Goal: Information Seeking & Learning: Compare options

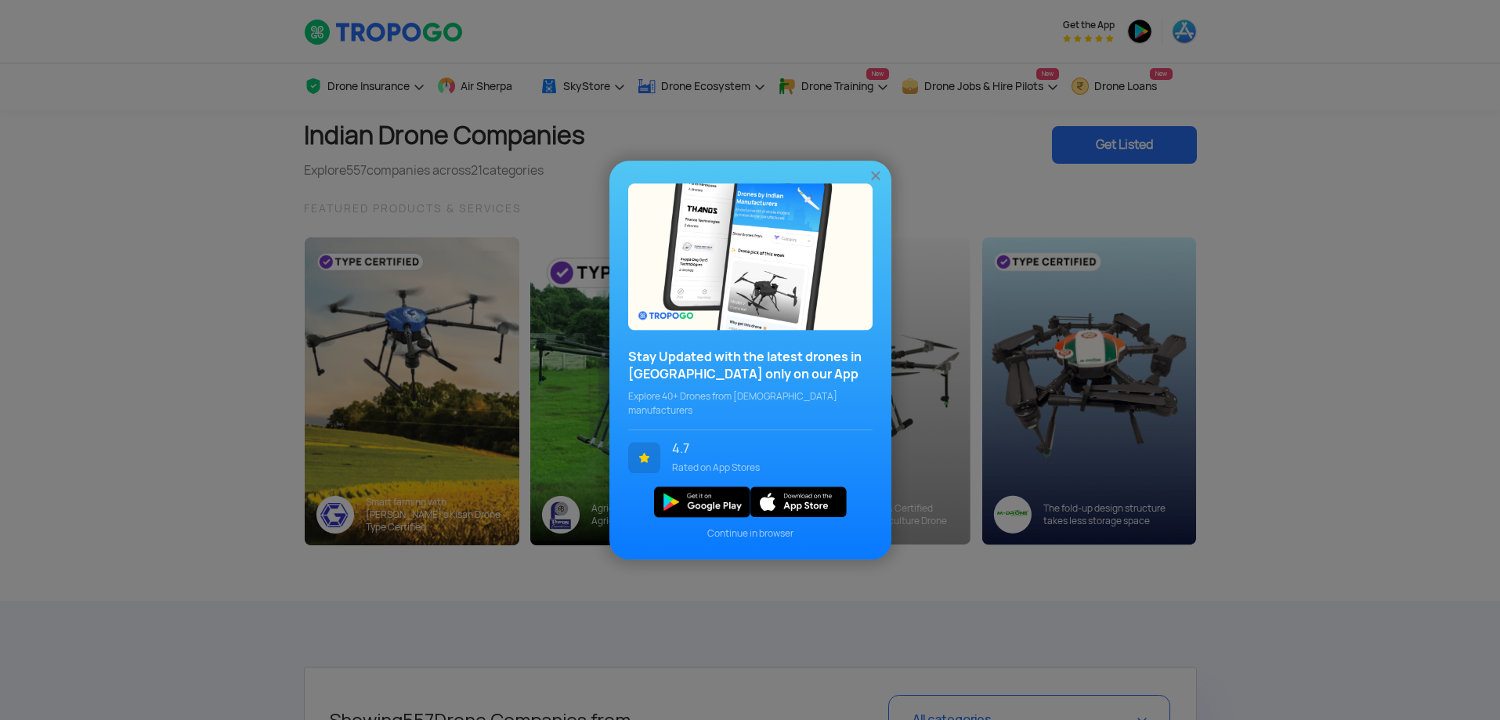
click at [877, 183] on img at bounding box center [876, 176] width 16 height 16
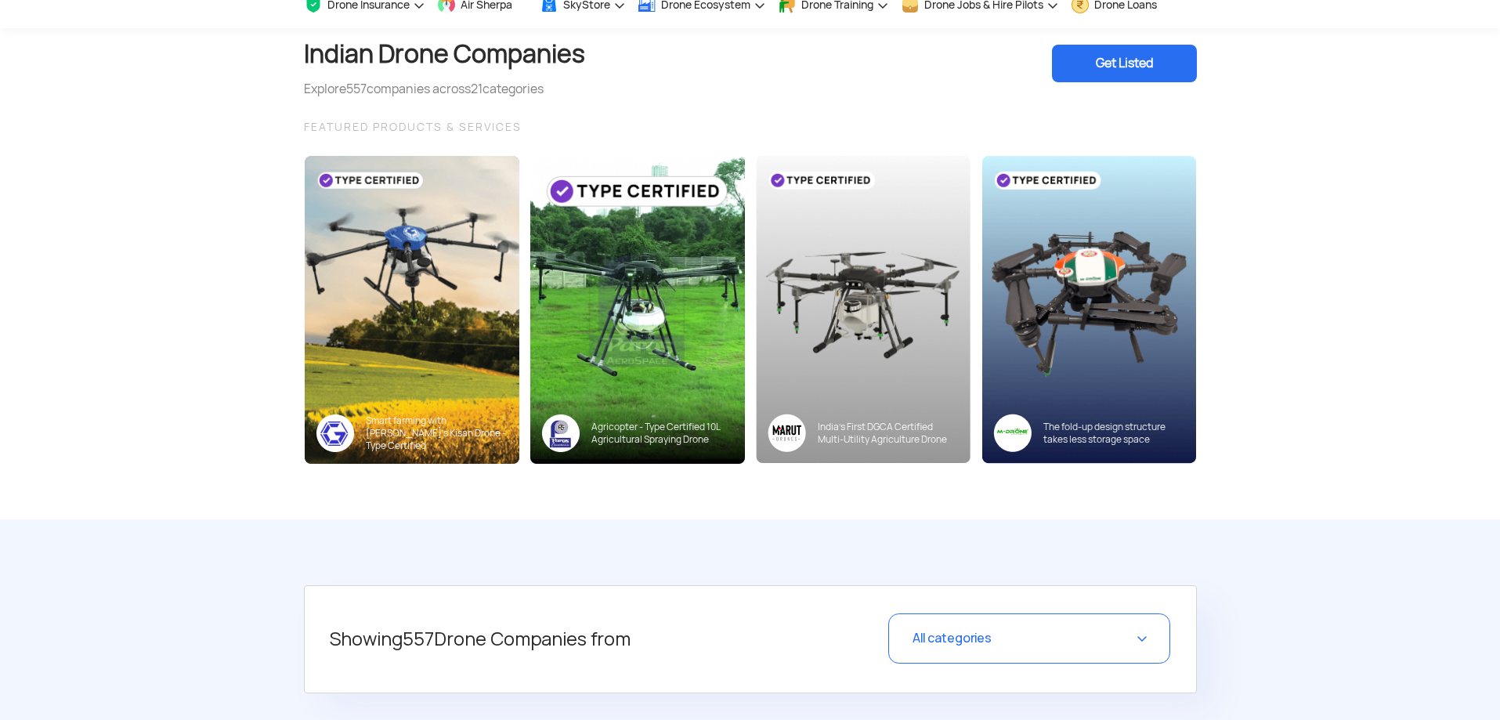
scroll to position [92, 0]
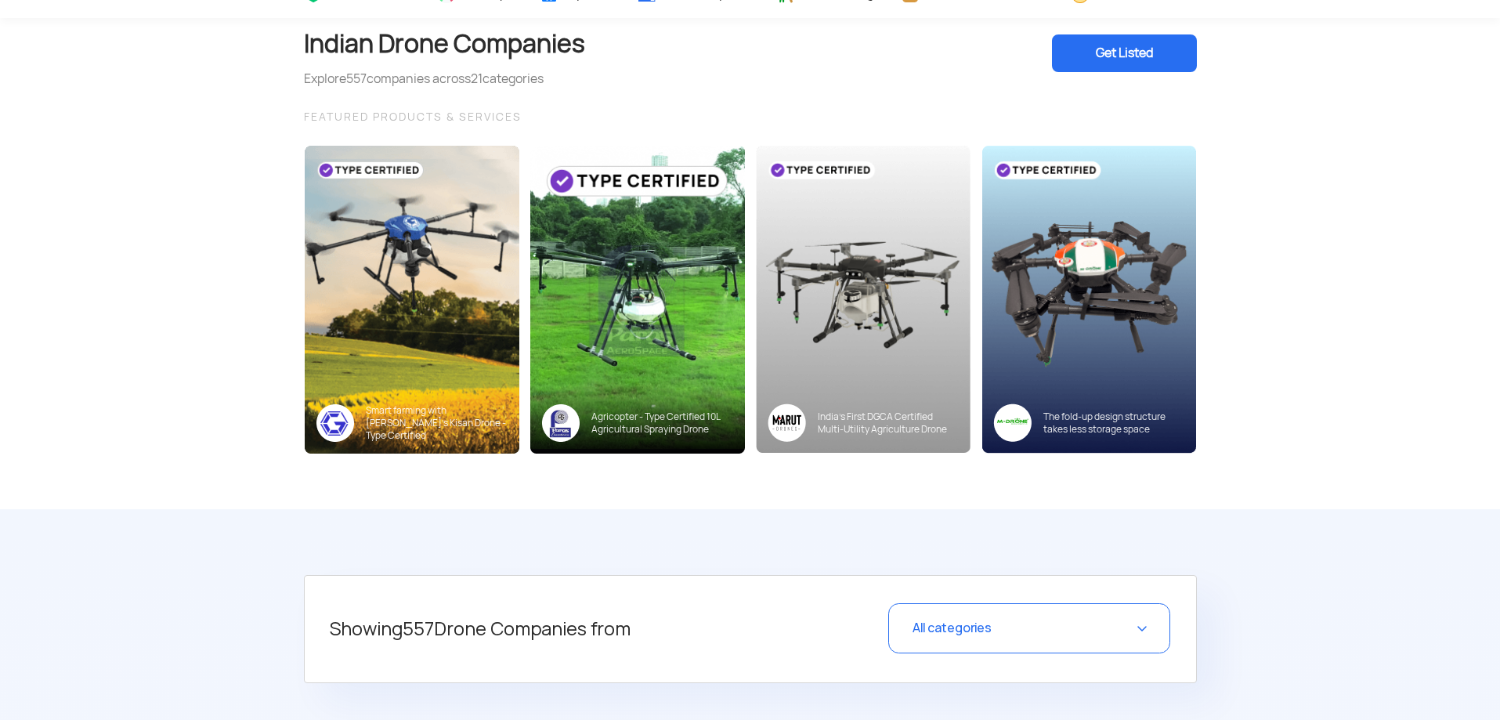
drag, startPoint x: 124, startPoint y: 335, endPoint x: 119, endPoint y: 359, distance: 24.0
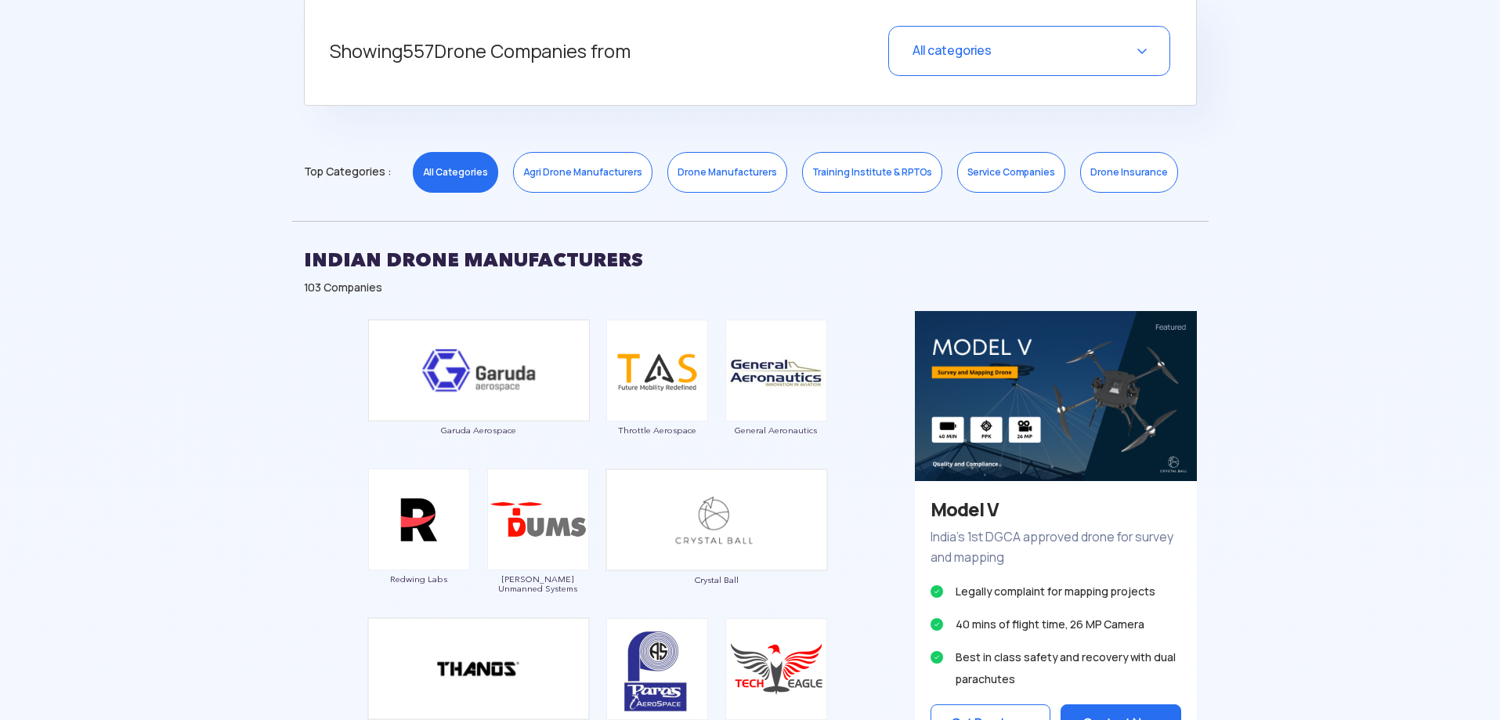
drag, startPoint x: 126, startPoint y: 375, endPoint x: 121, endPoint y: 405, distance: 30.3
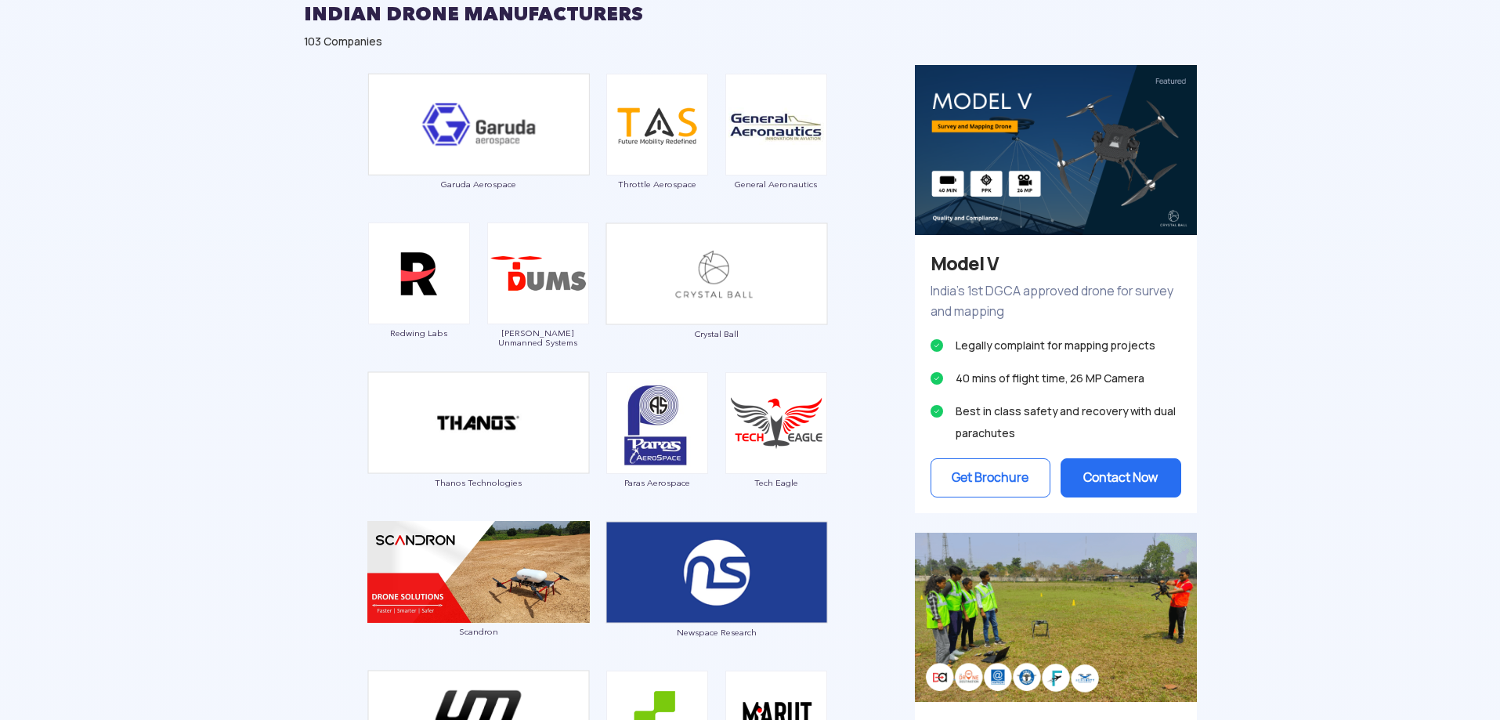
drag, startPoint x: 118, startPoint y: 363, endPoint x: 112, endPoint y: 388, distance: 25.7
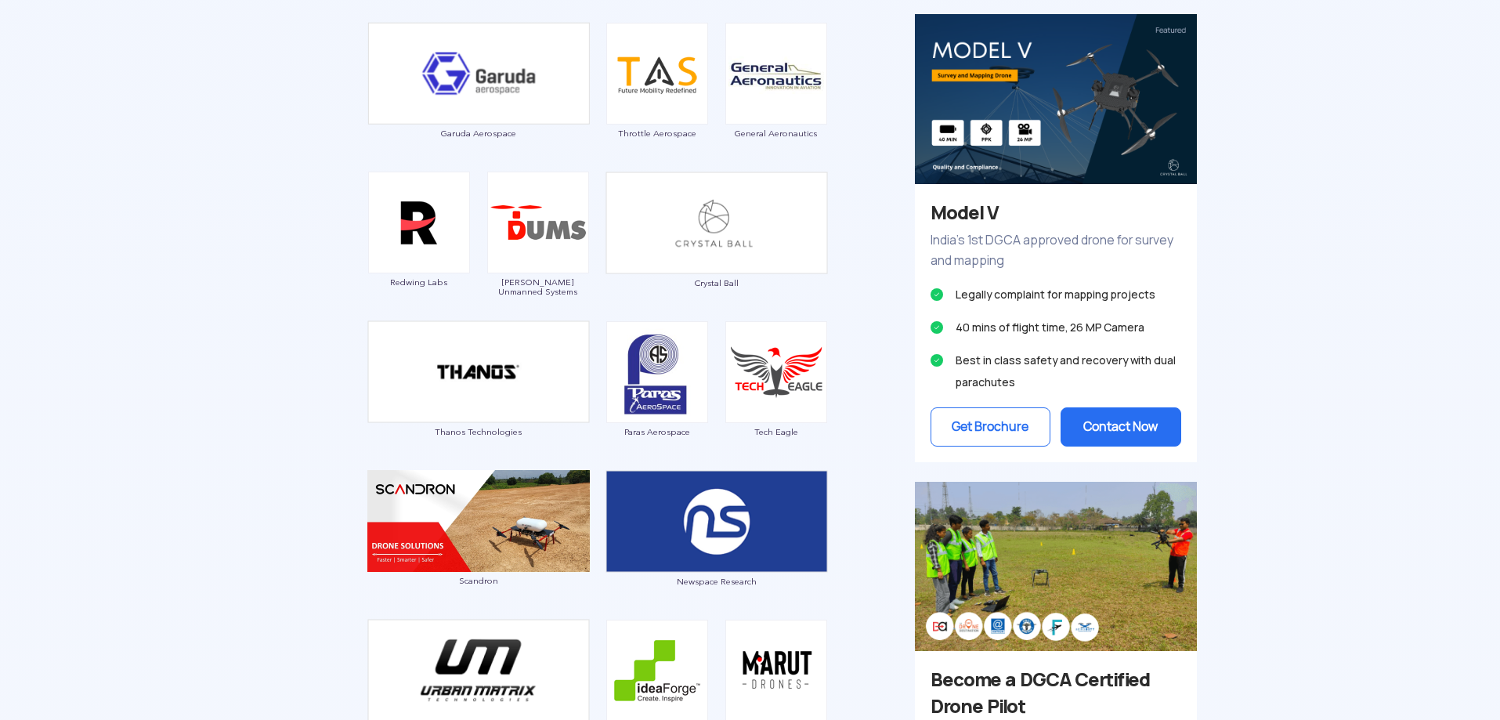
scroll to position [968, 0]
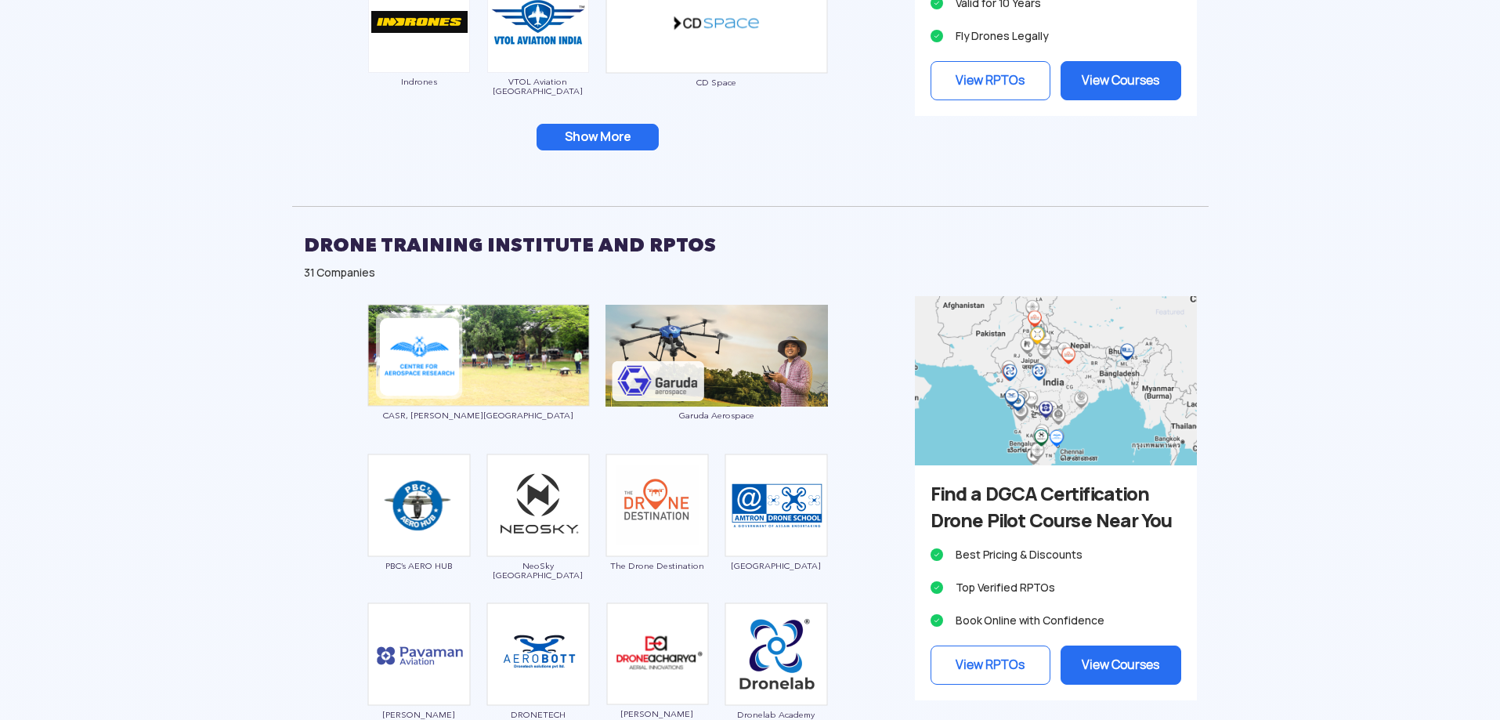
drag, startPoint x: 175, startPoint y: 340, endPoint x: 148, endPoint y: 466, distance: 128.9
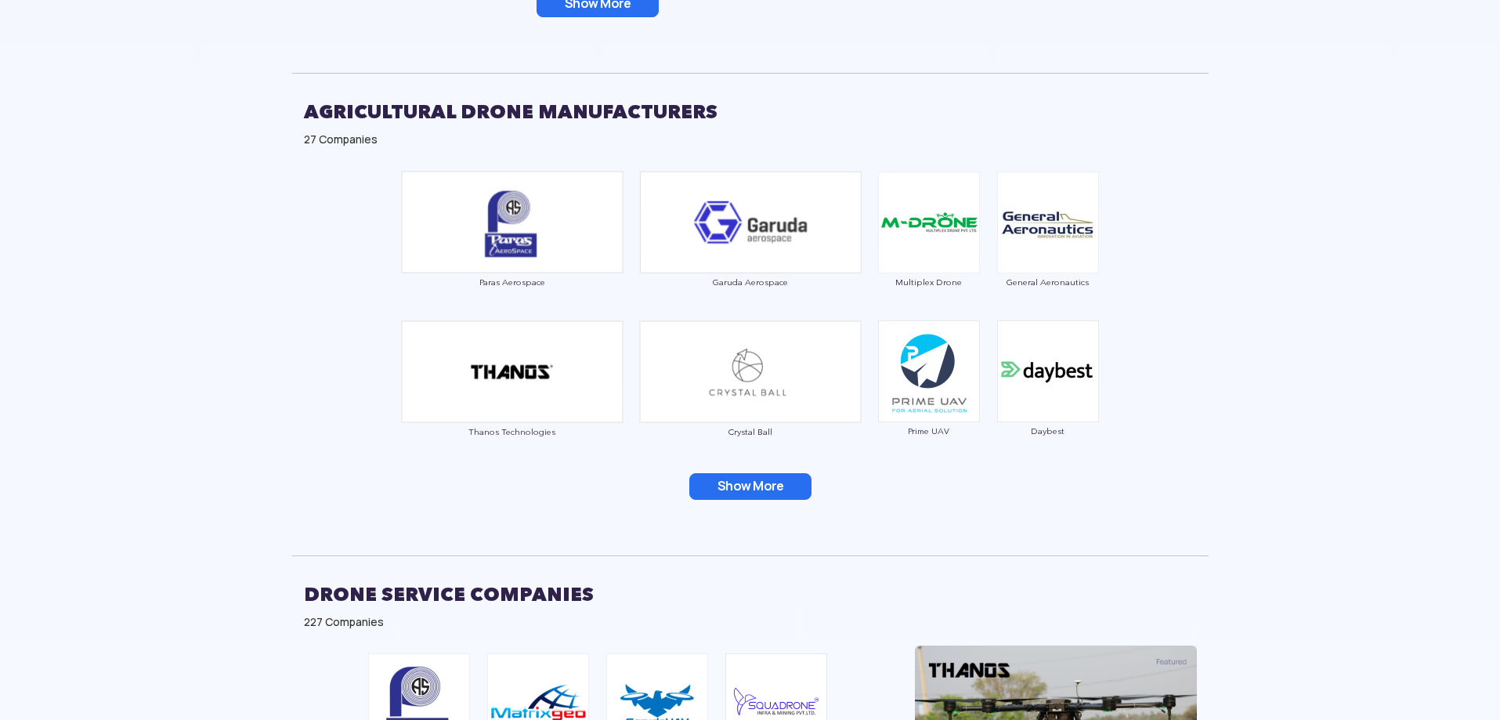
drag, startPoint x: 168, startPoint y: 412, endPoint x: 114, endPoint y: 561, distance: 158.4
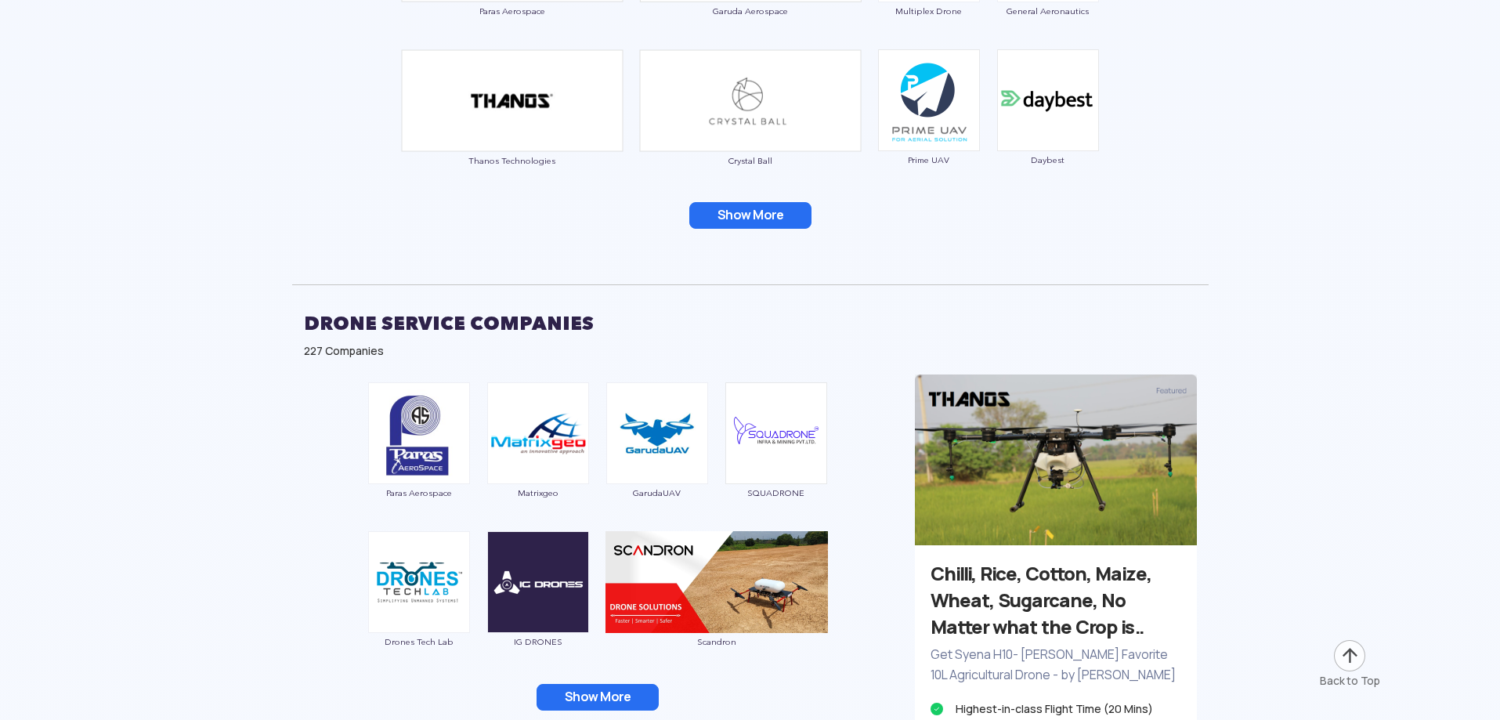
drag, startPoint x: 142, startPoint y: 461, endPoint x: 101, endPoint y: 576, distance: 122.1
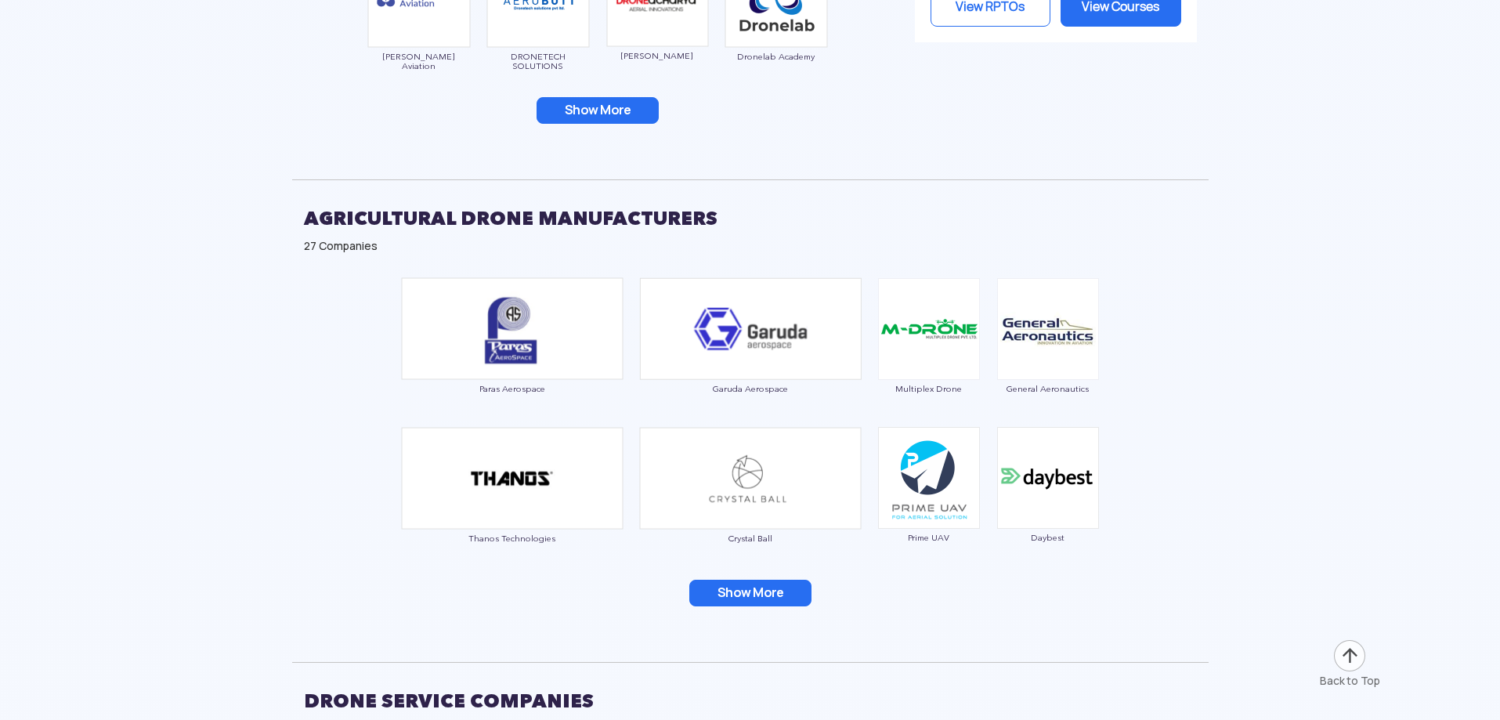
drag, startPoint x: 170, startPoint y: 668, endPoint x: 164, endPoint y: 566, distance: 102.8
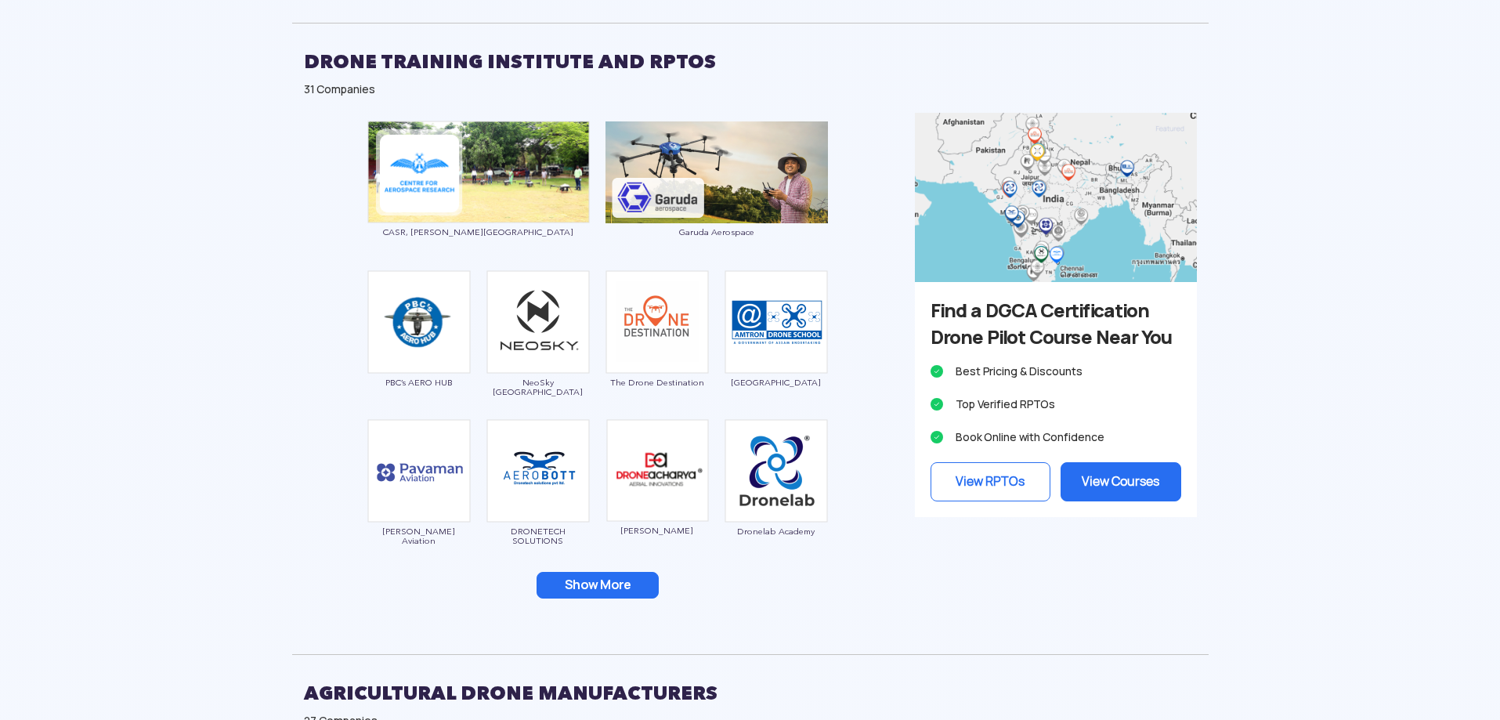
drag, startPoint x: 192, startPoint y: 584, endPoint x: 208, endPoint y: 489, distance: 97.0
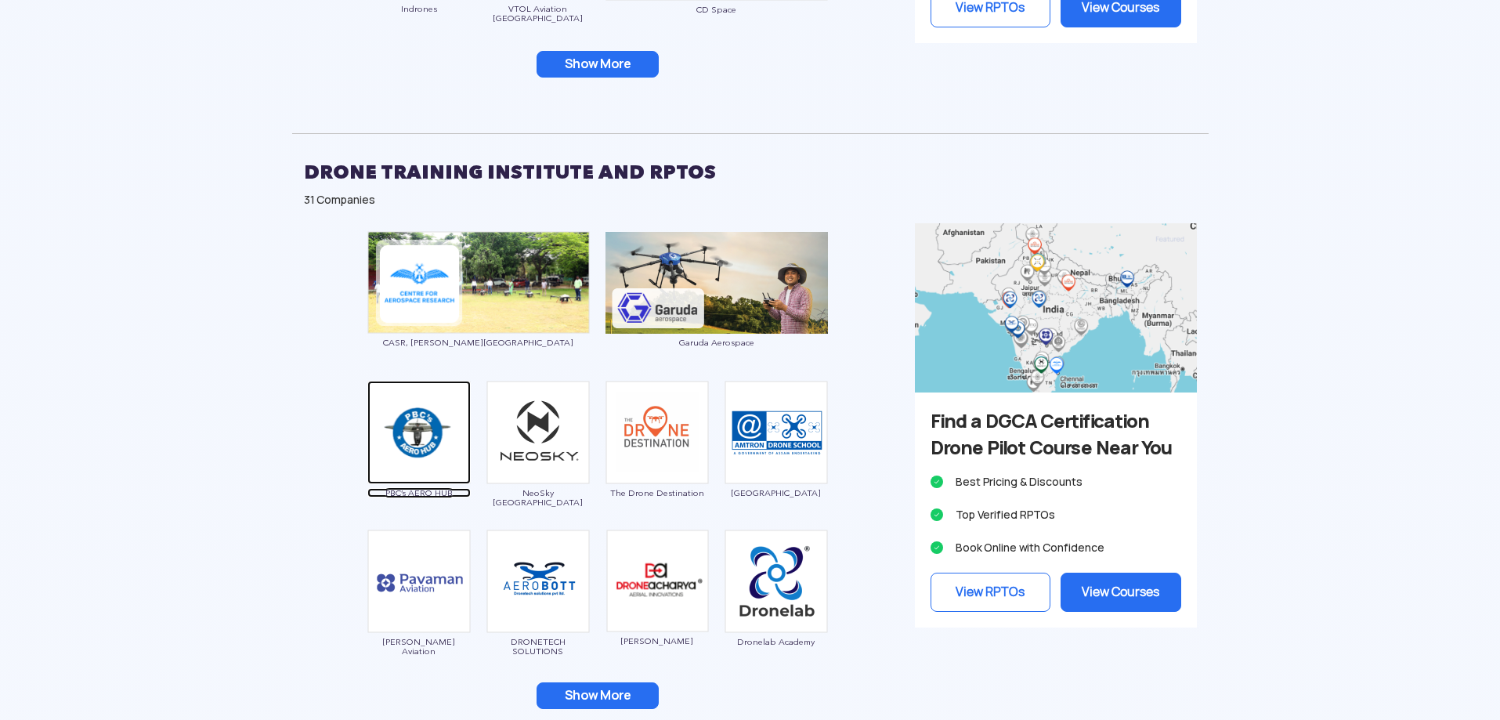
click at [418, 428] on img at bounding box center [418, 432] width 103 height 103
click at [584, 689] on button "Show More" at bounding box center [598, 695] width 122 height 27
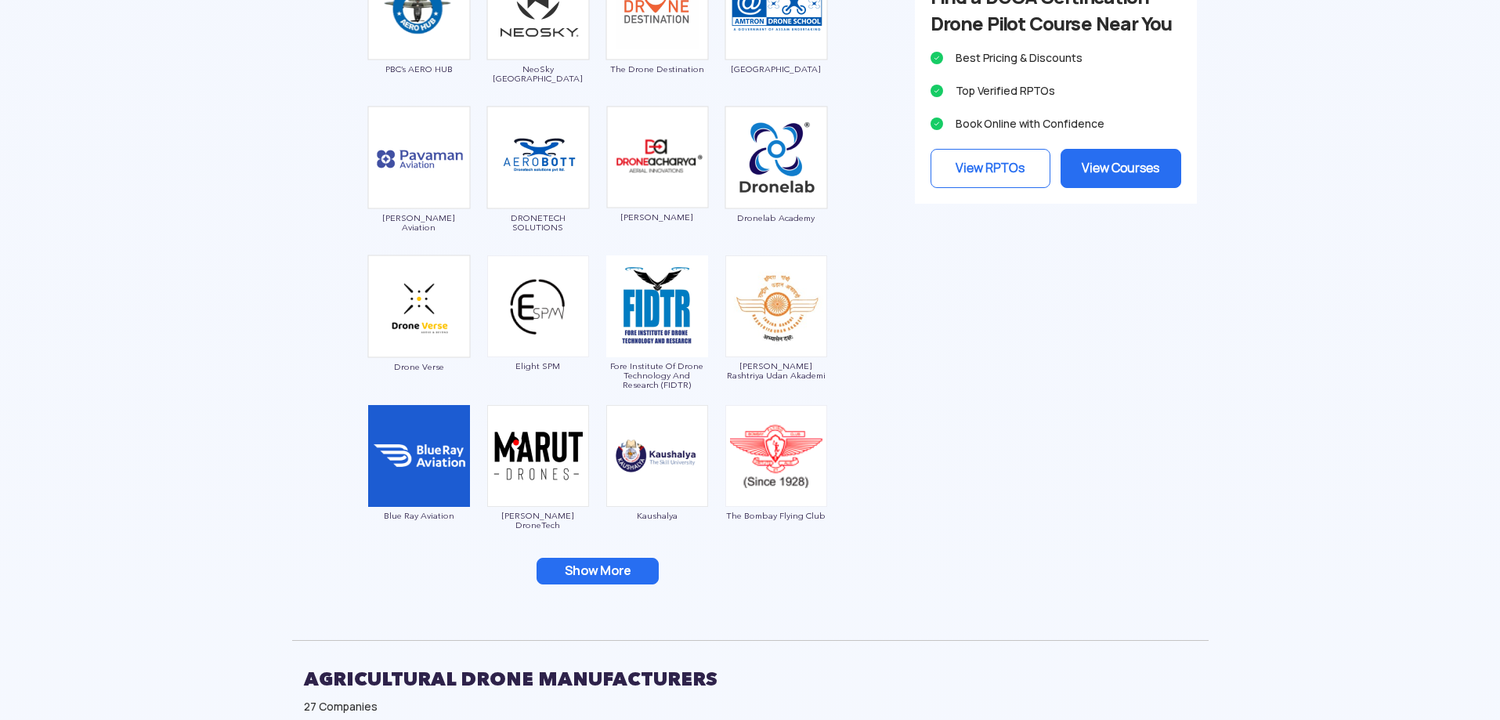
scroll to position [2304, 0]
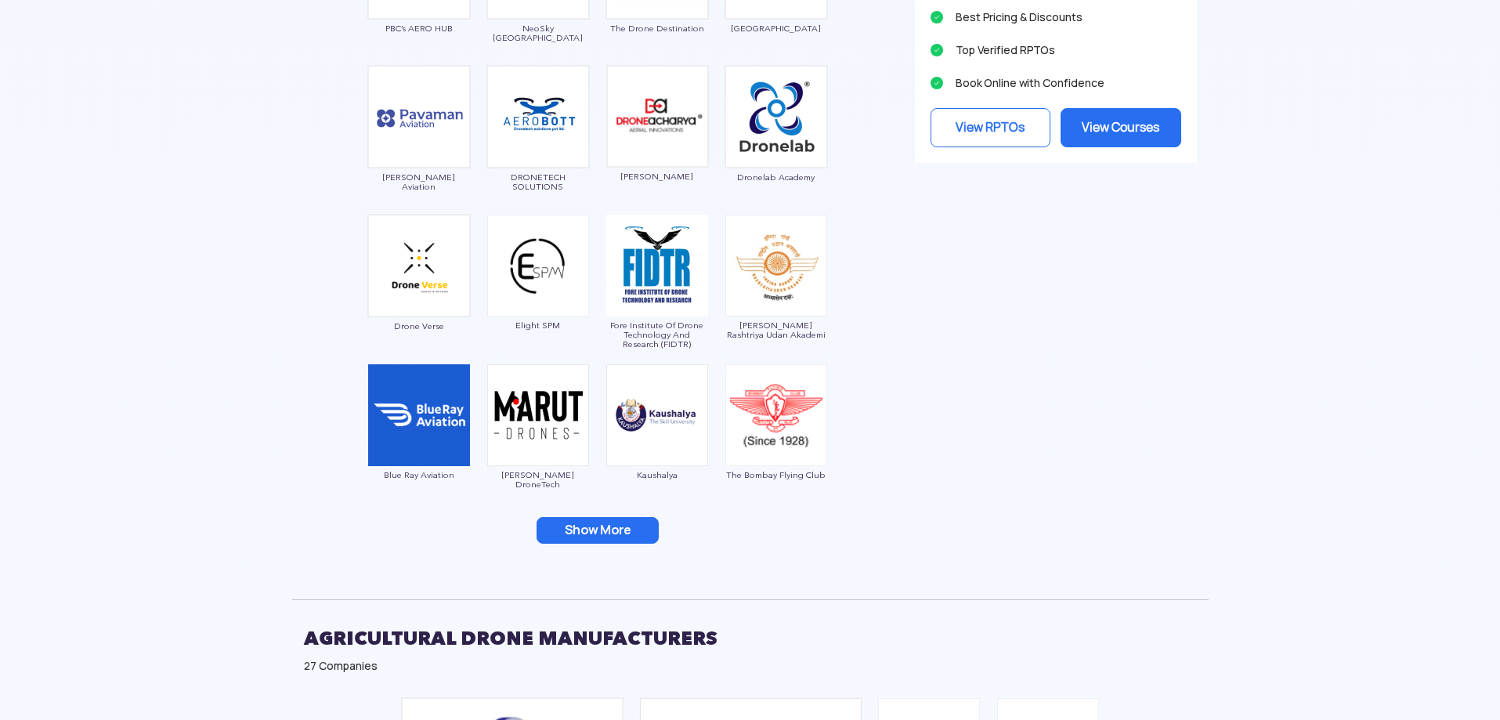
drag, startPoint x: 234, startPoint y: 302, endPoint x: 227, endPoint y: 345, distance: 42.9
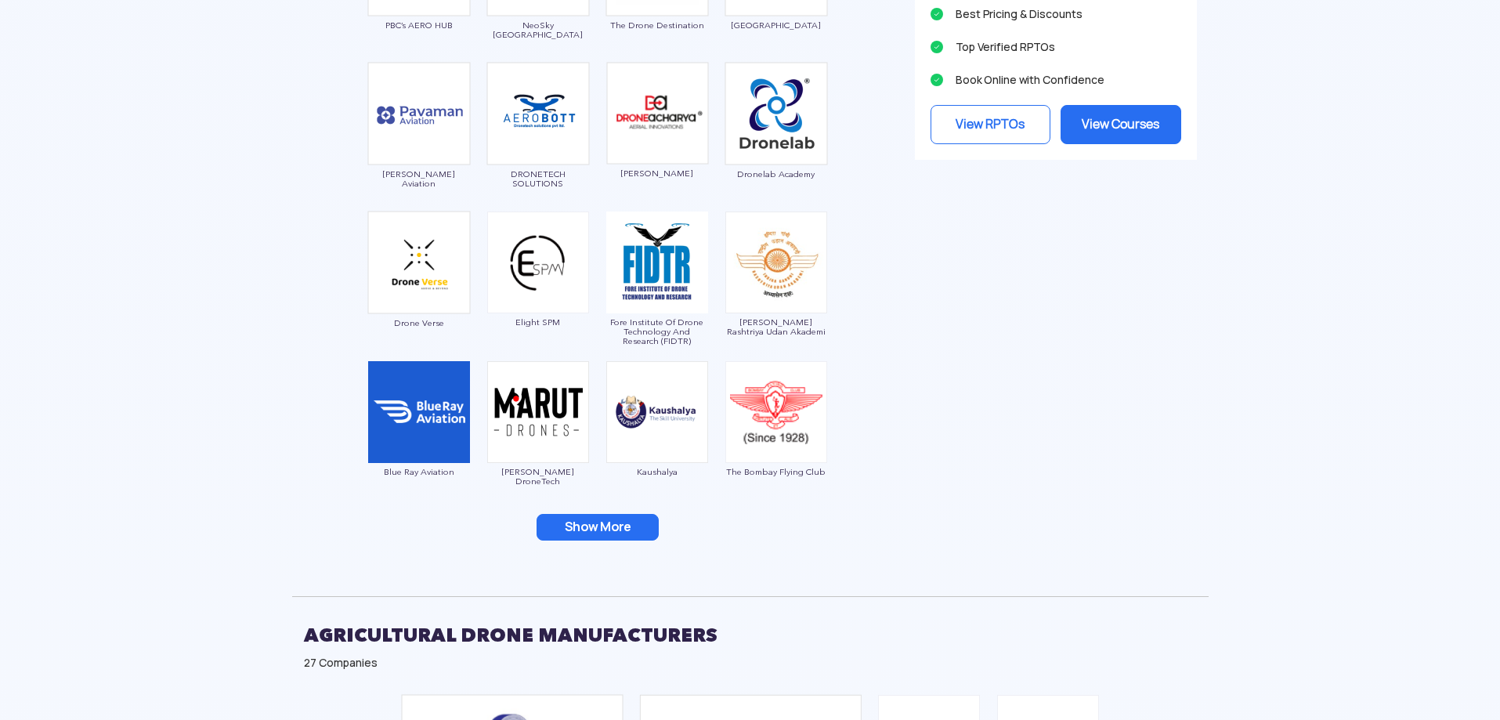
click at [779, 400] on img at bounding box center [776, 412] width 102 height 102
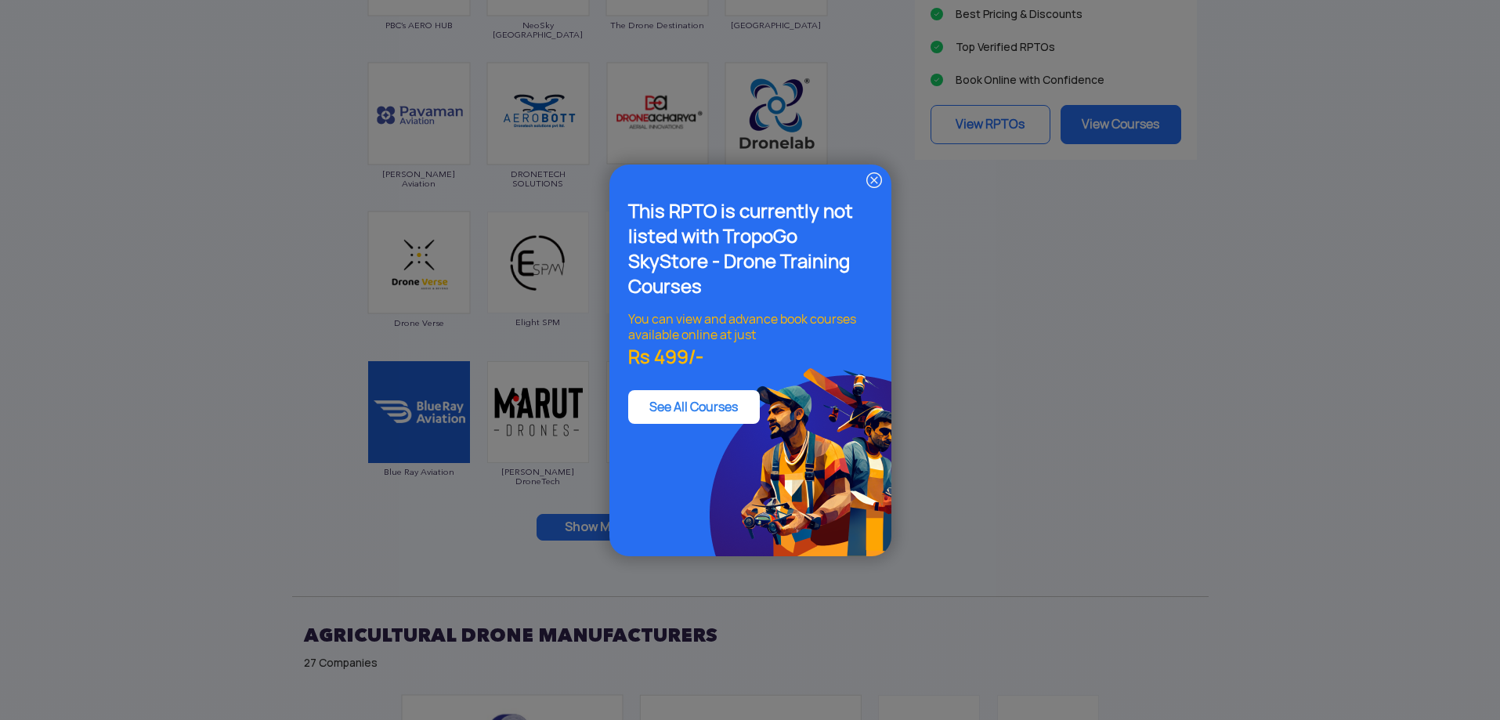
click at [872, 182] on img at bounding box center [874, 180] width 19 height 19
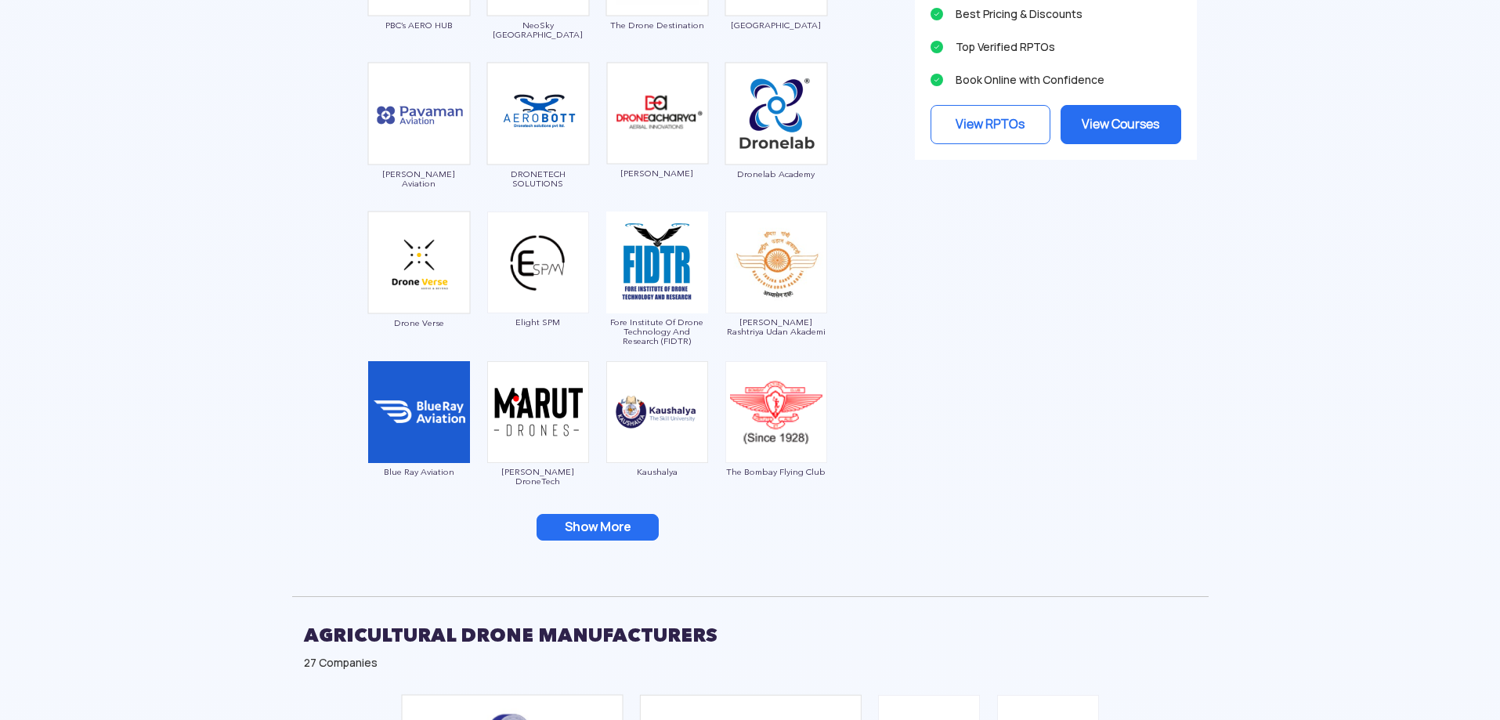
click at [773, 415] on img at bounding box center [776, 412] width 102 height 102
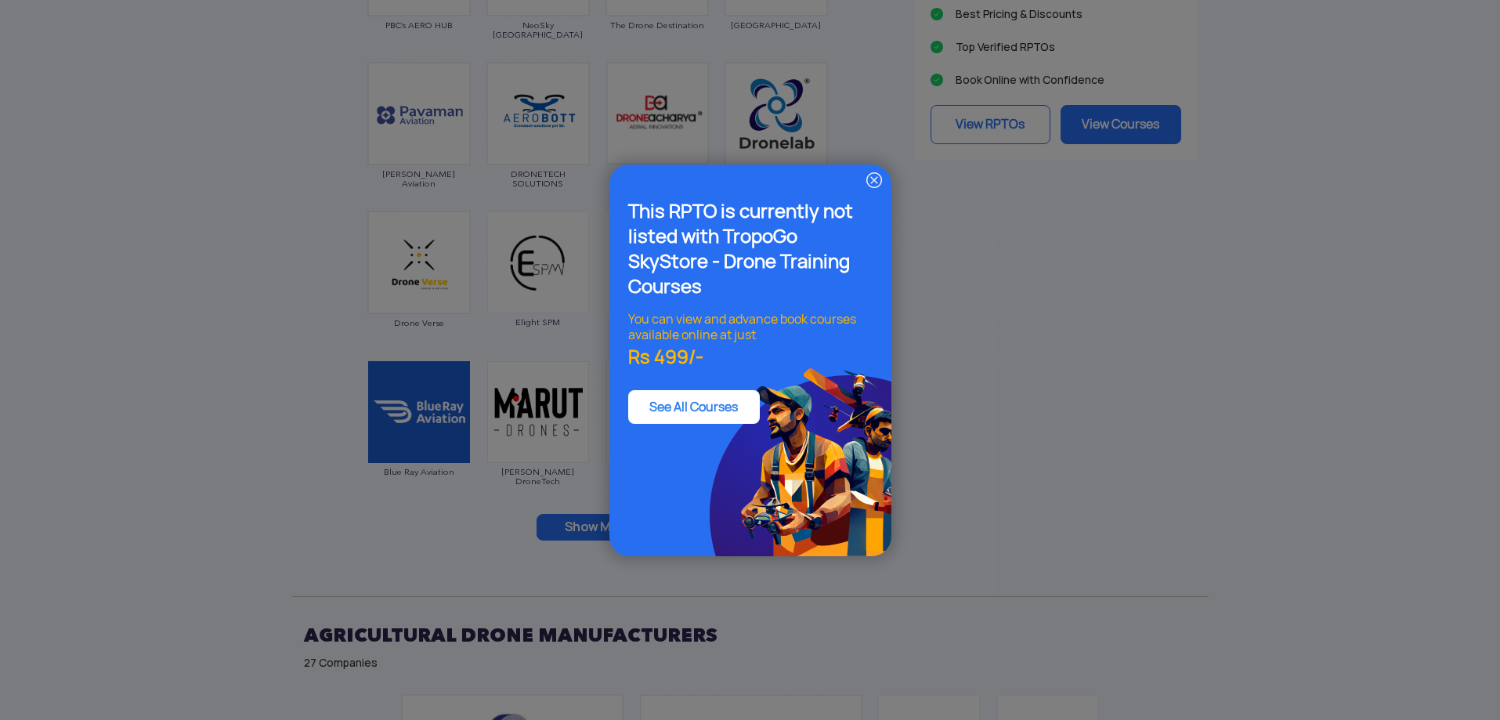
click at [875, 172] on img at bounding box center [874, 180] width 19 height 19
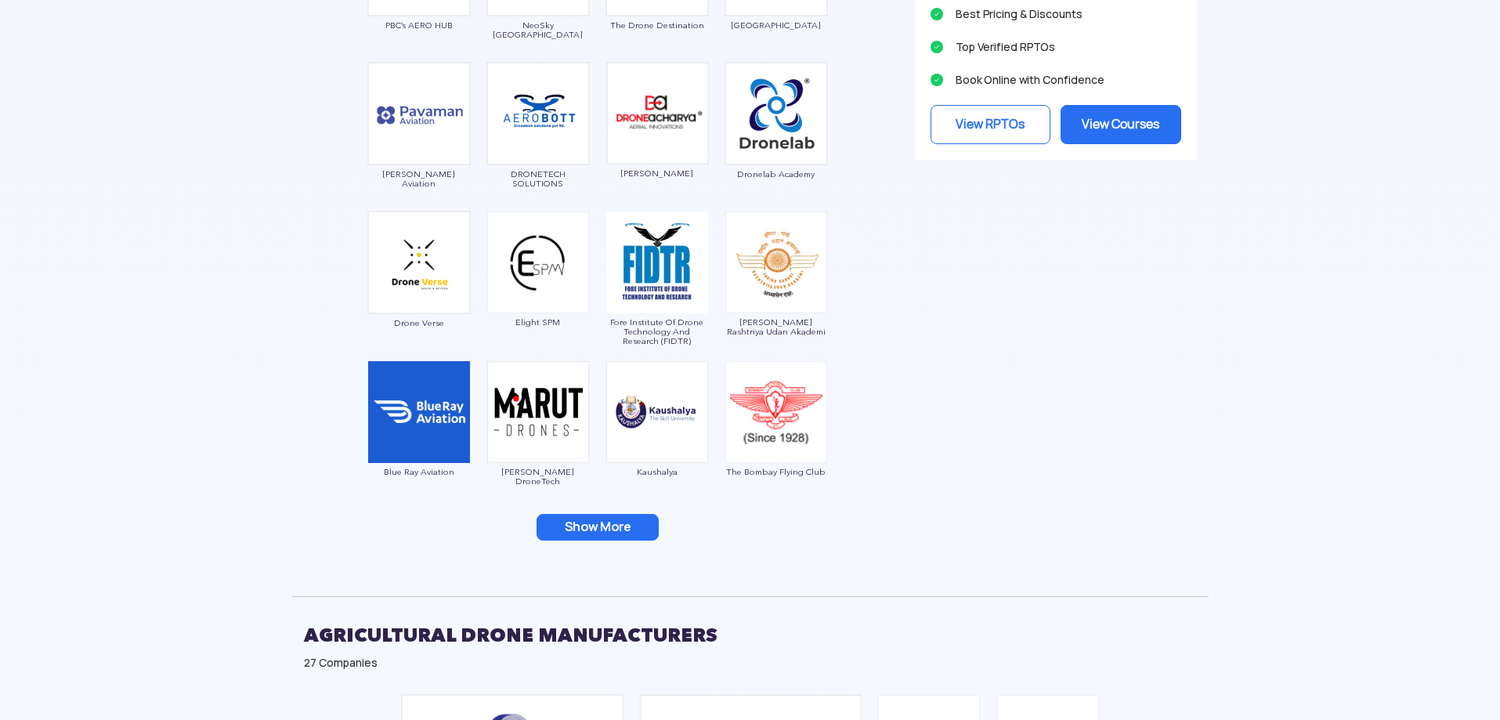
click at [652, 424] on img at bounding box center [657, 412] width 102 height 102
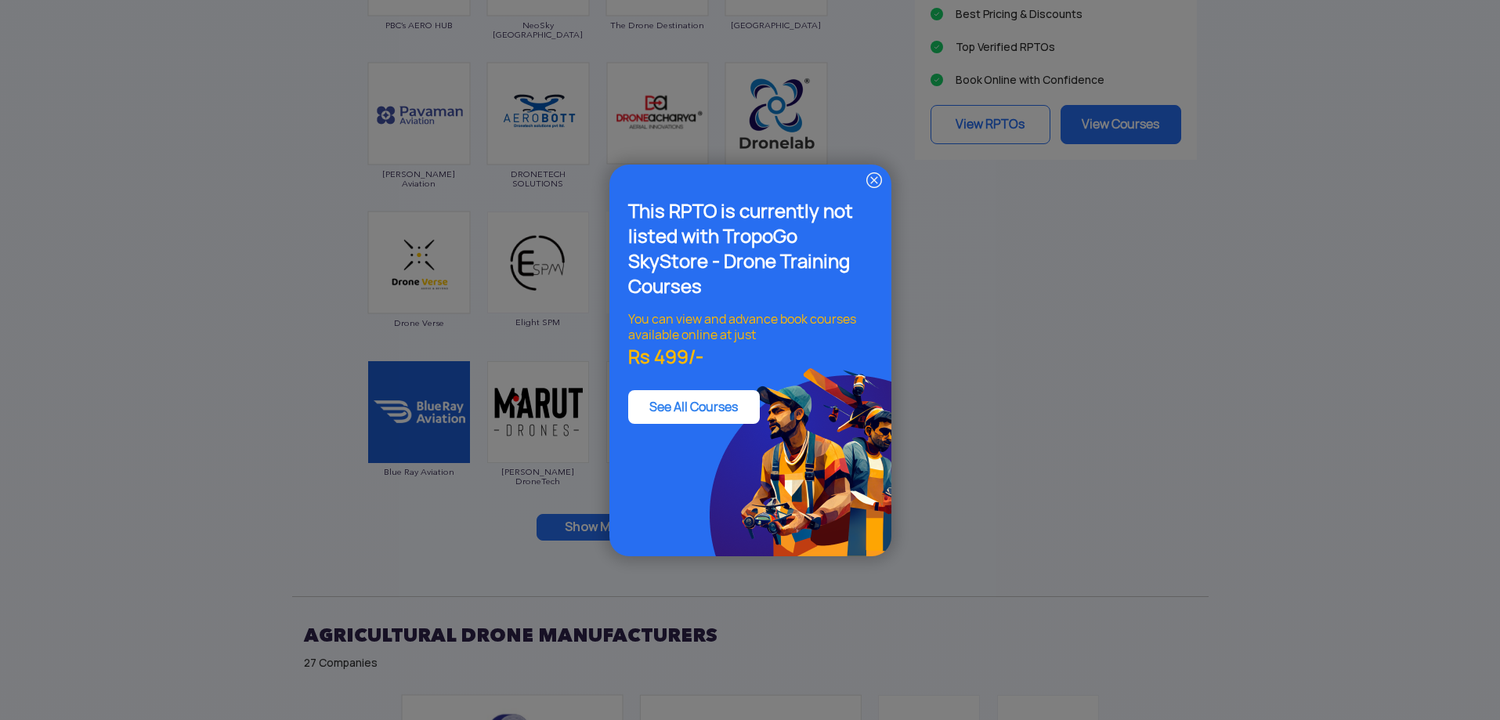
click at [876, 181] on img at bounding box center [874, 180] width 19 height 19
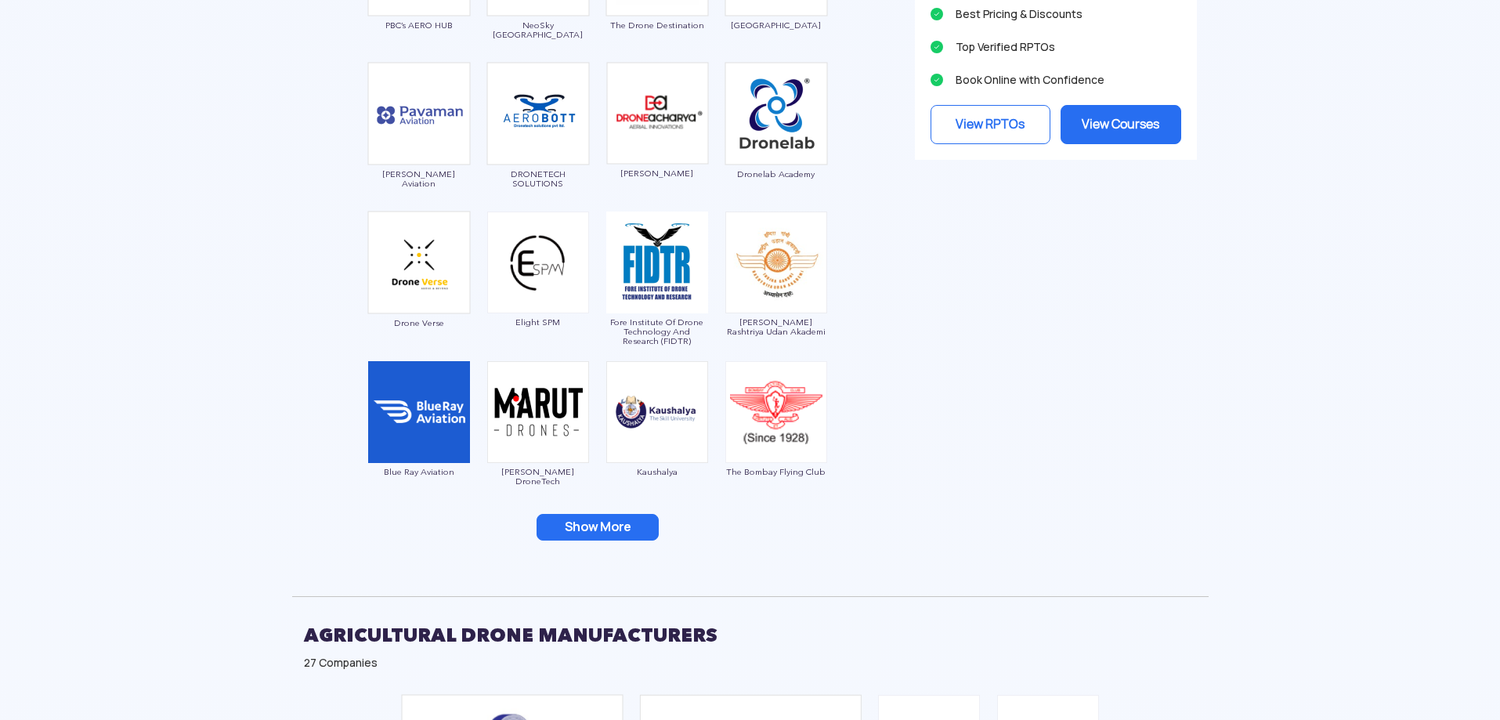
click at [602, 526] on button "Show More" at bounding box center [598, 527] width 122 height 27
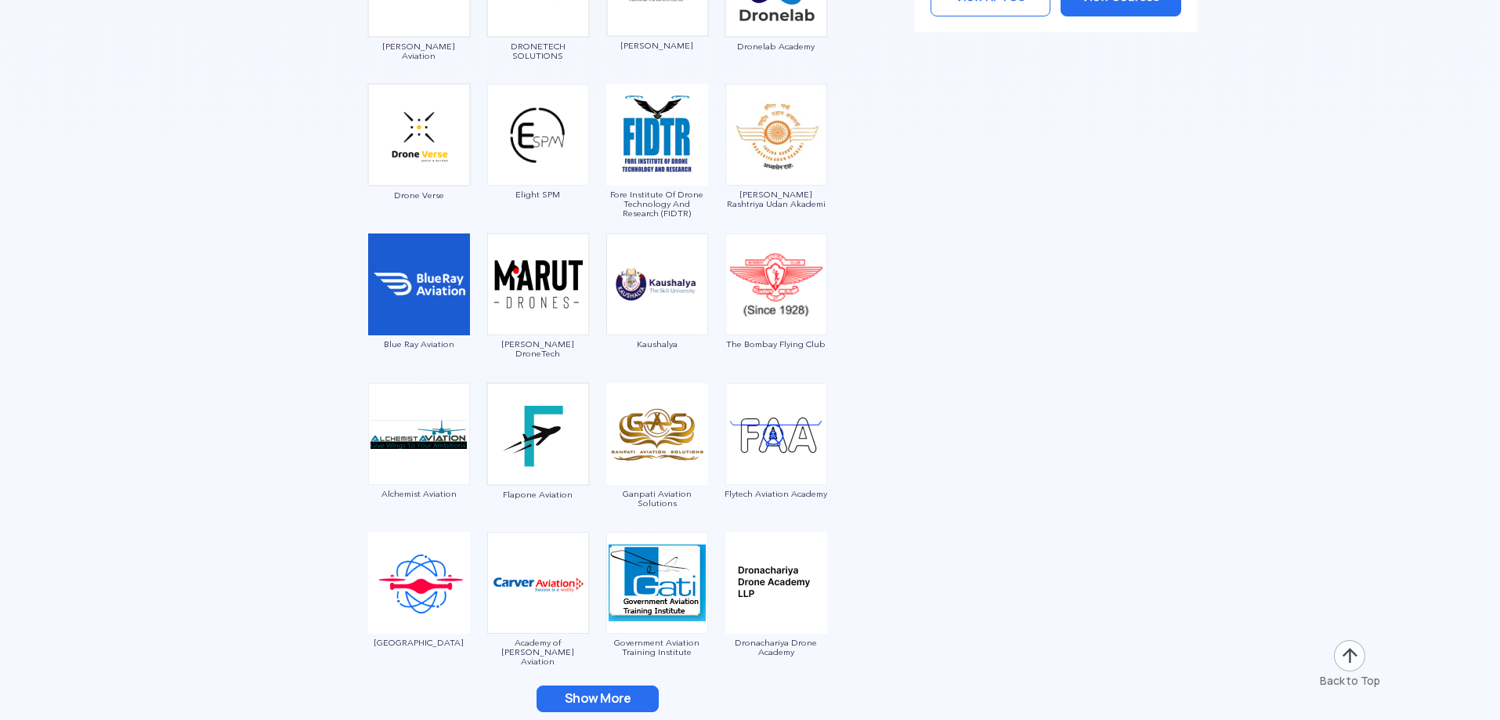
drag, startPoint x: 181, startPoint y: 418, endPoint x: 177, endPoint y: 432, distance: 14.6
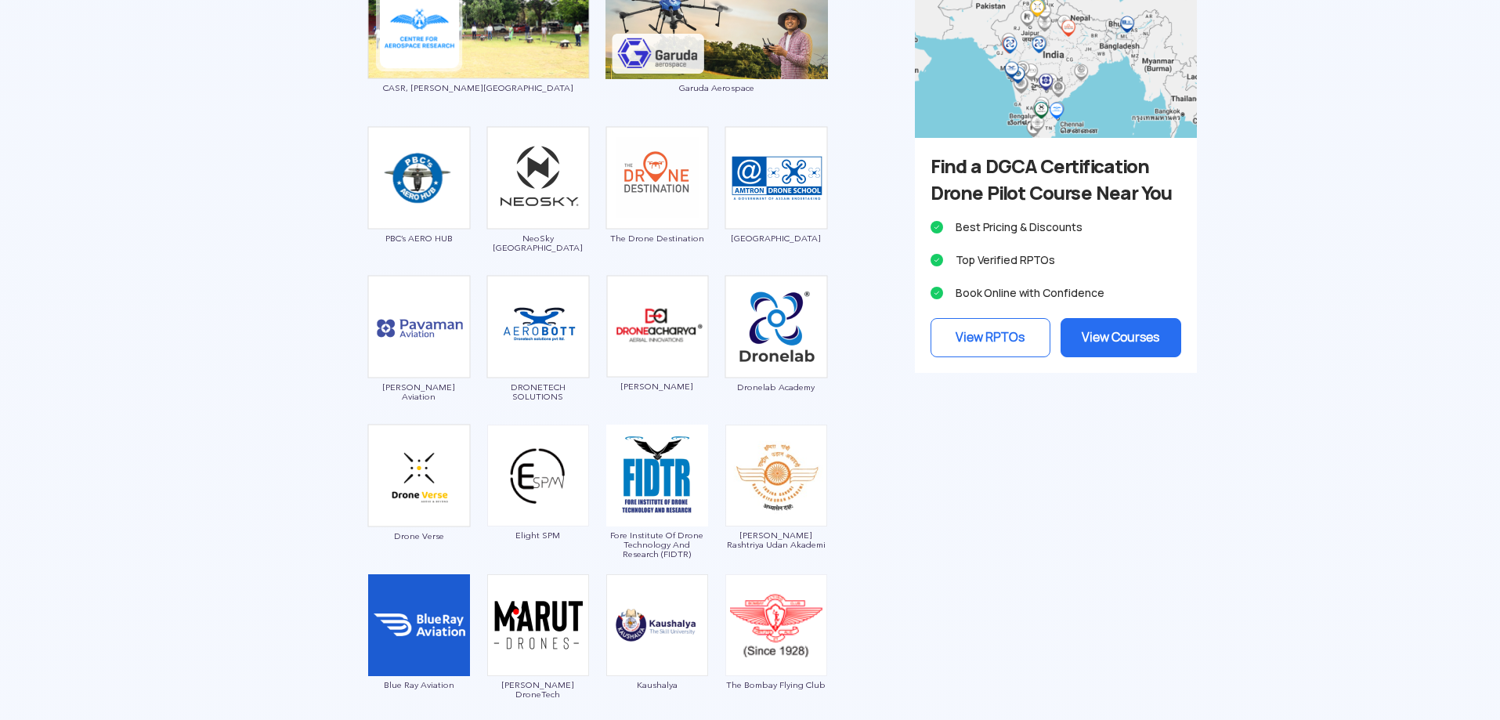
scroll to position [0, 0]
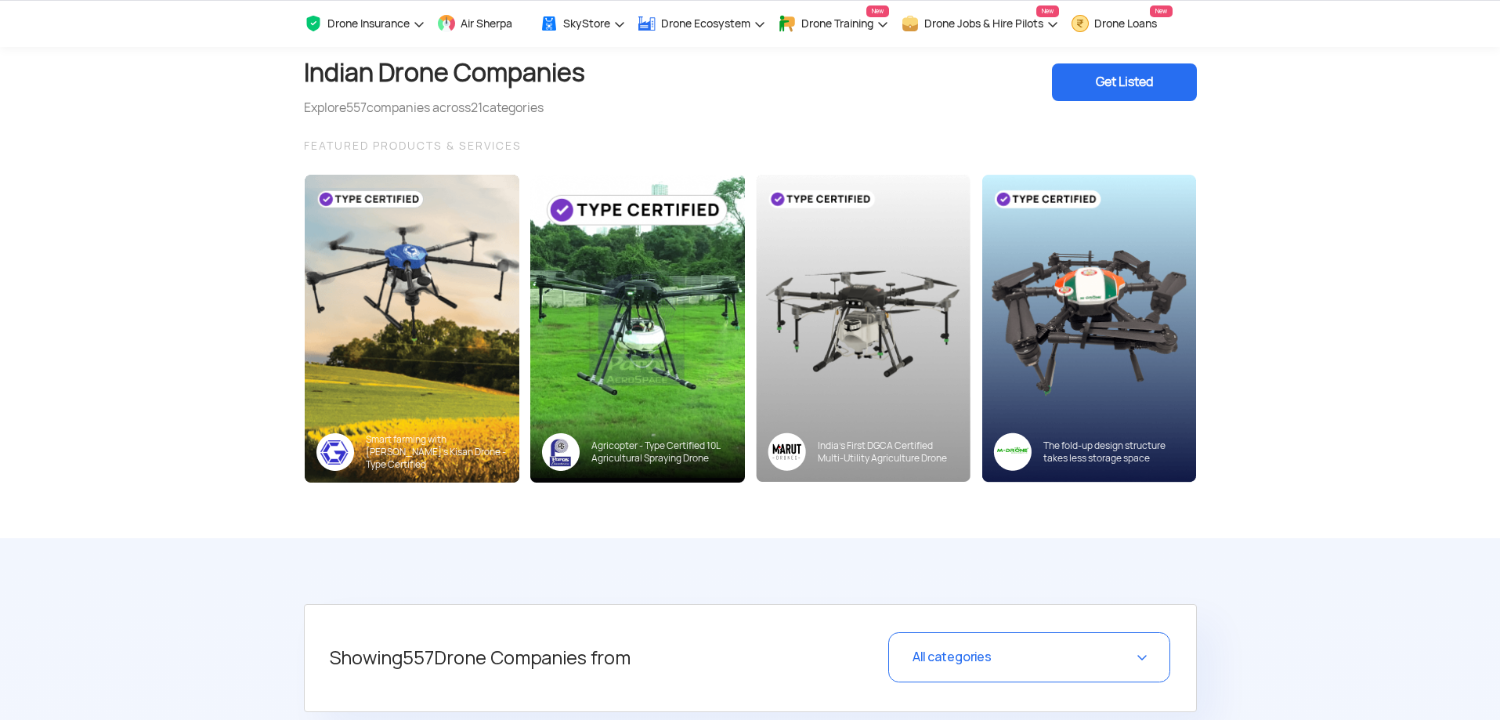
drag, startPoint x: 177, startPoint y: 538, endPoint x: 153, endPoint y: 211, distance: 328.4
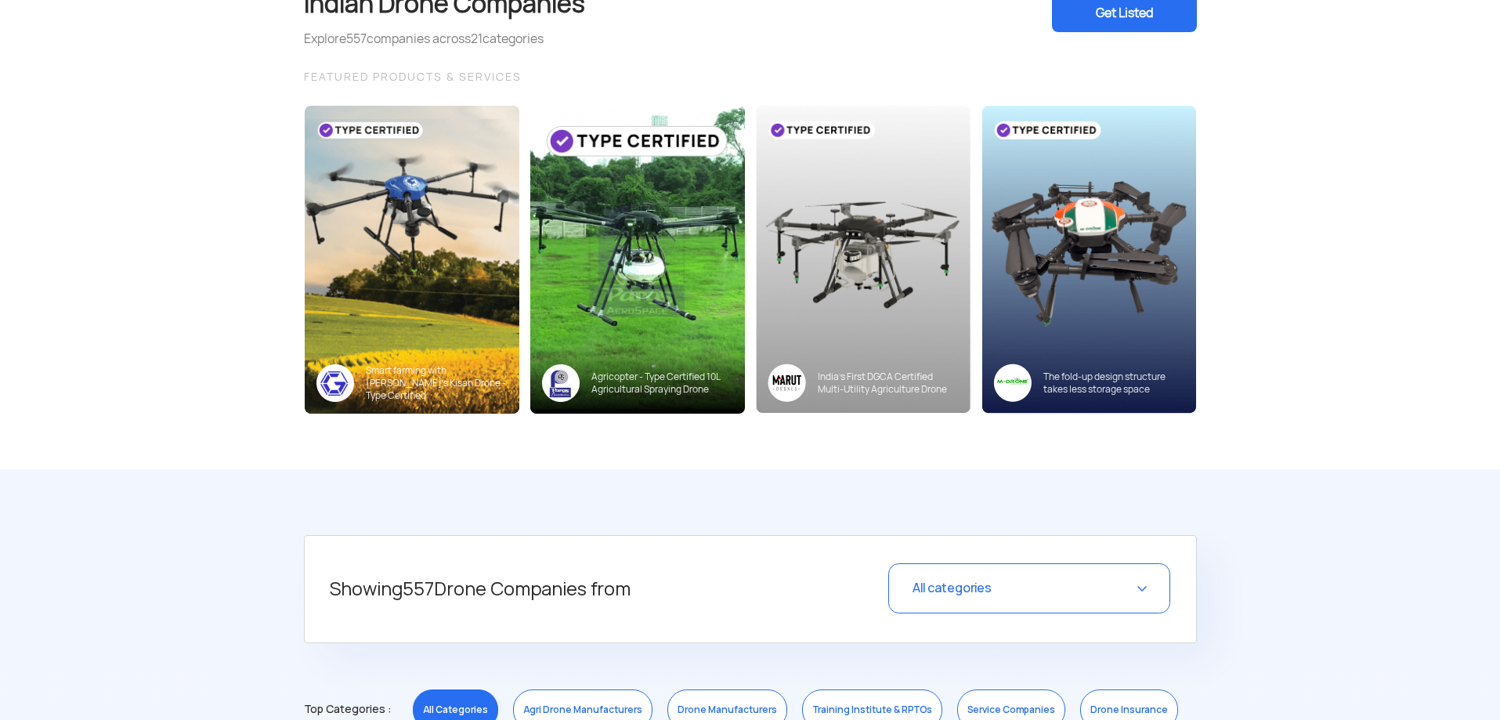
drag, startPoint x: 140, startPoint y: 222, endPoint x: 124, endPoint y: 383, distance: 161.4
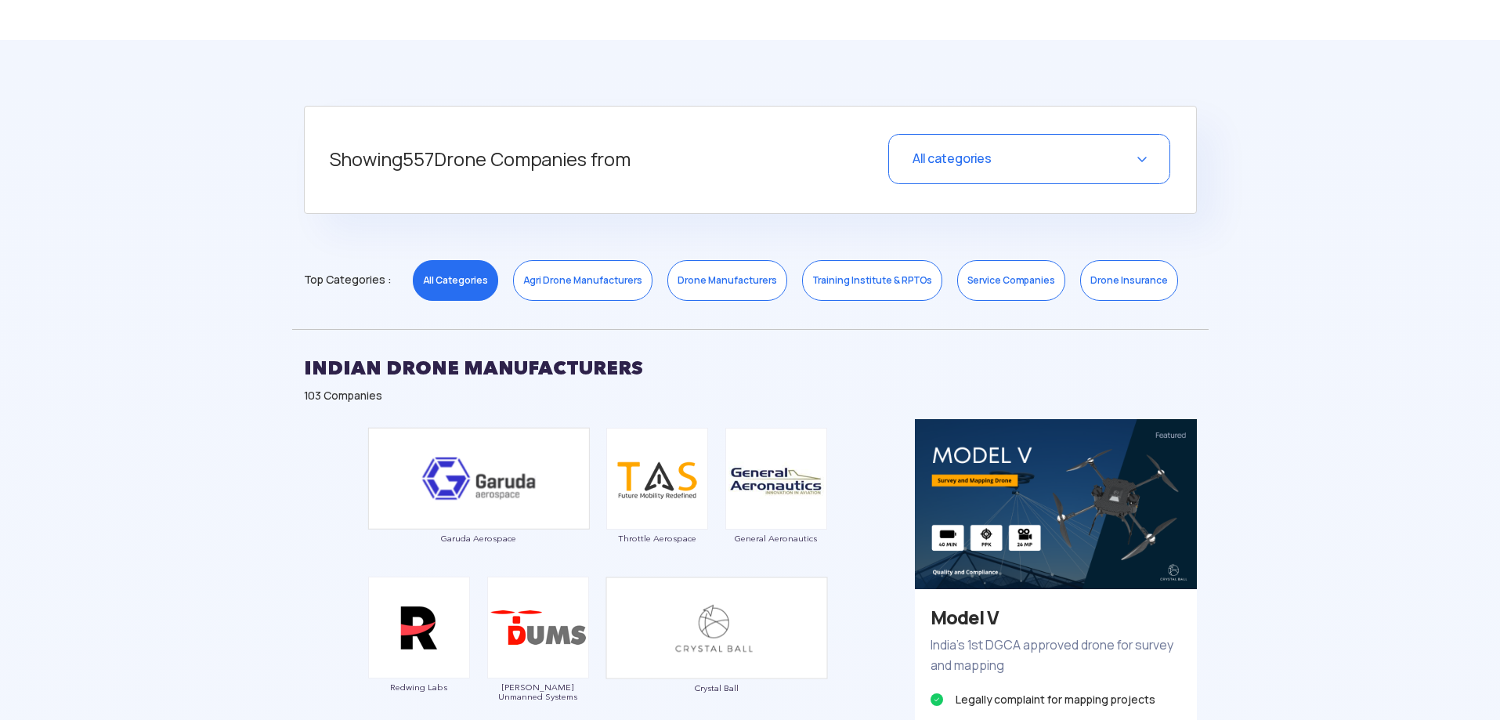
drag, startPoint x: 135, startPoint y: 394, endPoint x: 129, endPoint y: 445, distance: 51.2
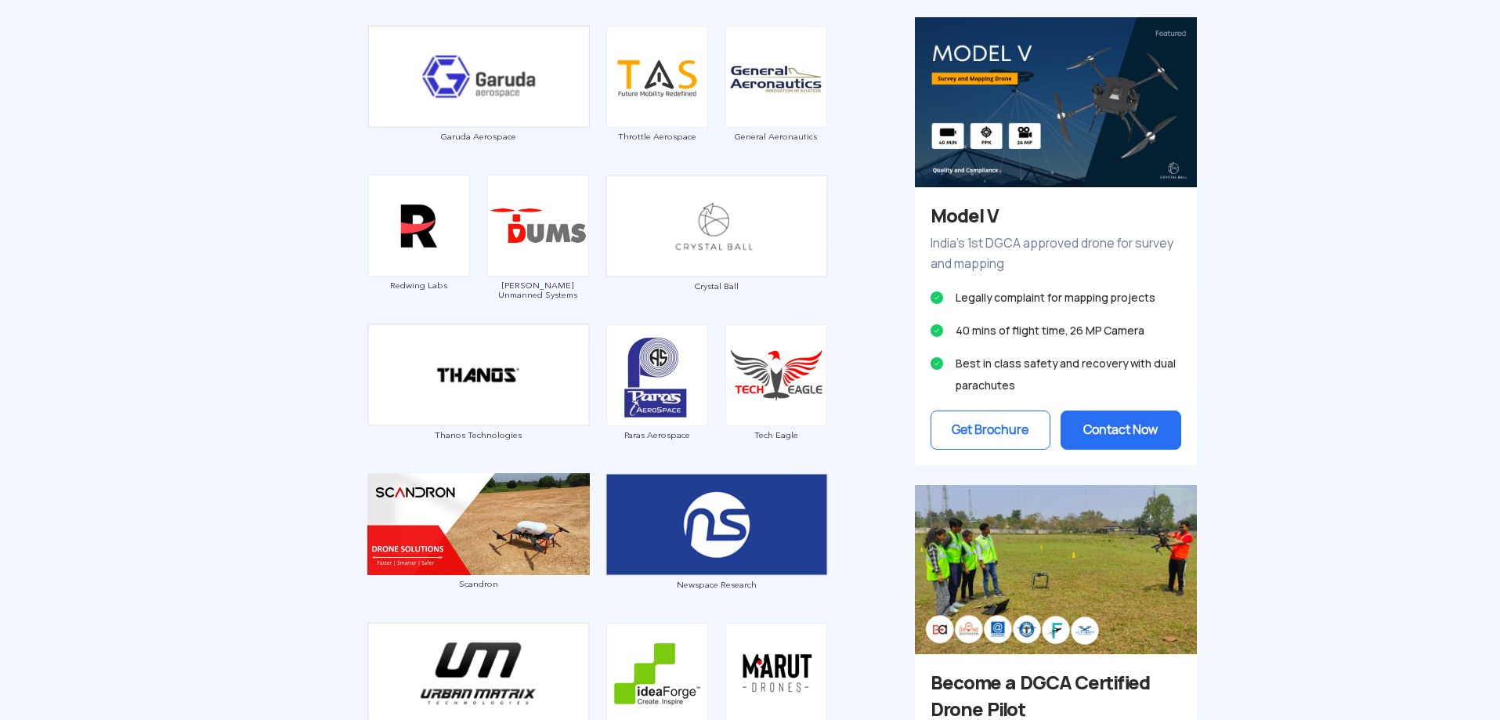
drag, startPoint x: 141, startPoint y: 436, endPoint x: 139, endPoint y: 461, distance: 25.2
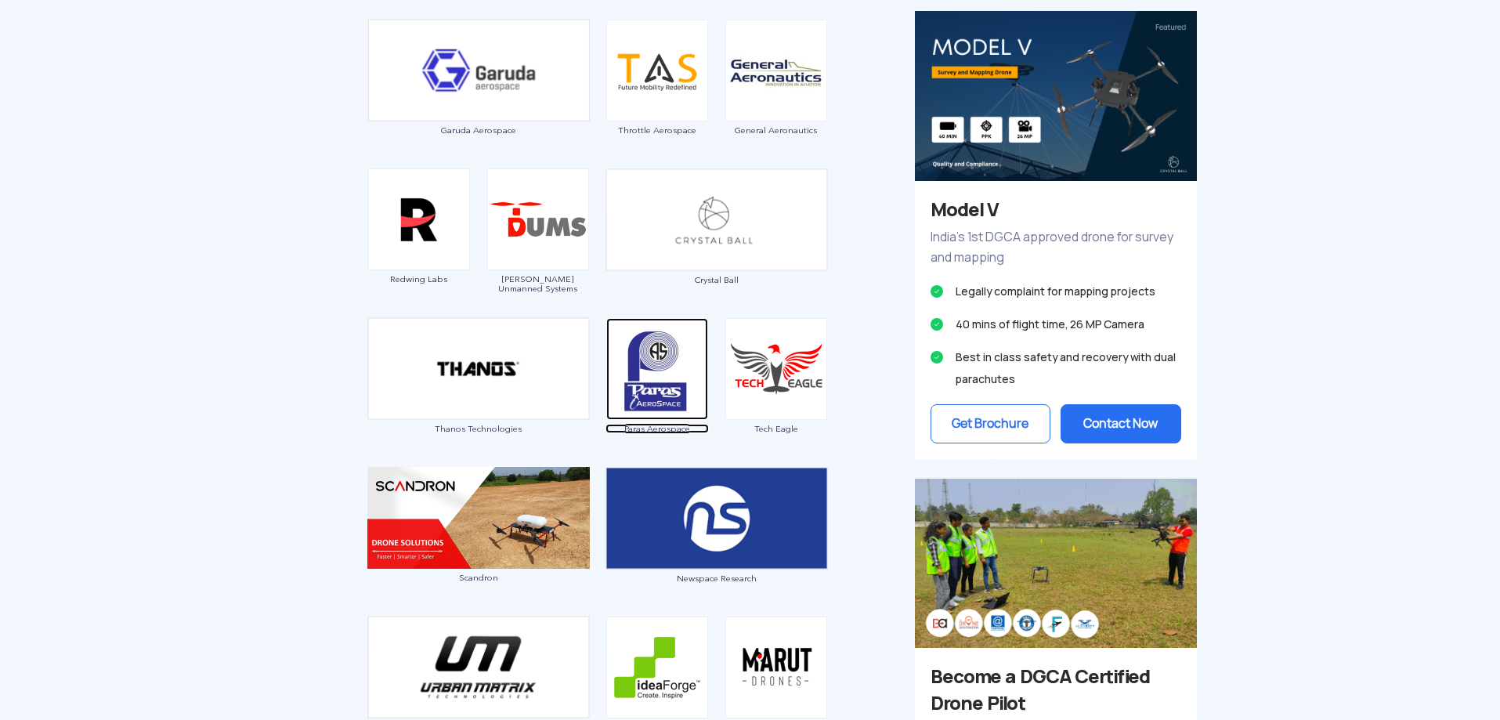
click at [658, 365] on img at bounding box center [657, 369] width 102 height 102
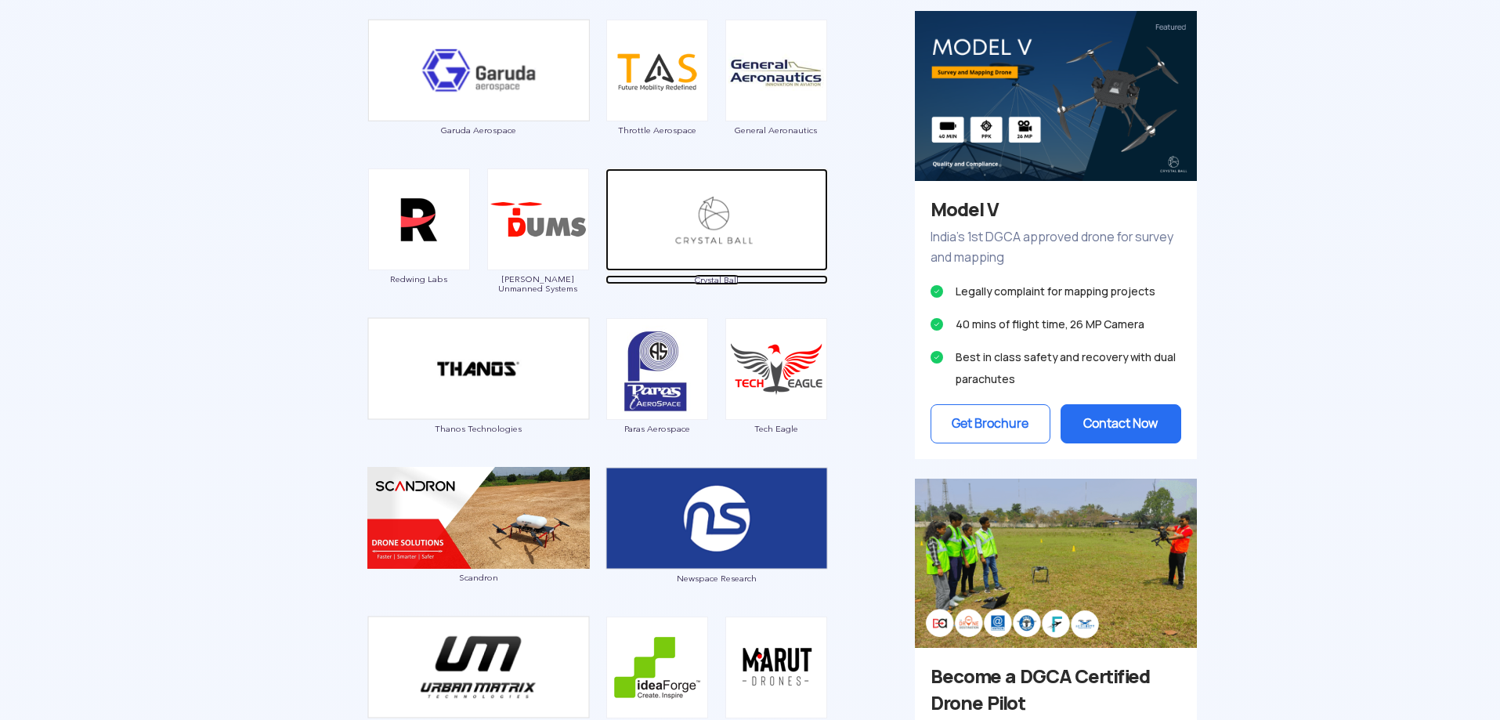
click at [729, 281] on span "Crystal Ball" at bounding box center [717, 279] width 222 height 9
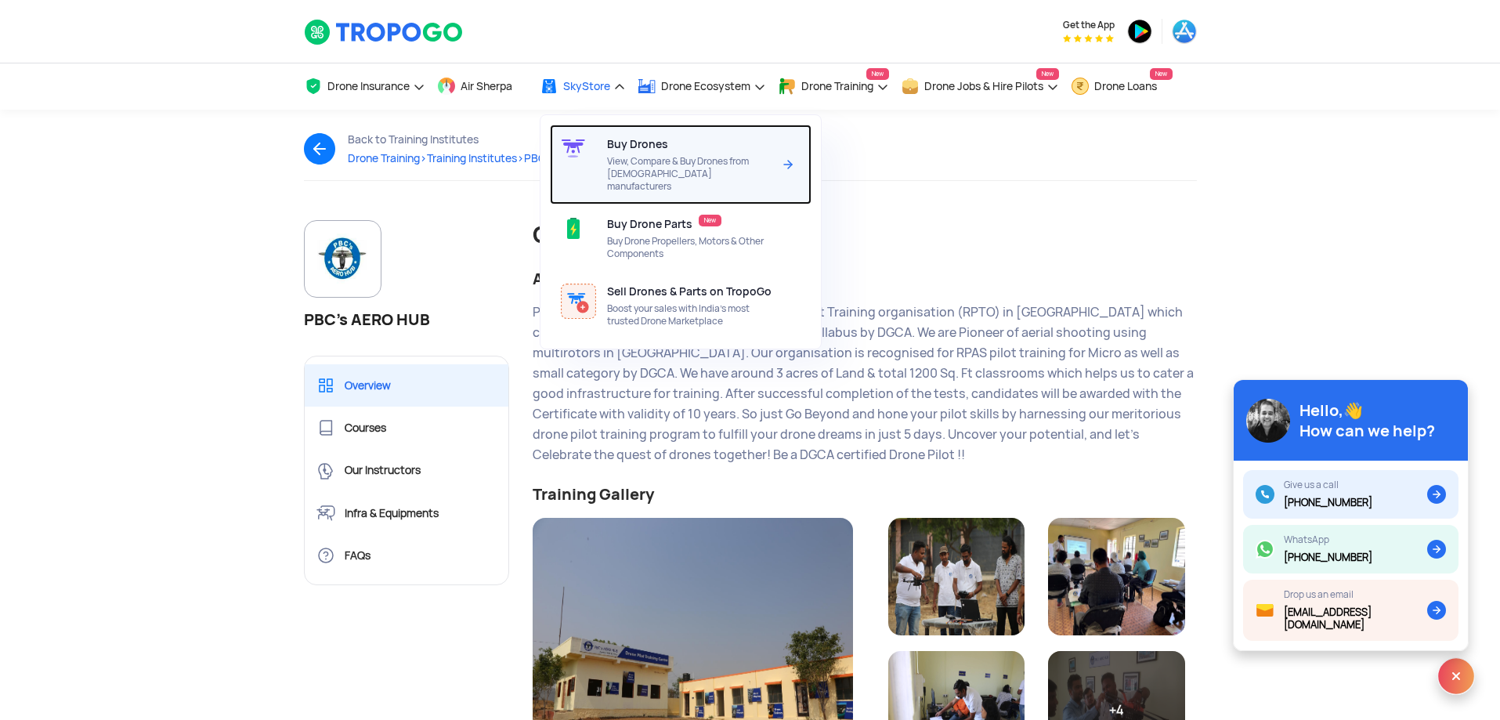
click at [676, 150] on div "Buy Drones View, Compare & Buy Drones from Indian manufacturers" at bounding box center [693, 165] width 172 height 80
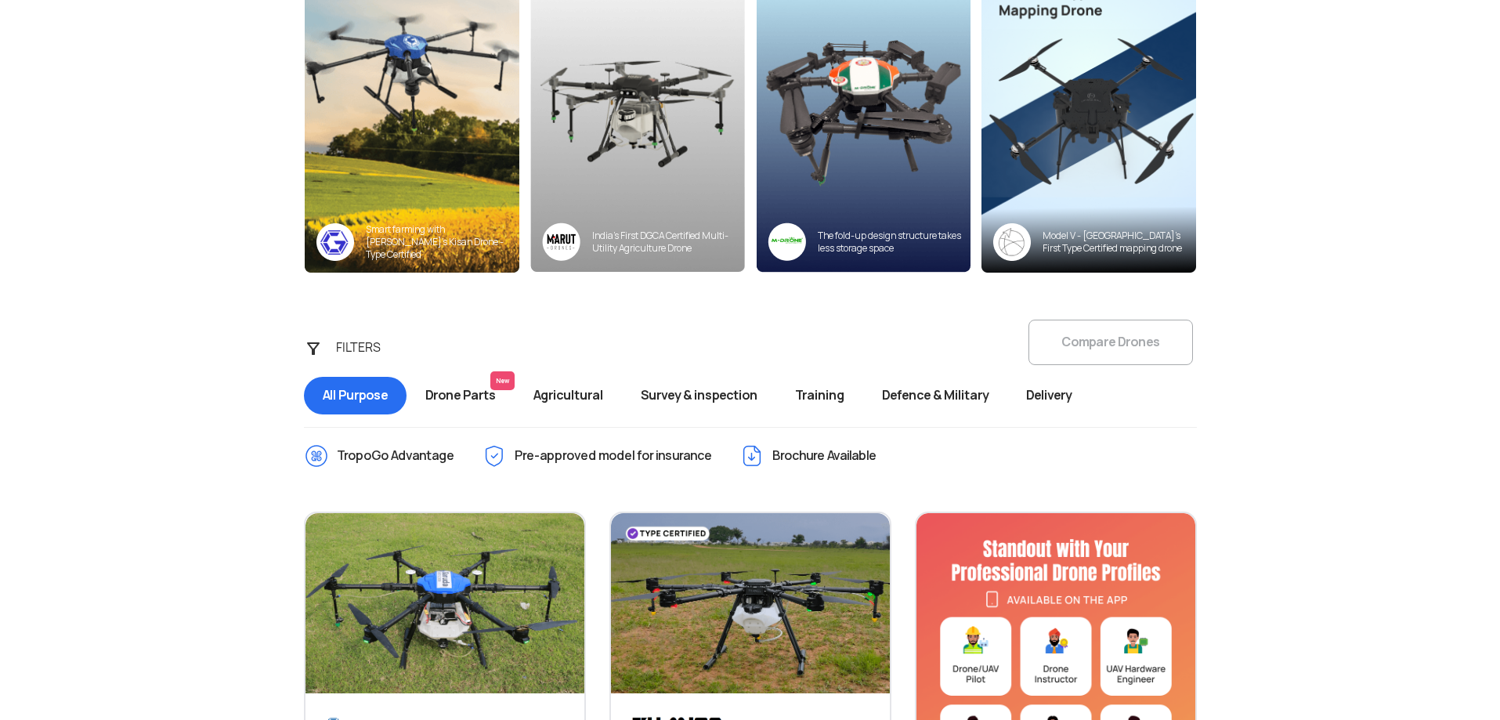
scroll to position [287, 0]
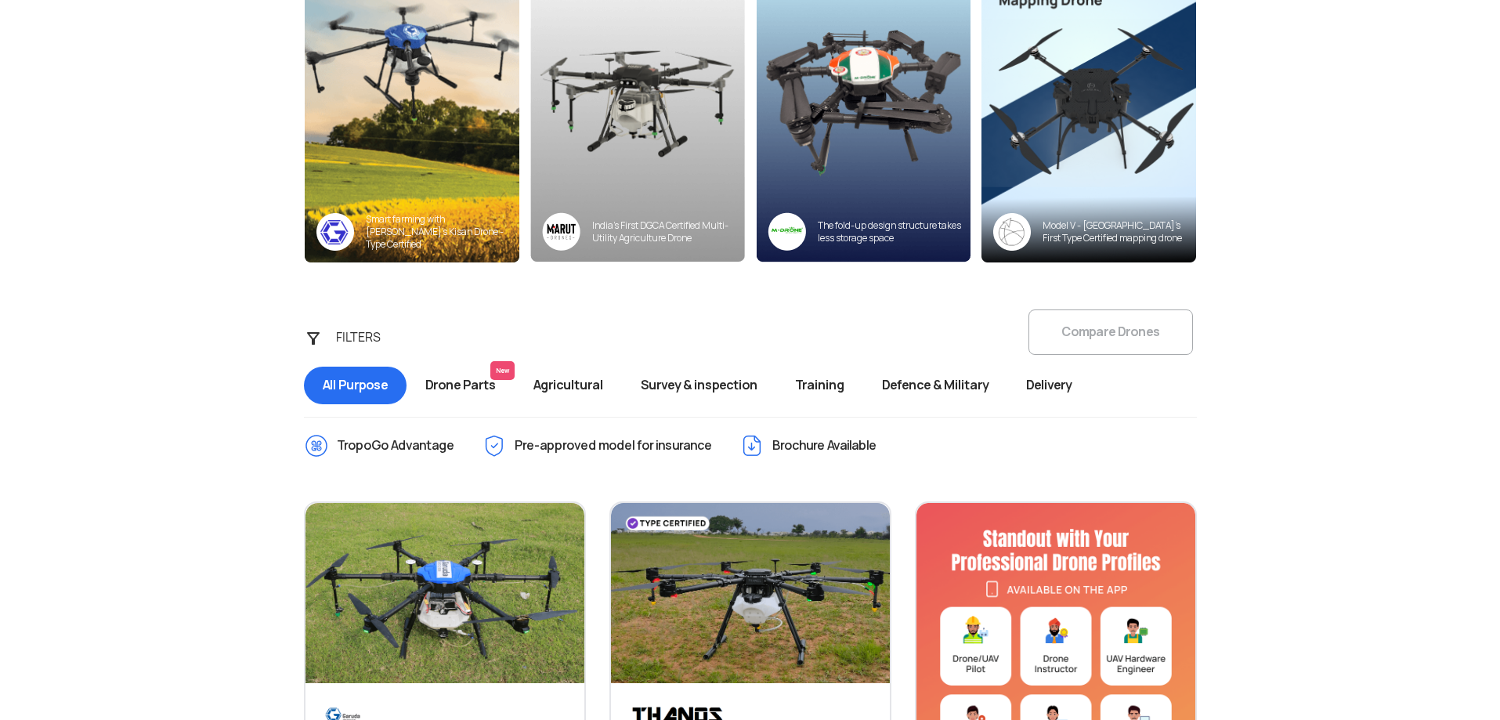
click at [381, 378] on span "All Purpose" at bounding box center [355, 386] width 103 height 38
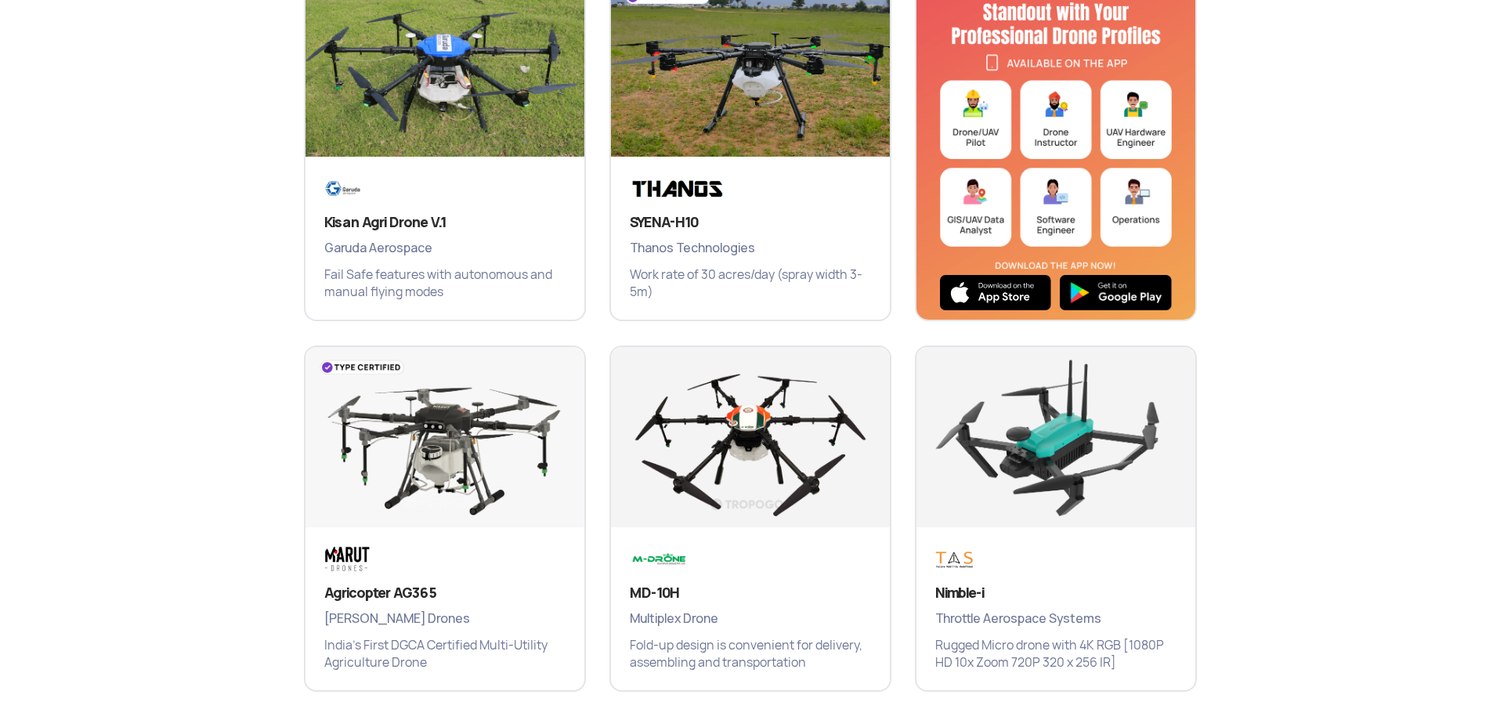
scroll to position [836, 0]
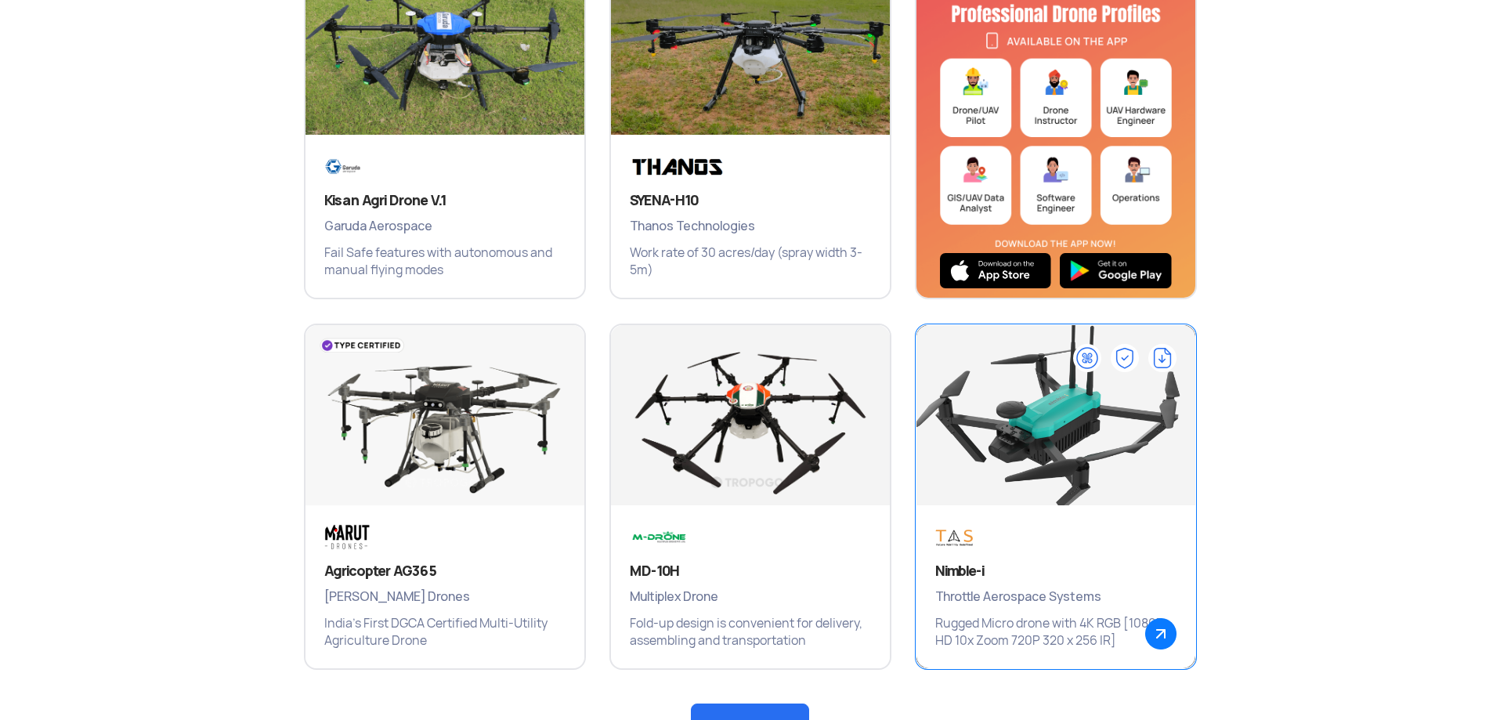
click at [1033, 403] on img at bounding box center [1055, 423] width 335 height 235
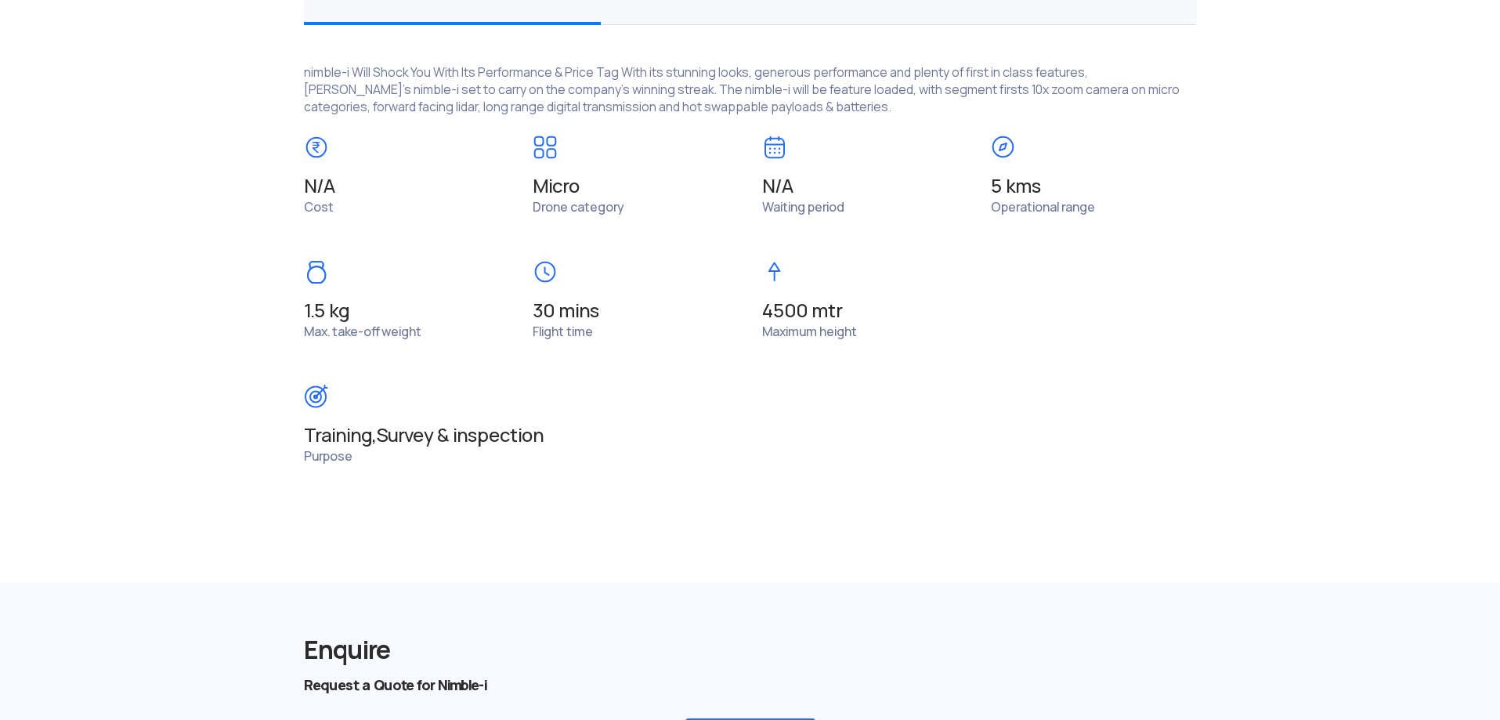
scroll to position [1201, 0]
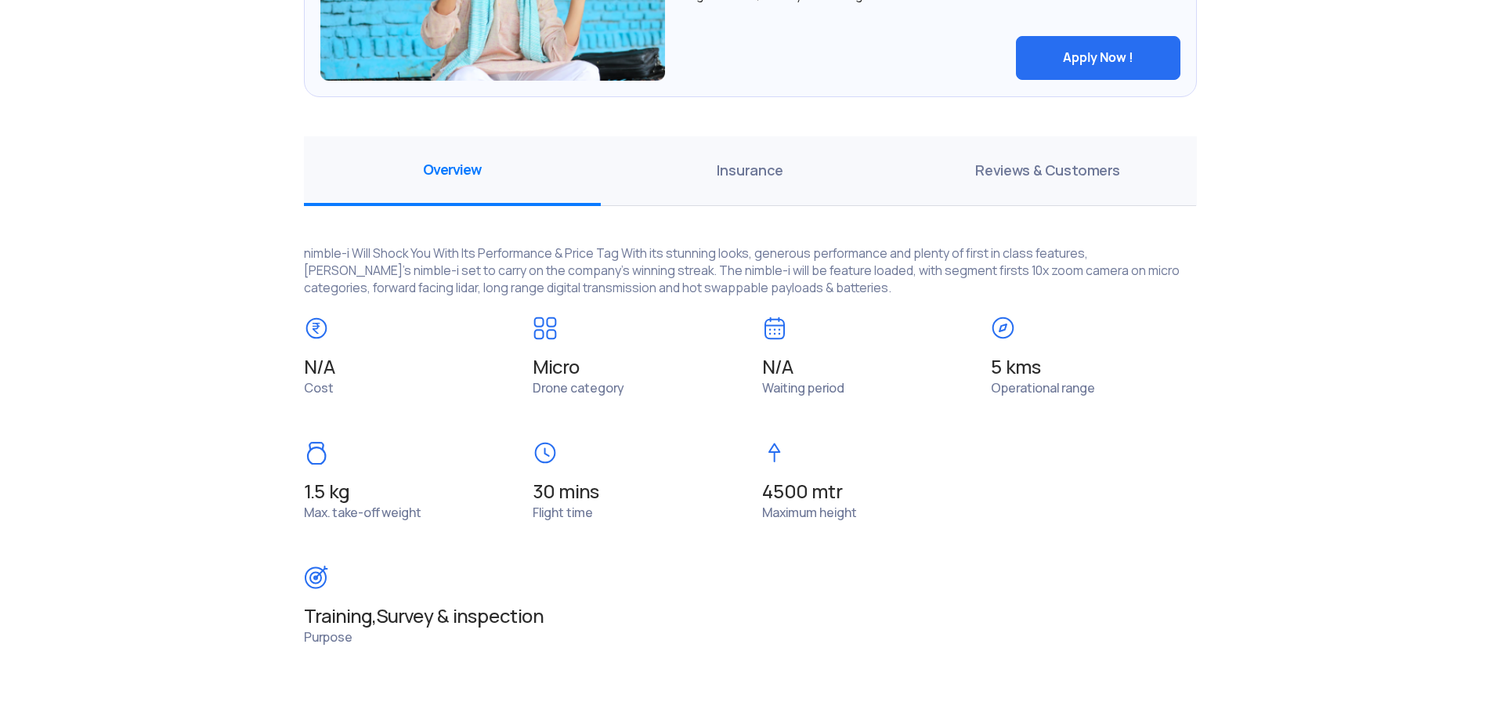
drag, startPoint x: 186, startPoint y: 510, endPoint x: 187, endPoint y: 501, distance: 8.8
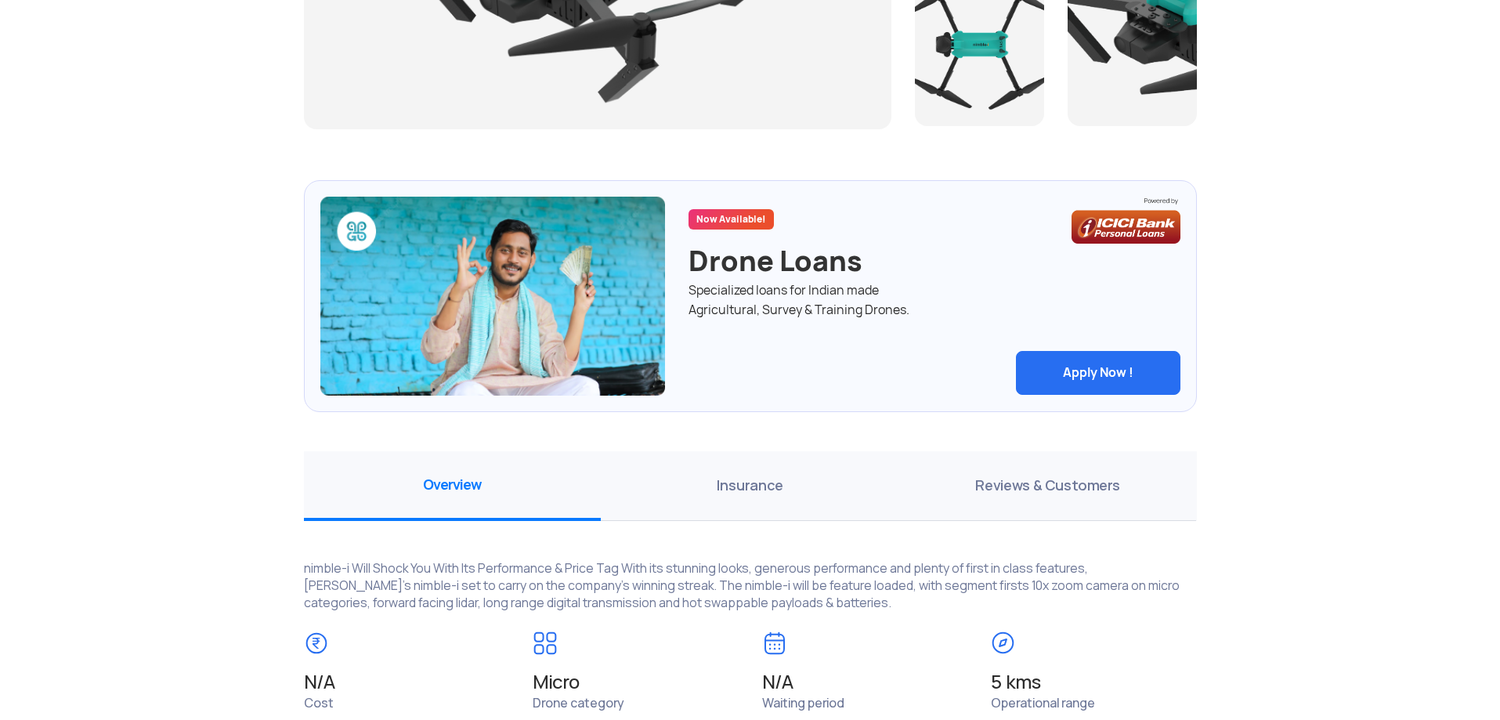
scroll to position [0, 0]
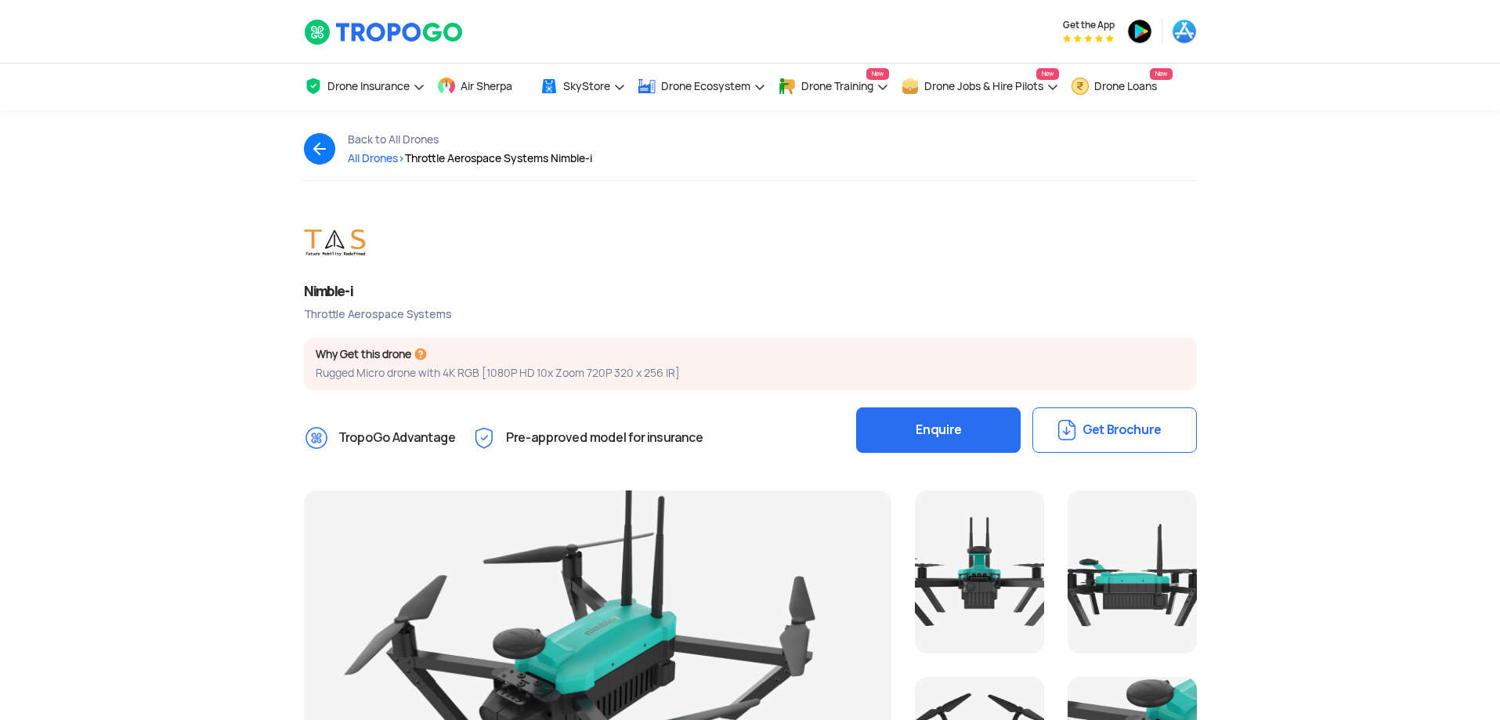
drag, startPoint x: 197, startPoint y: 523, endPoint x: 258, endPoint y: 280, distance: 249.5
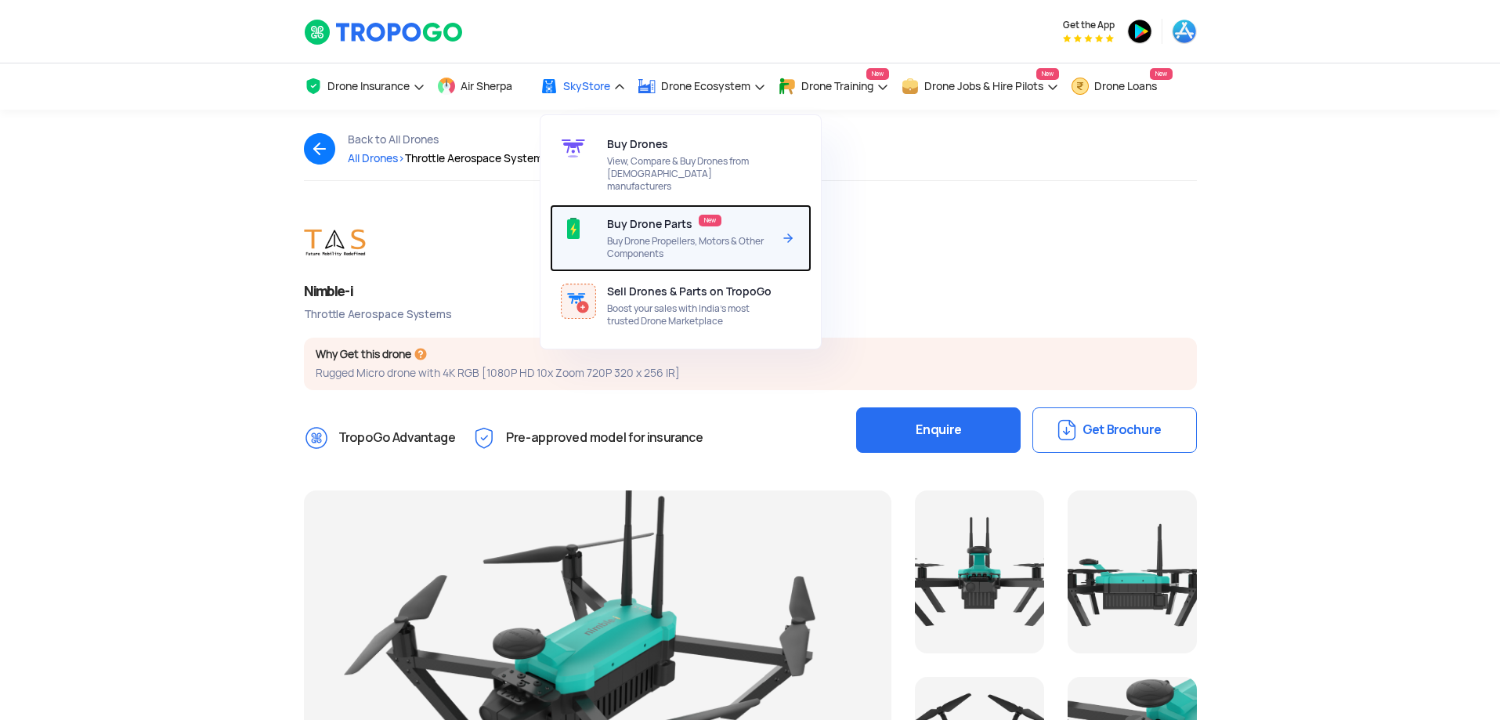
click at [663, 235] on span "Buy Drone Propellers, Motors & Other Components" at bounding box center [689, 247] width 165 height 25
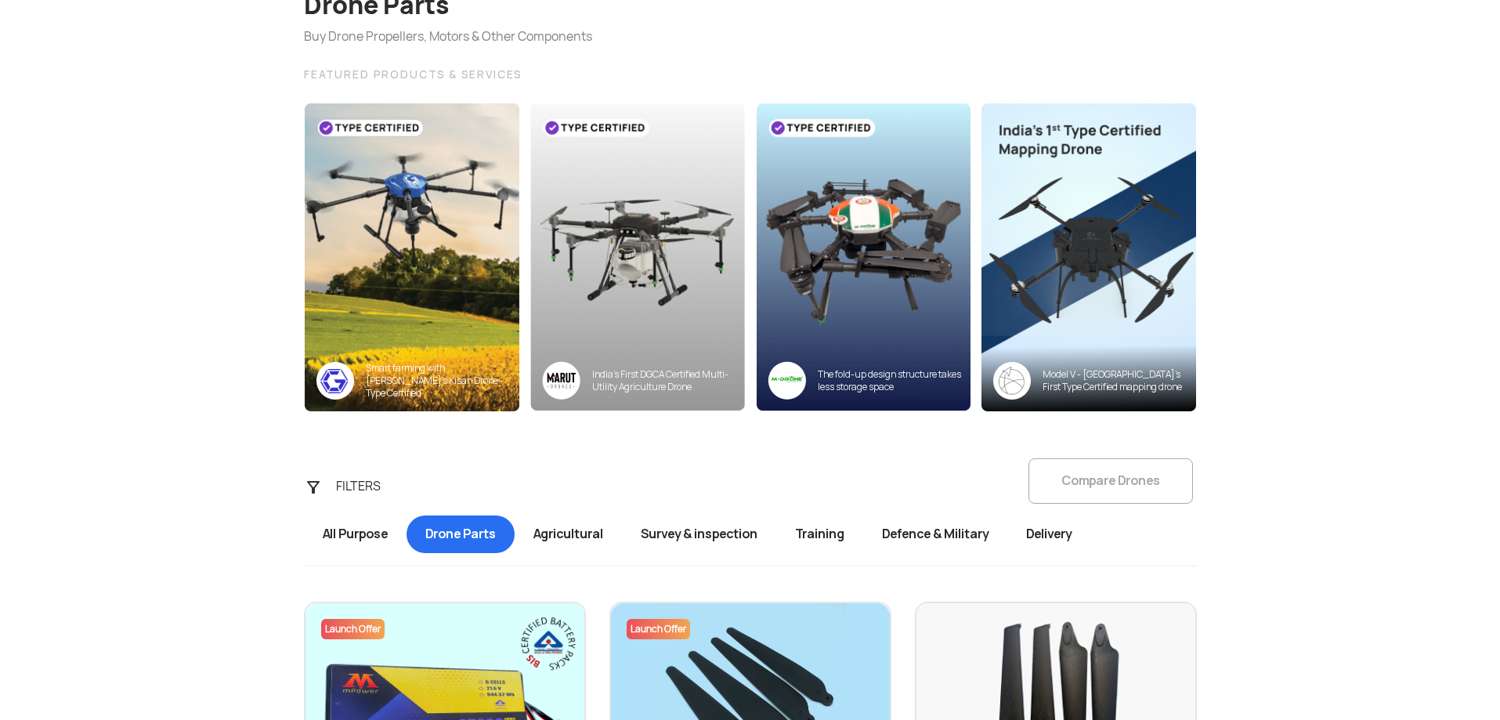
drag, startPoint x: 103, startPoint y: 362, endPoint x: 99, endPoint y: 342, distance: 20.7
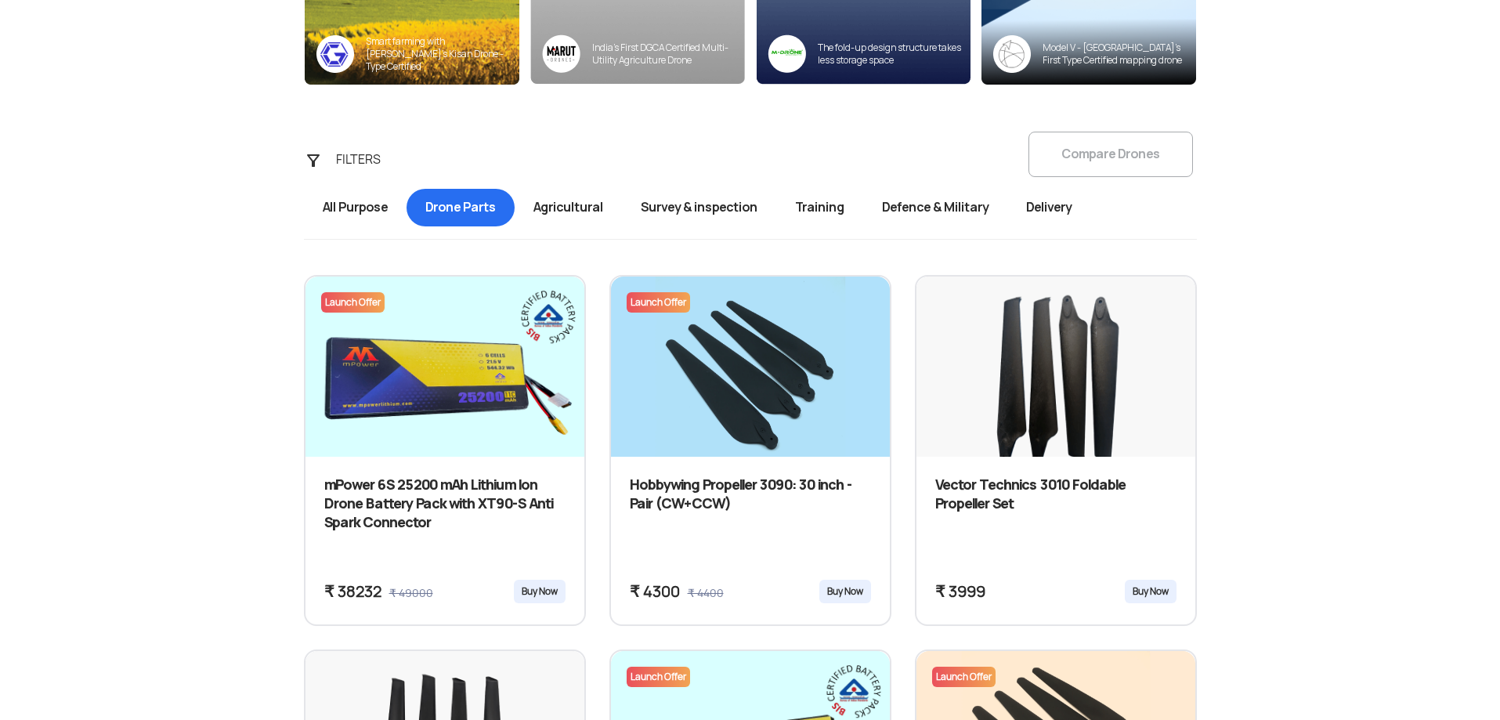
drag, startPoint x: 118, startPoint y: 304, endPoint x: 118, endPoint y: 316, distance: 11.8
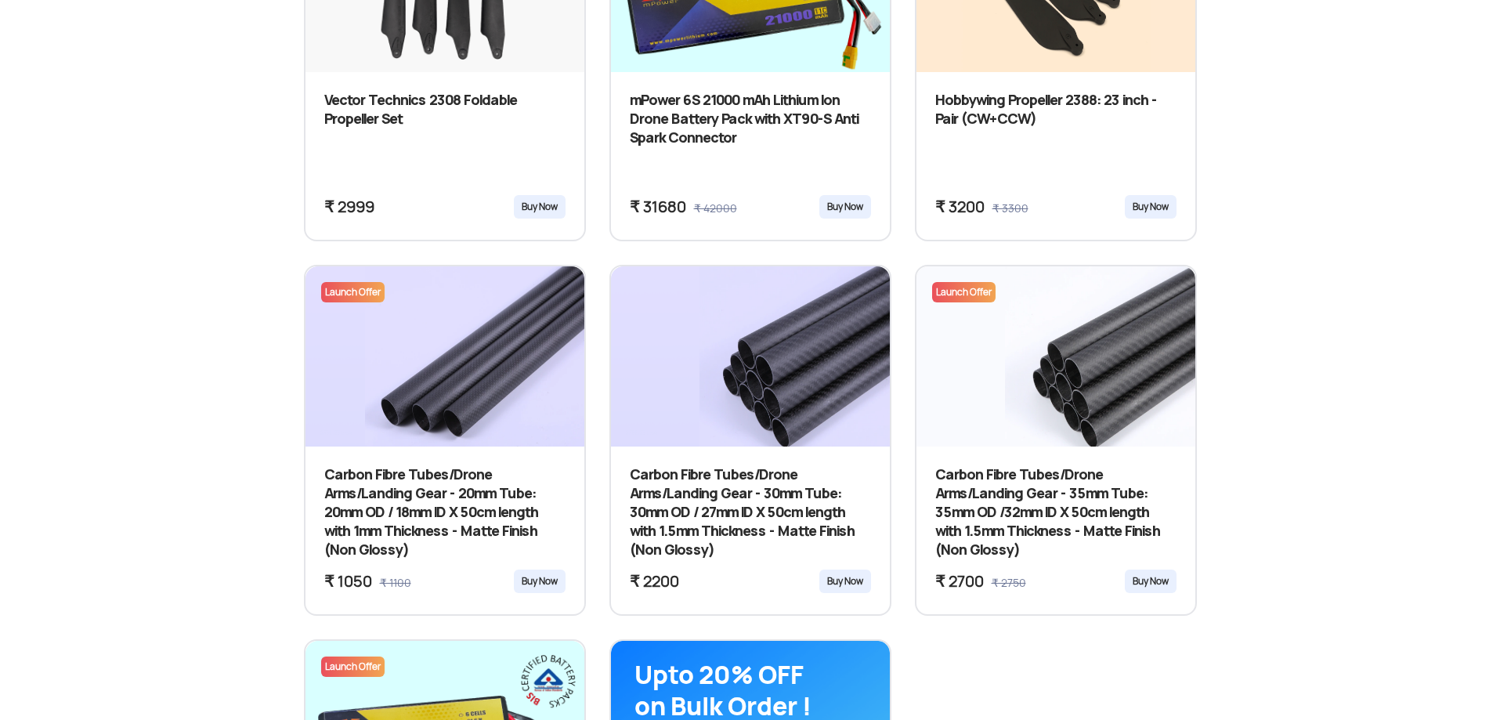
drag, startPoint x: 117, startPoint y: 274, endPoint x: 92, endPoint y: 421, distance: 149.4
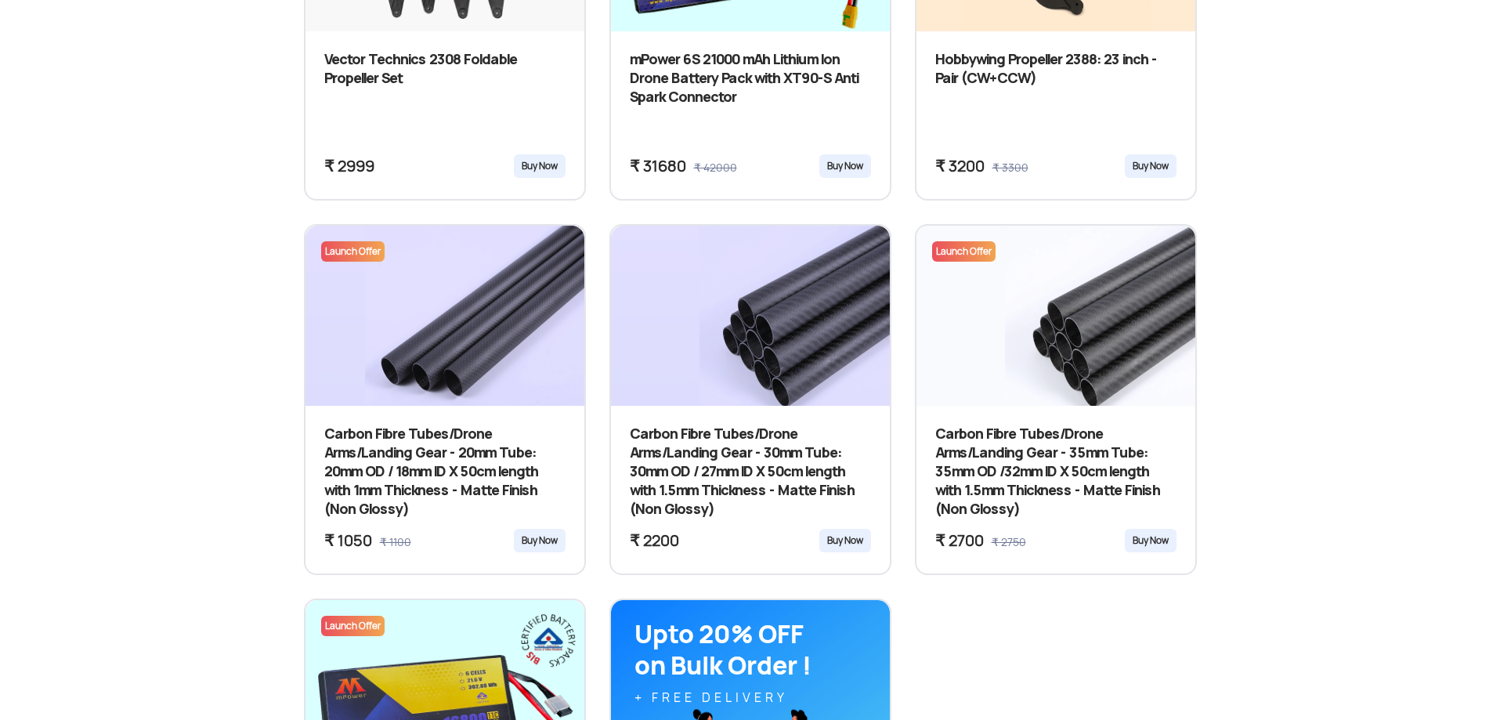
scroll to position [1263, 0]
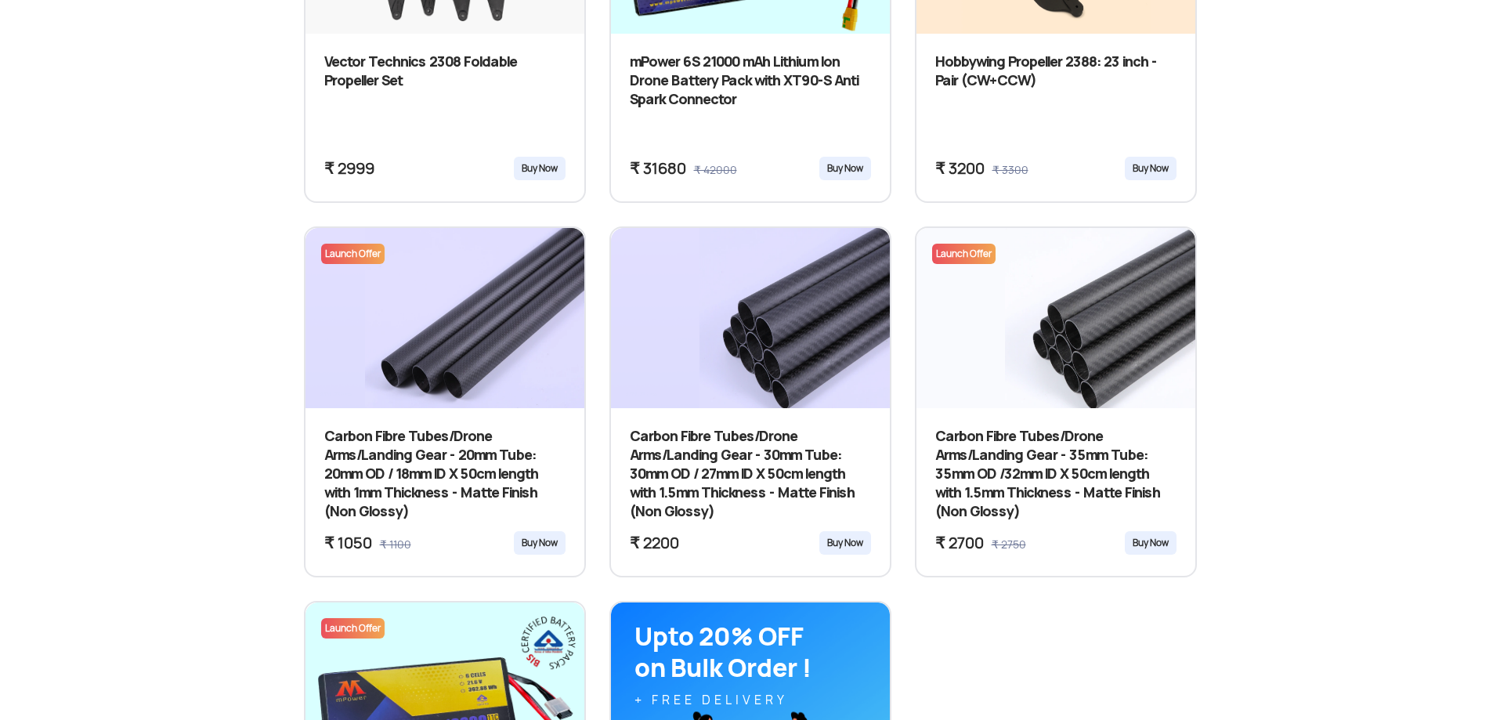
drag, startPoint x: 69, startPoint y: 436, endPoint x: 77, endPoint y: 417, distance: 20.4
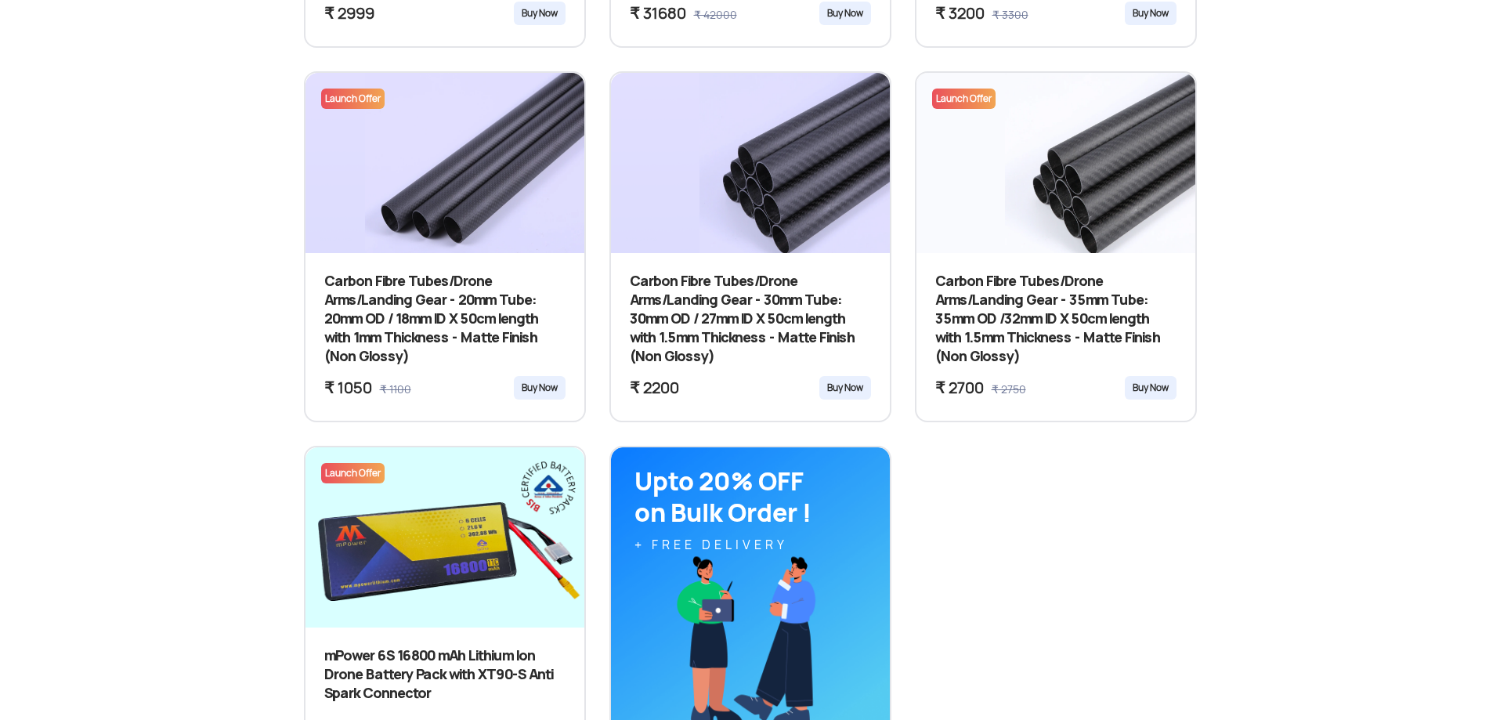
scroll to position [1464, 0]
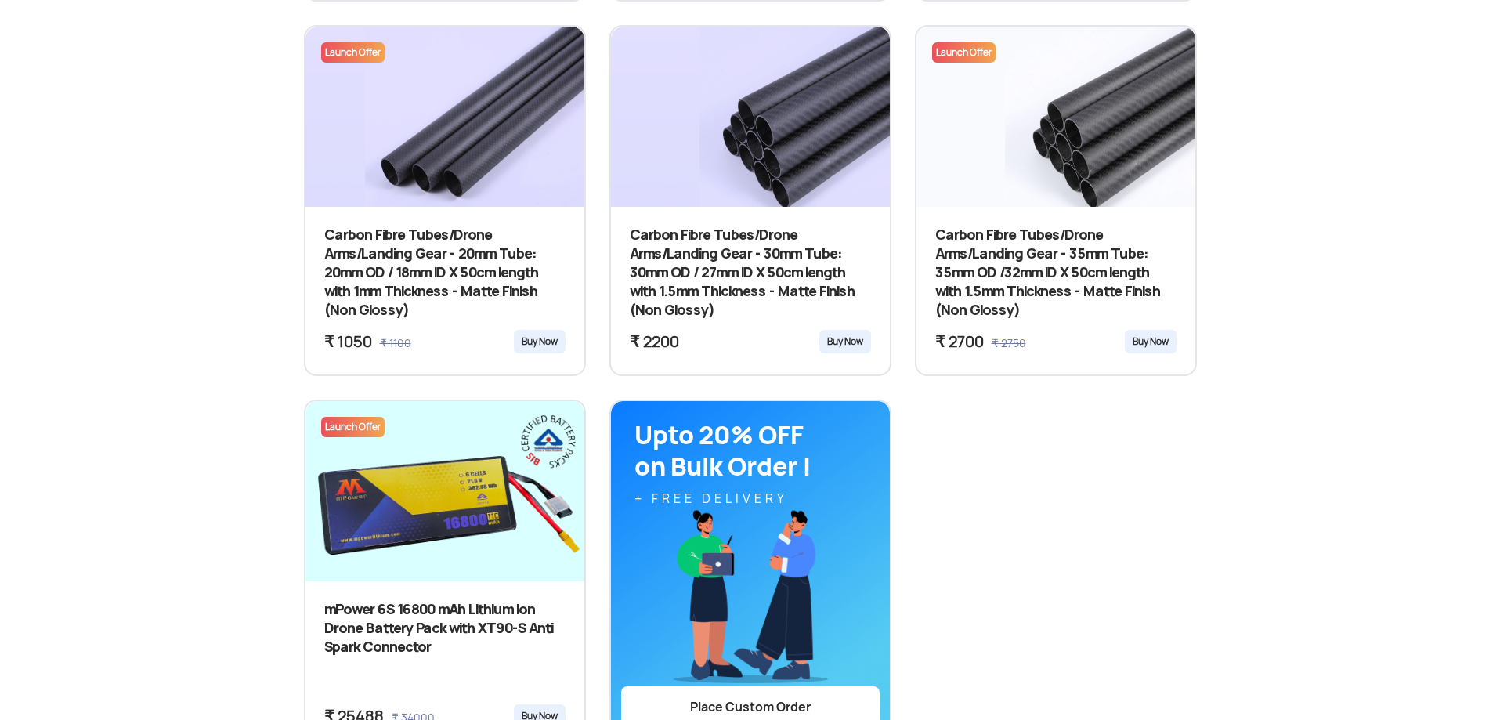
drag, startPoint x: 114, startPoint y: 345, endPoint x: 103, endPoint y: 402, distance: 58.4
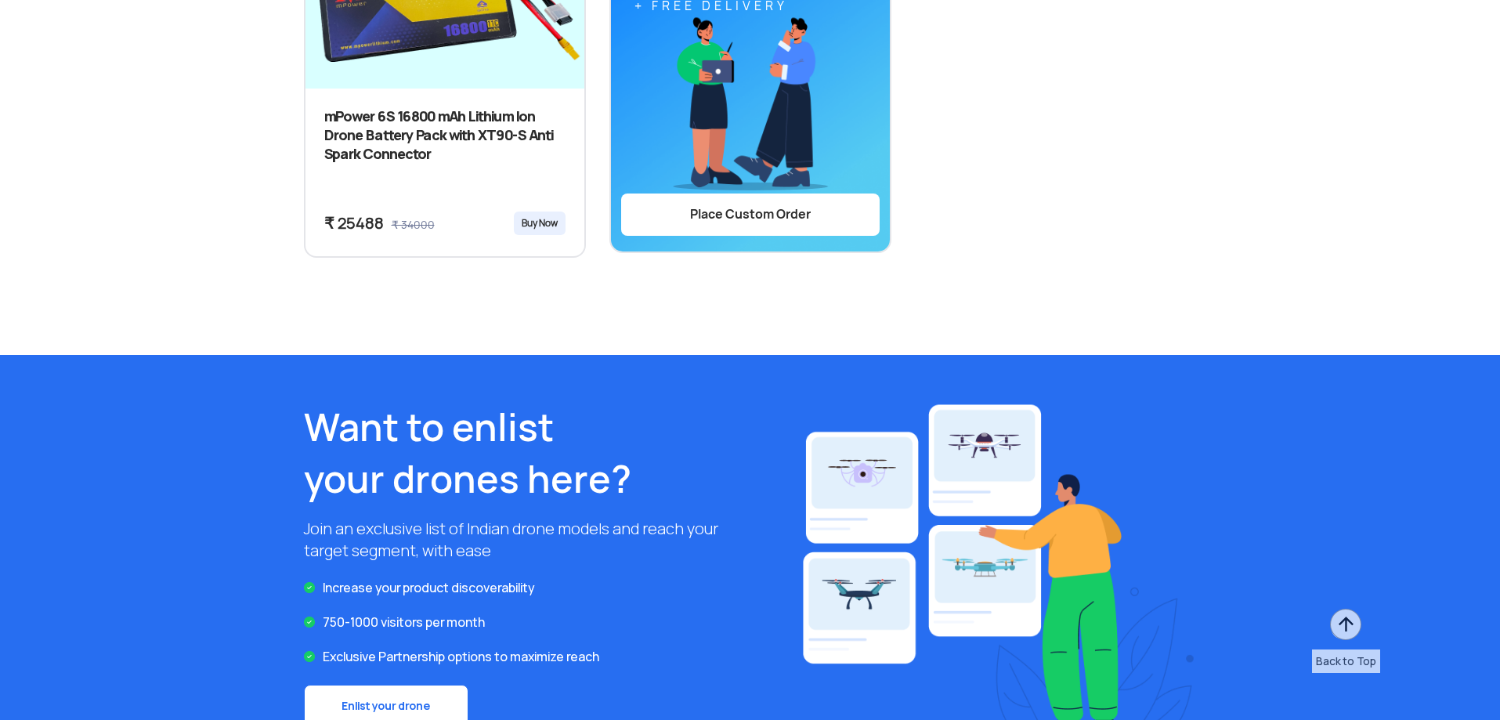
drag, startPoint x: 109, startPoint y: 390, endPoint x: 96, endPoint y: 461, distance: 72.5
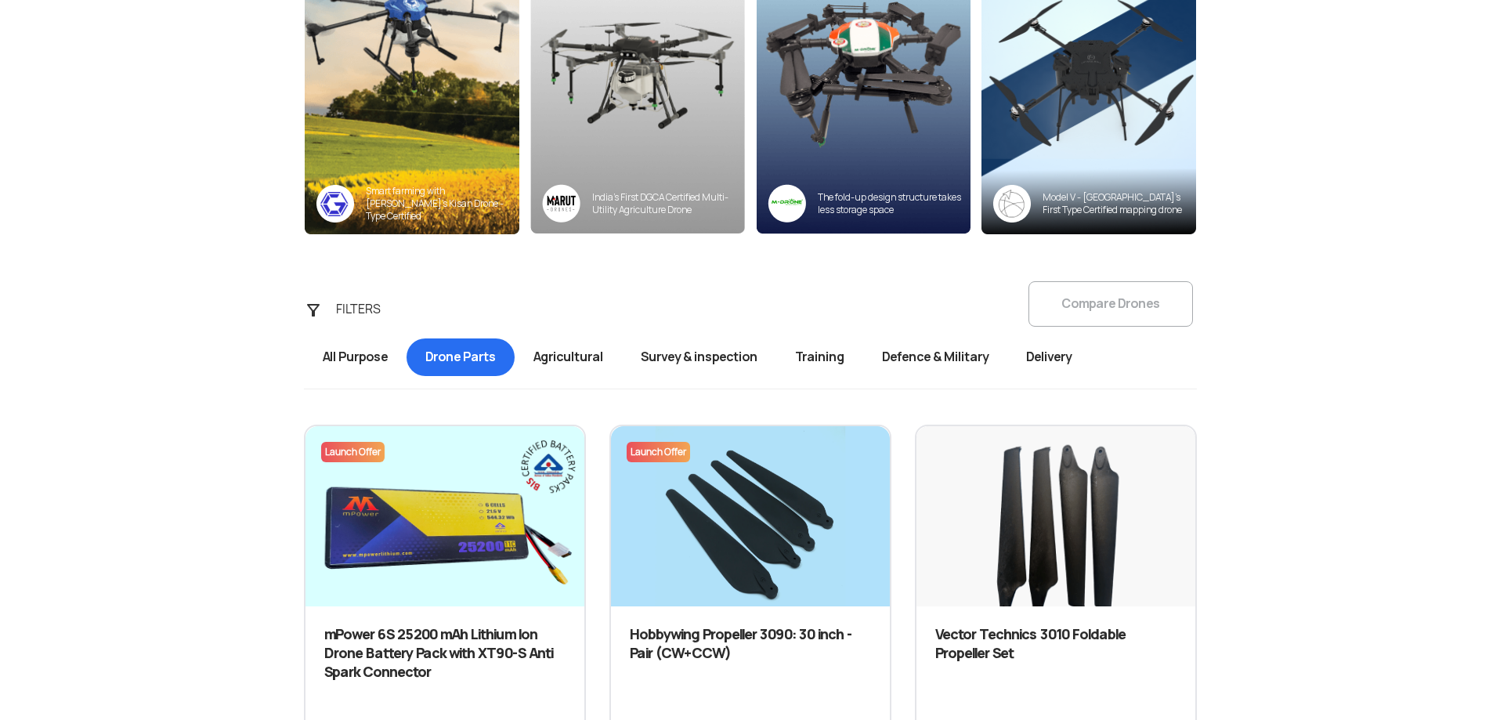
scroll to position [0, 0]
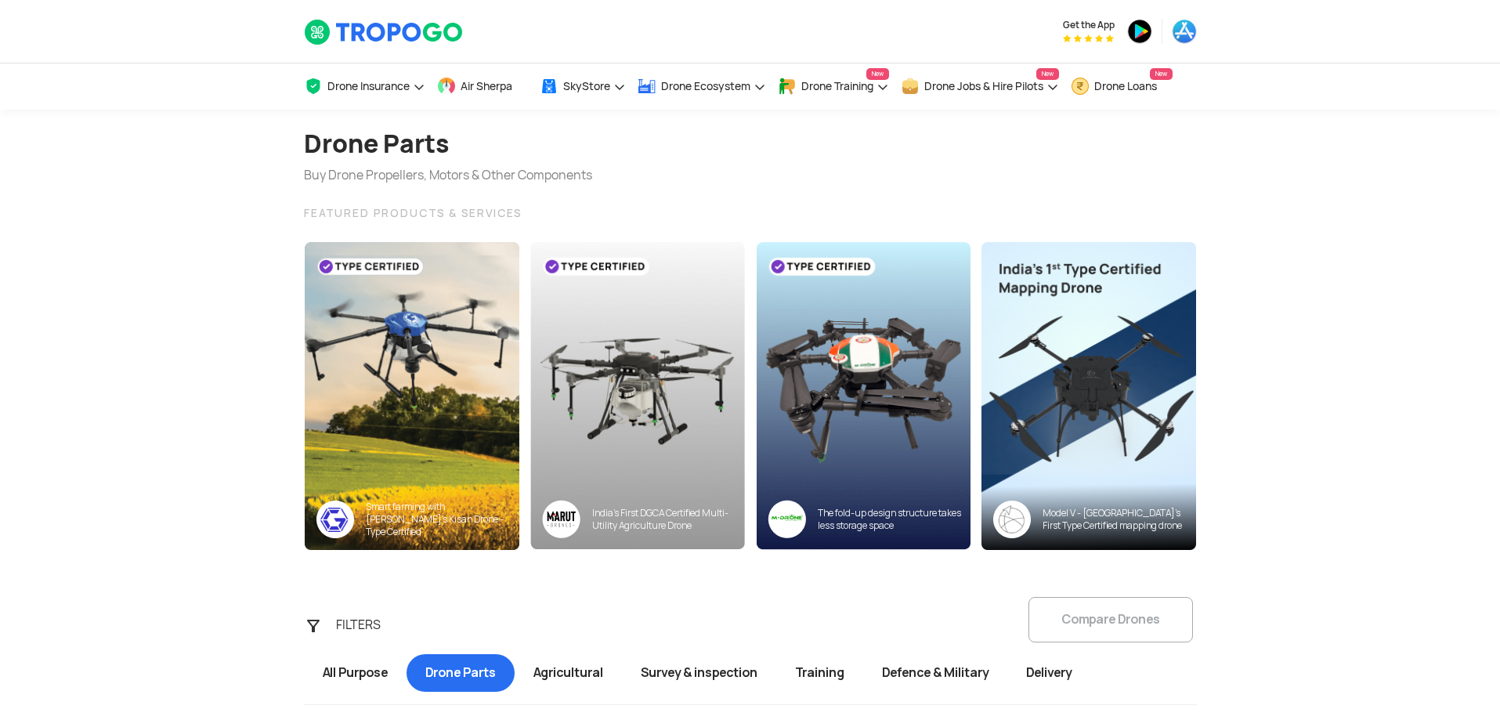
drag, startPoint x: 83, startPoint y: 382, endPoint x: 87, endPoint y: 348, distance: 33.9
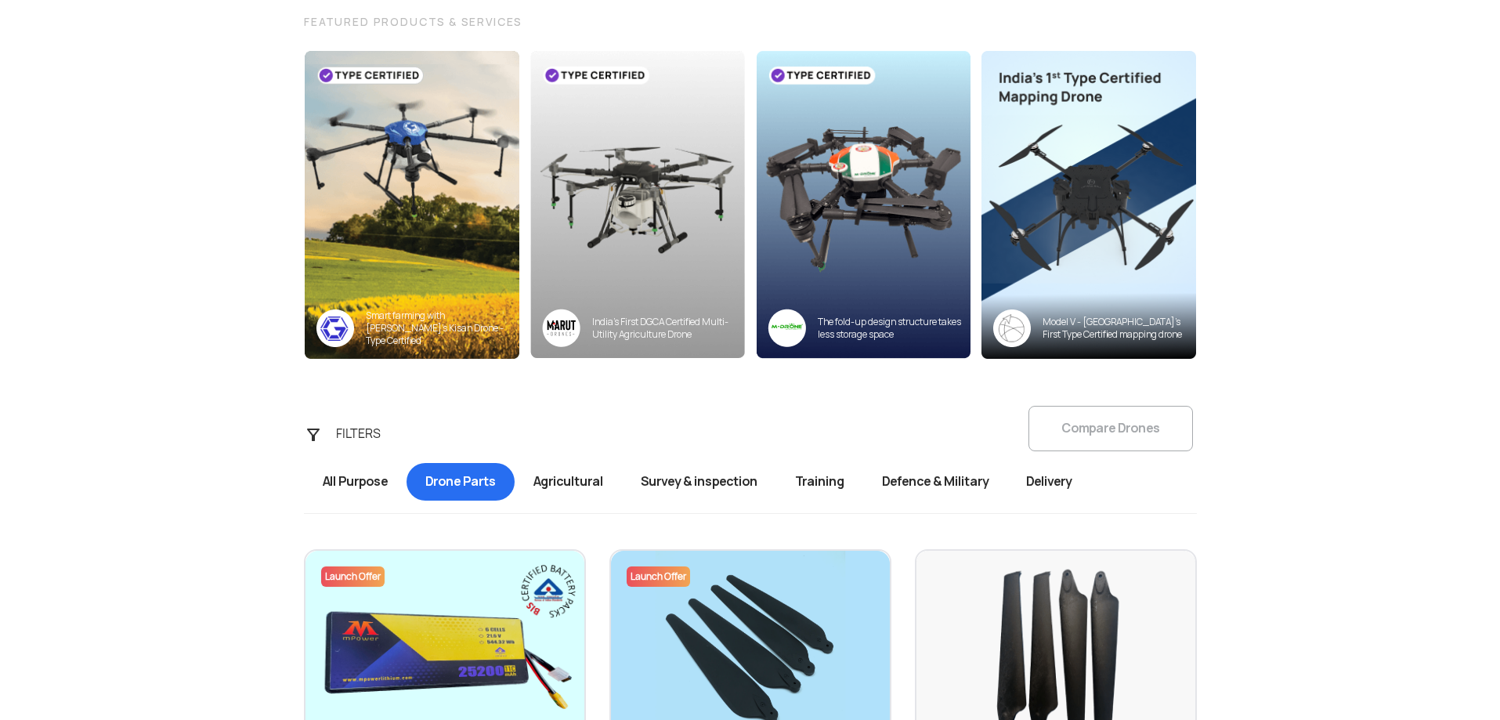
scroll to position [330, 0]
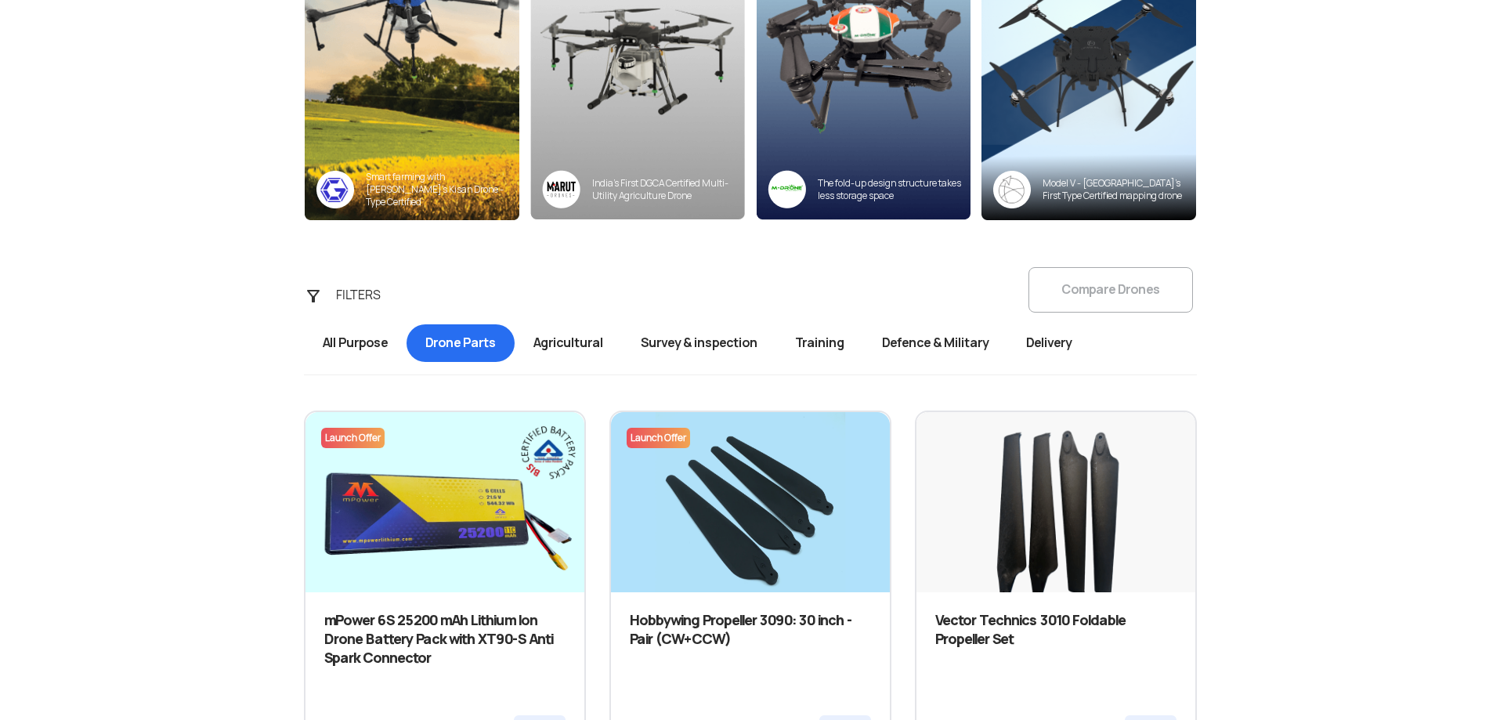
drag, startPoint x: 71, startPoint y: 378, endPoint x: 70, endPoint y: 418, distance: 40.0
click at [602, 350] on span "Agricultural" at bounding box center [568, 343] width 107 height 38
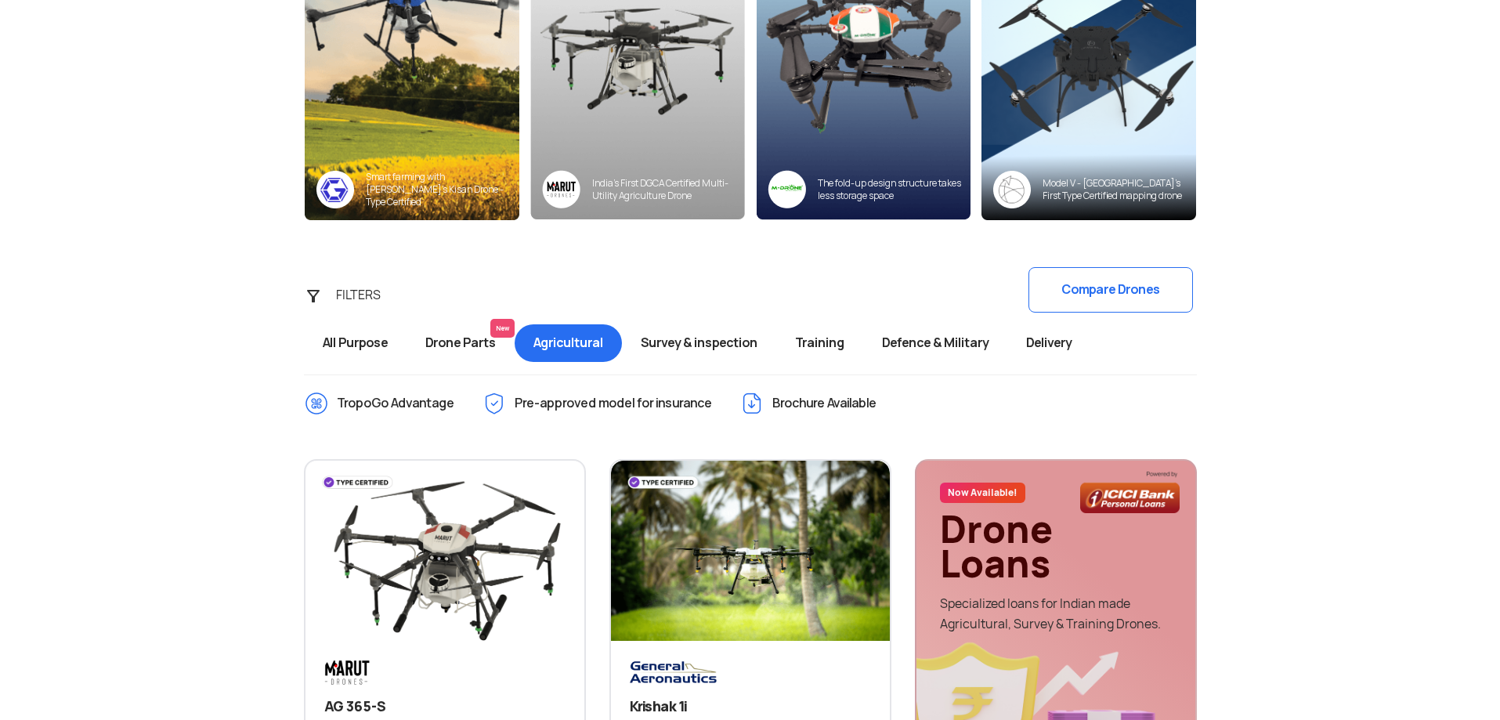
click at [717, 353] on span "Survey & inspection" at bounding box center [699, 343] width 154 height 38
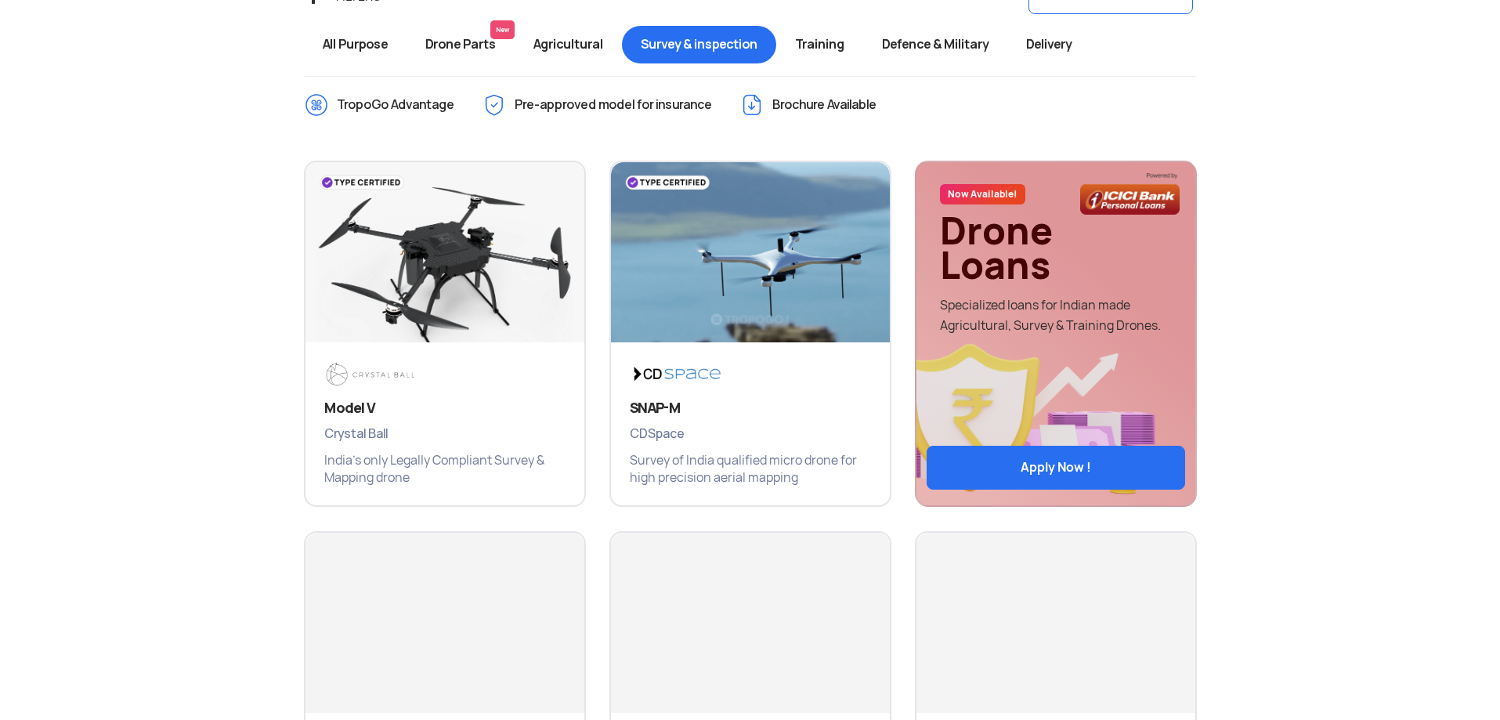
drag, startPoint x: 122, startPoint y: 412, endPoint x: 121, endPoint y: 429, distance: 16.5
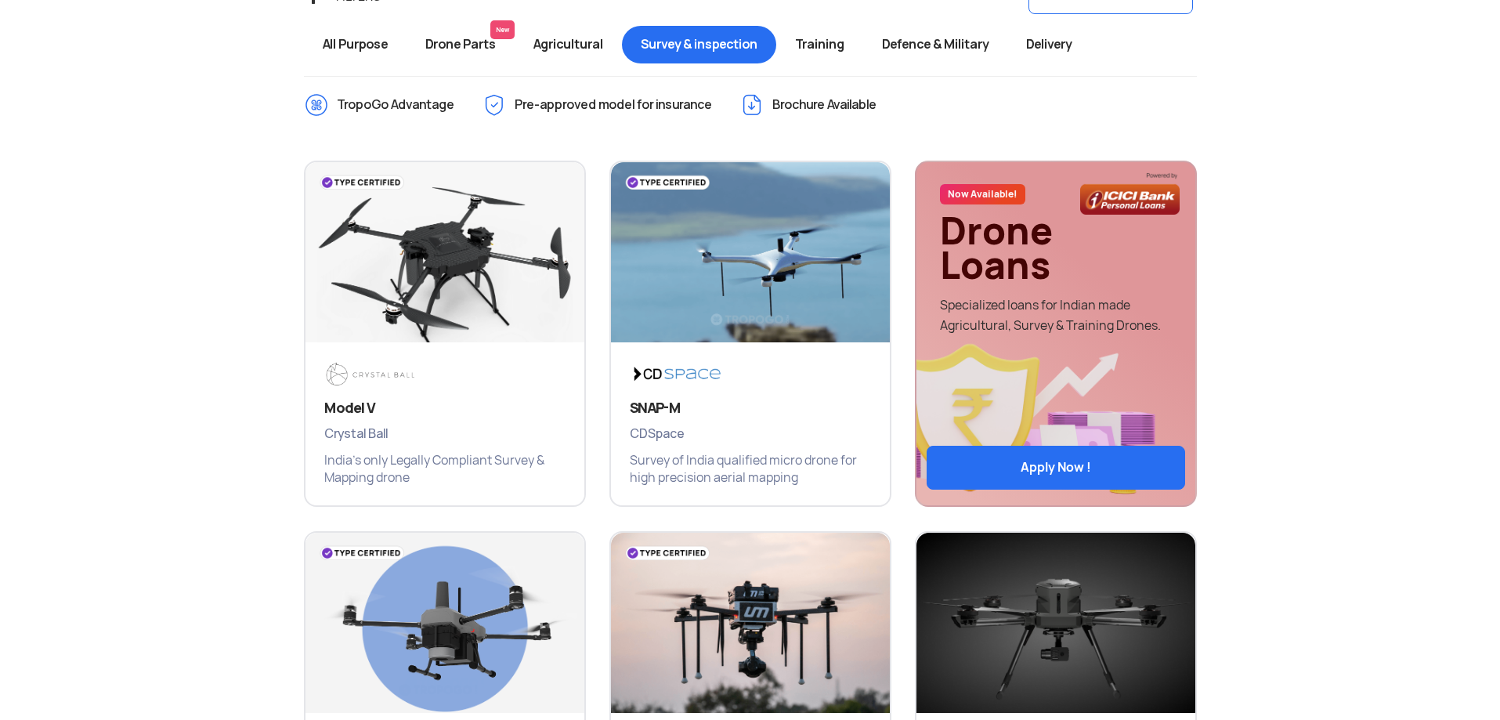
scroll to position [635, 0]
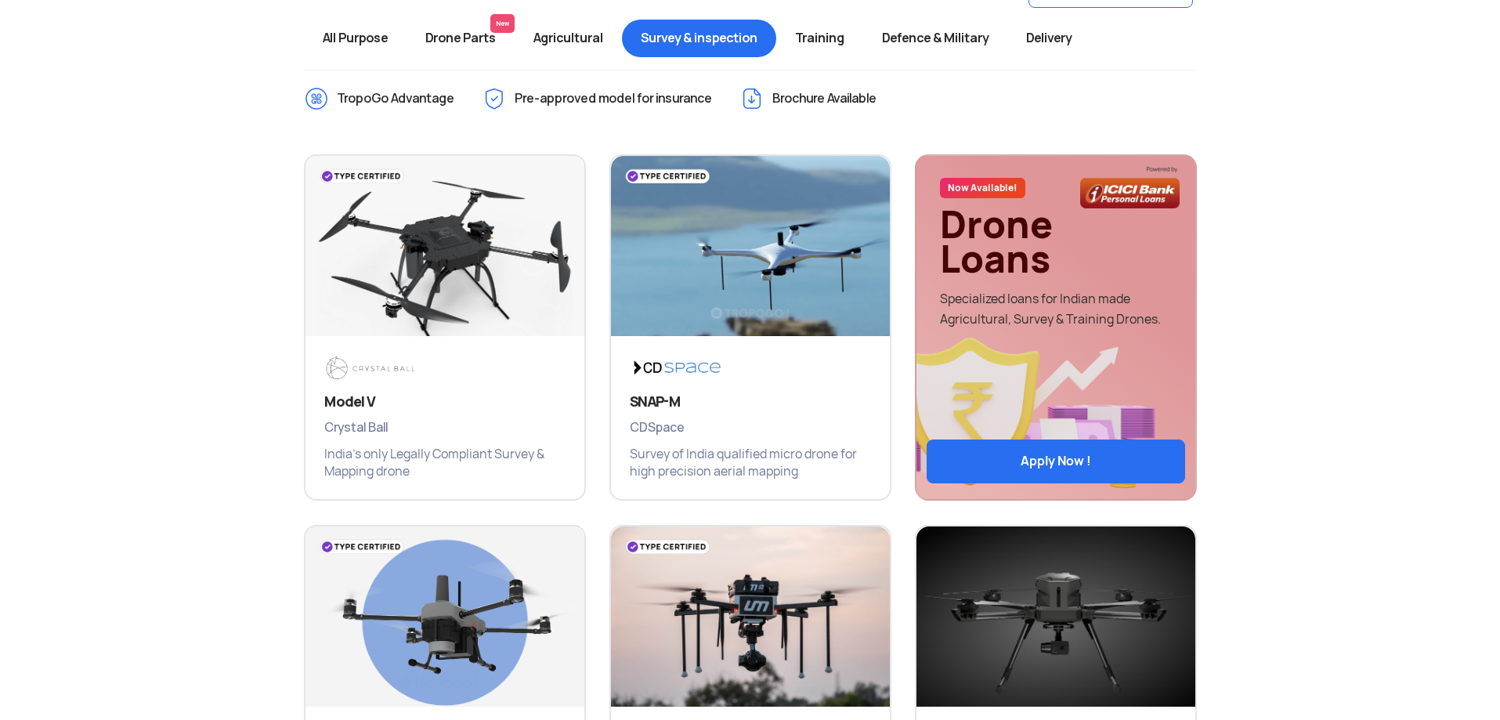
click at [845, 42] on span "Training" at bounding box center [819, 39] width 87 height 38
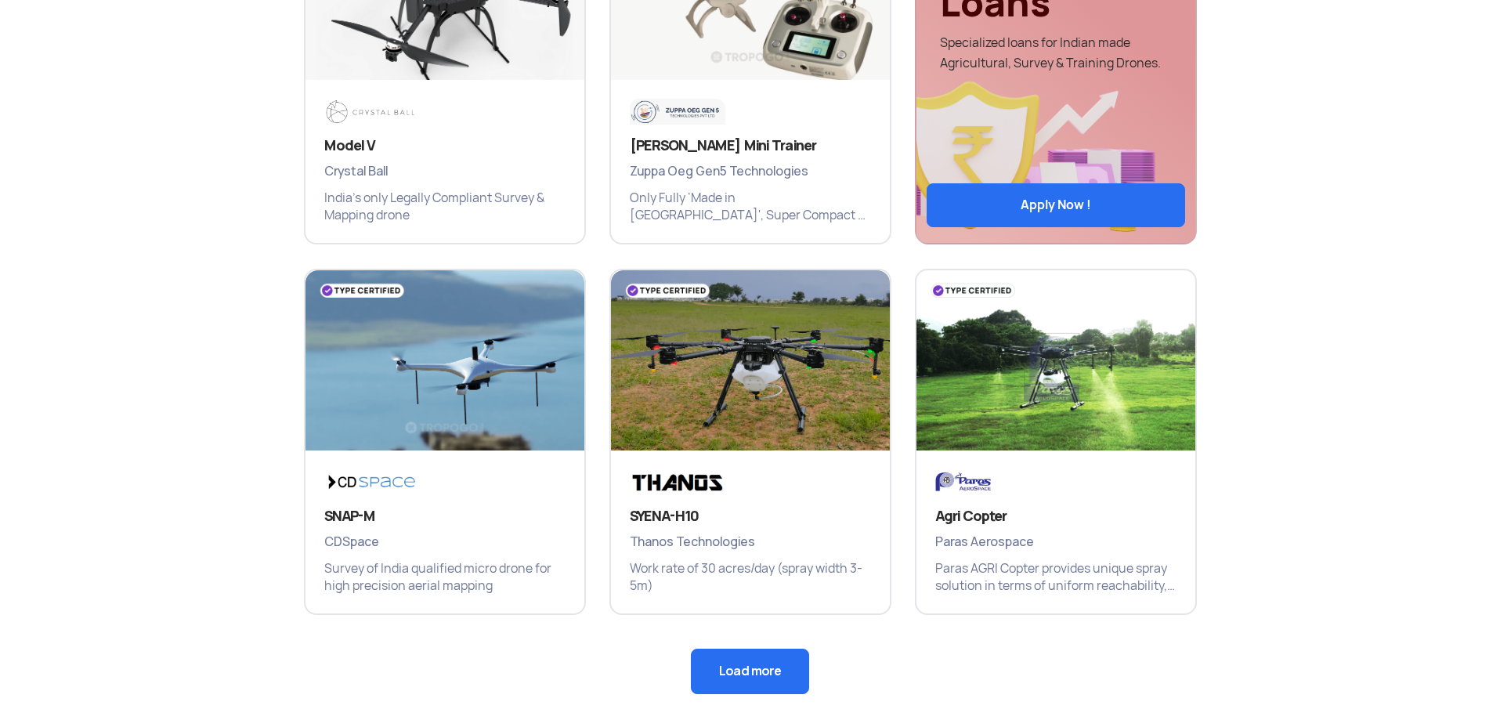
scroll to position [1092, 0]
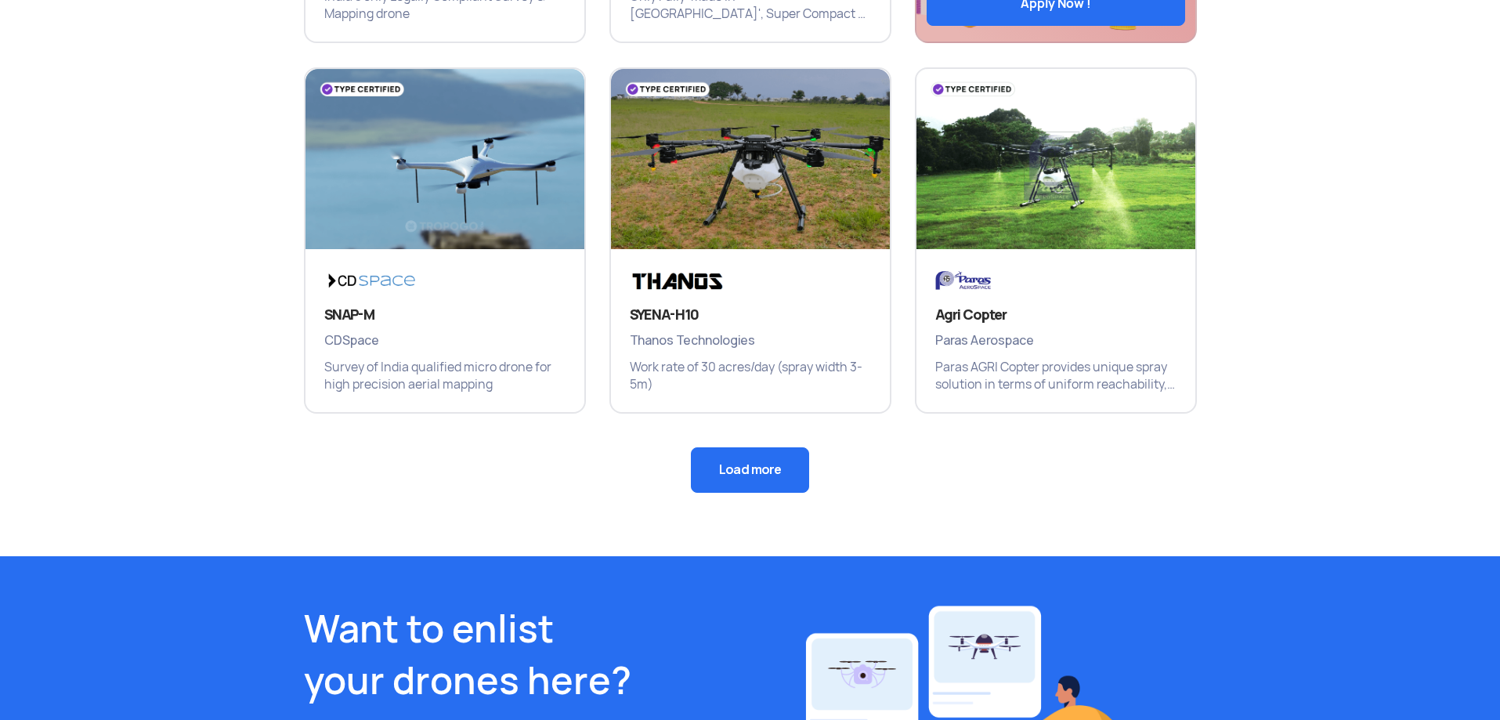
drag, startPoint x: 1449, startPoint y: 345, endPoint x: 1455, endPoint y: 457, distance: 112.2
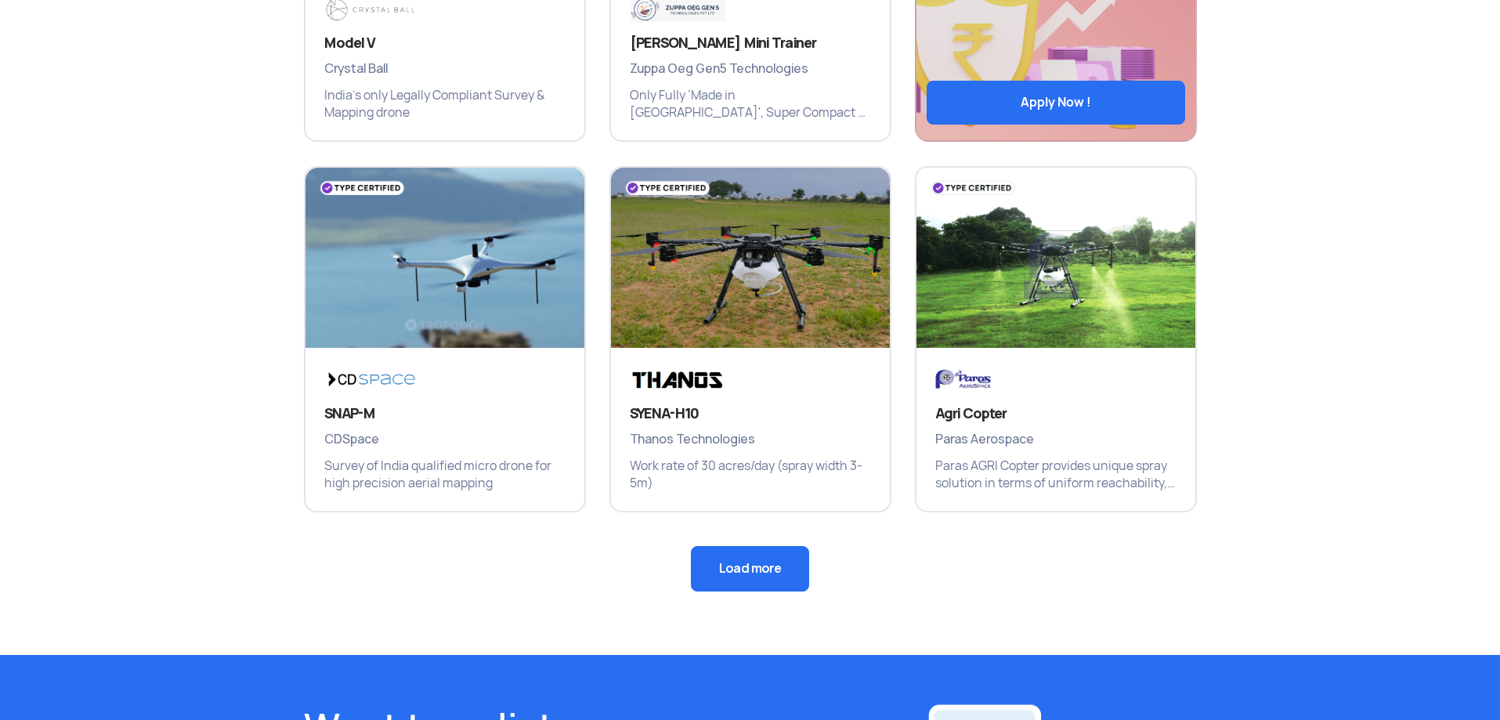
scroll to position [237, 0]
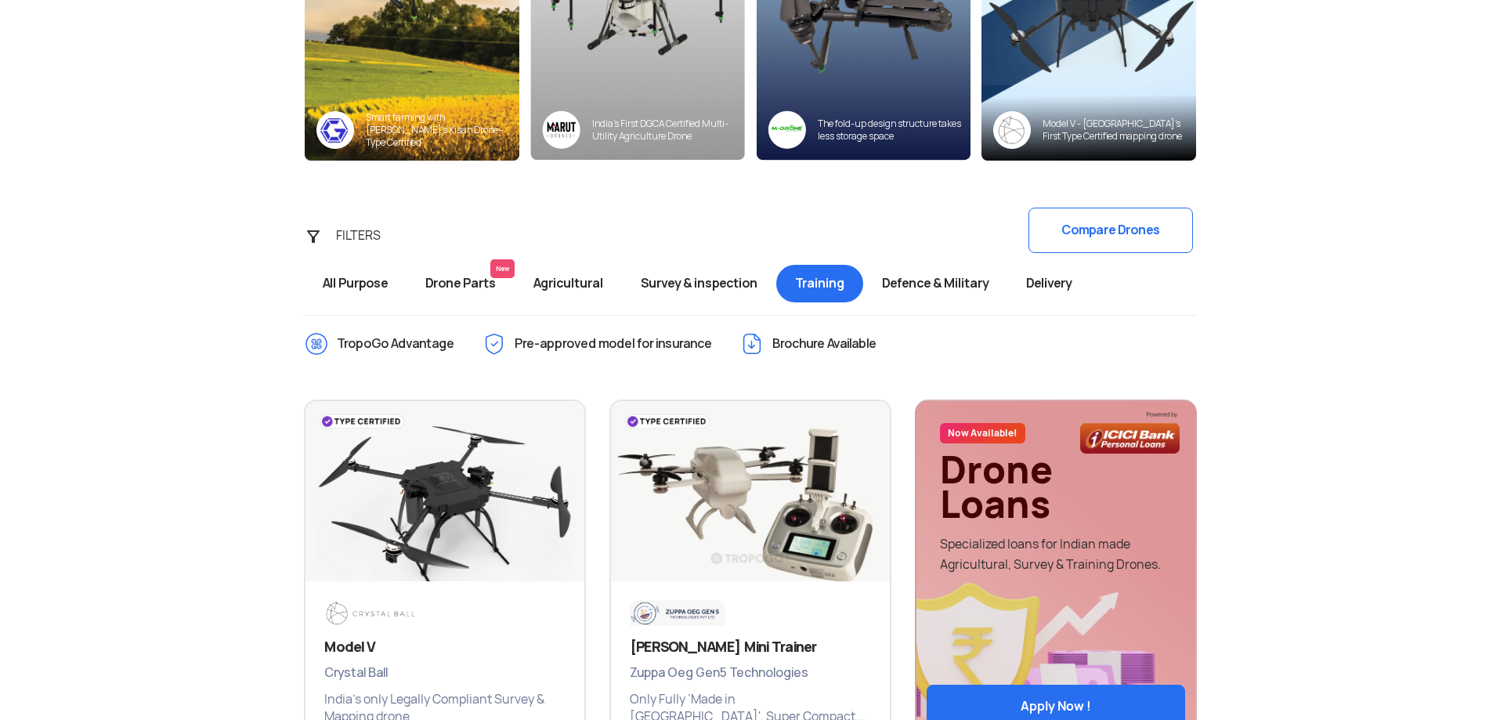
drag, startPoint x: 1388, startPoint y: 499, endPoint x: 1401, endPoint y: 306, distance: 193.9
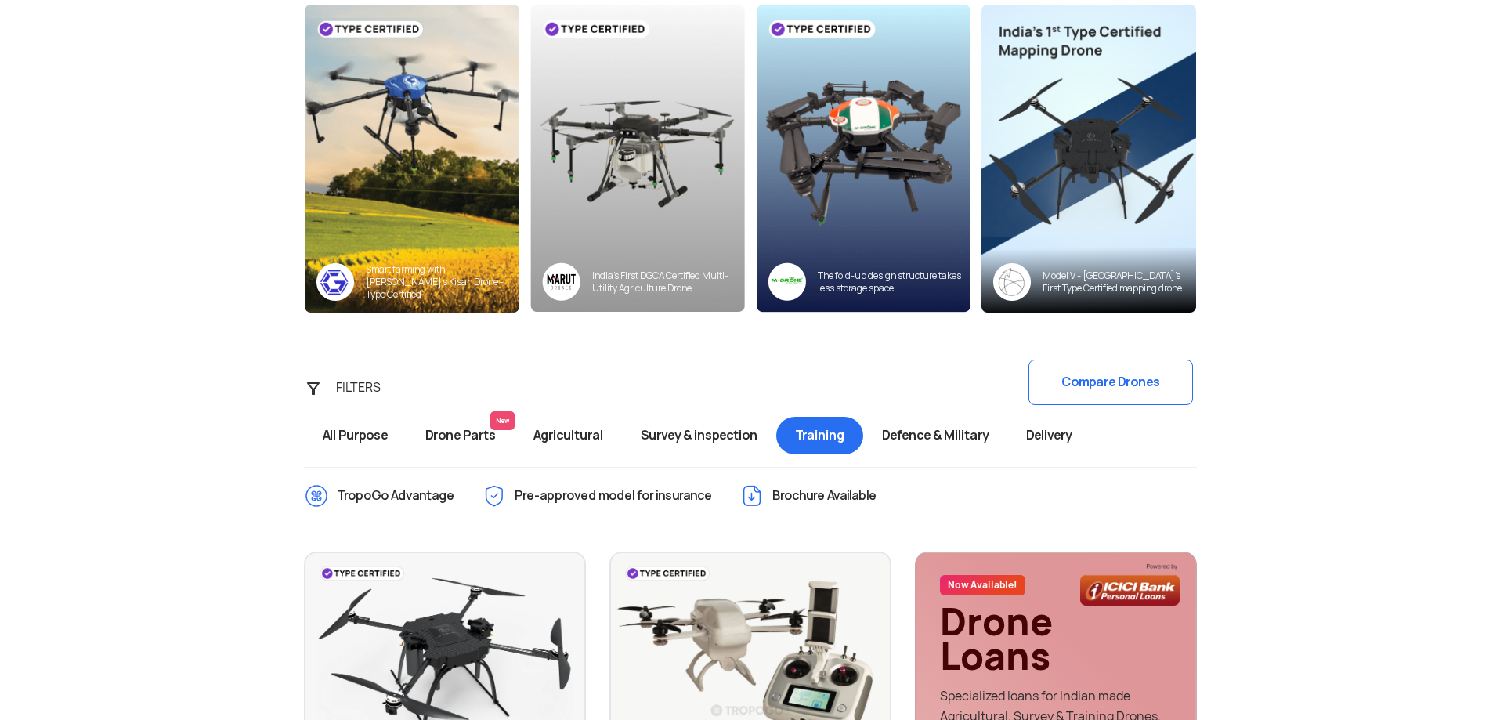
click at [1068, 441] on span "Delivery" at bounding box center [1048, 436] width 83 height 38
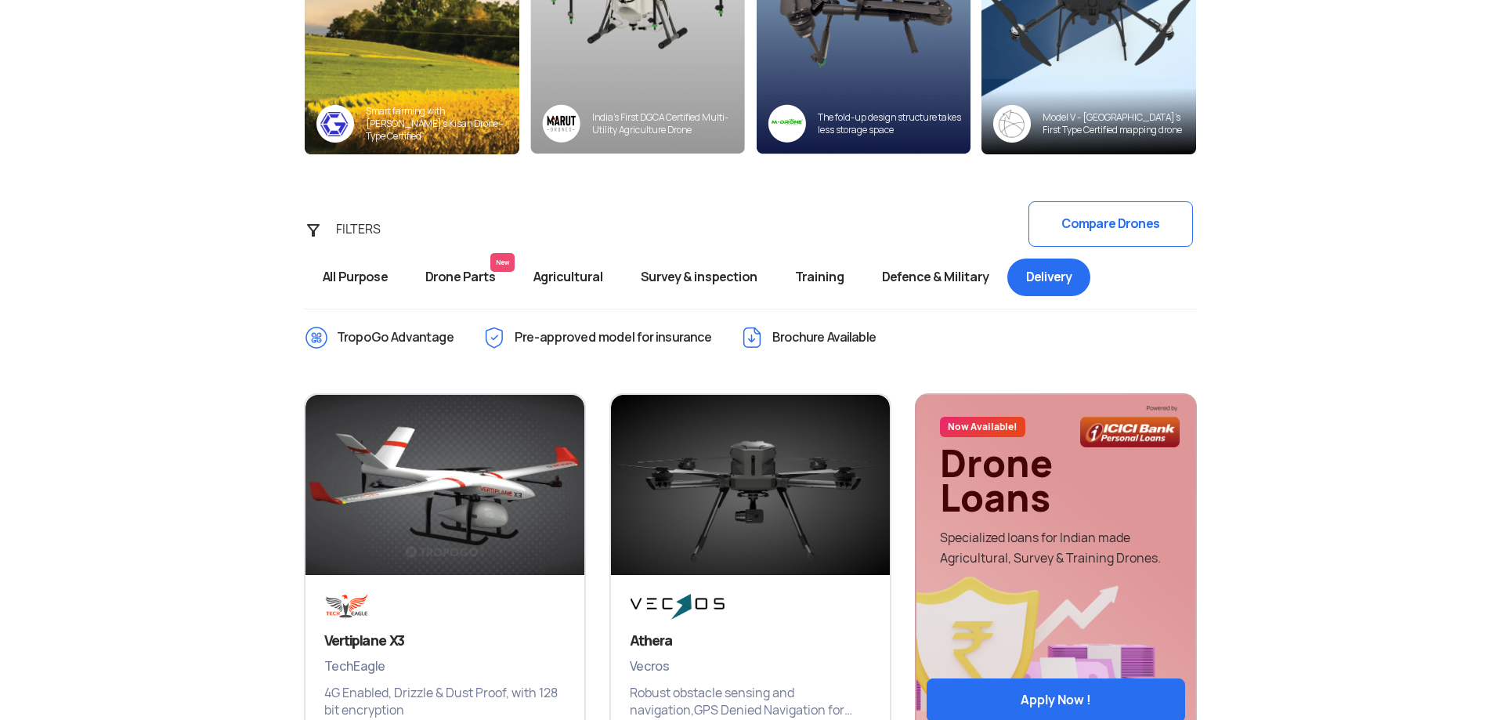
scroll to position [451, 0]
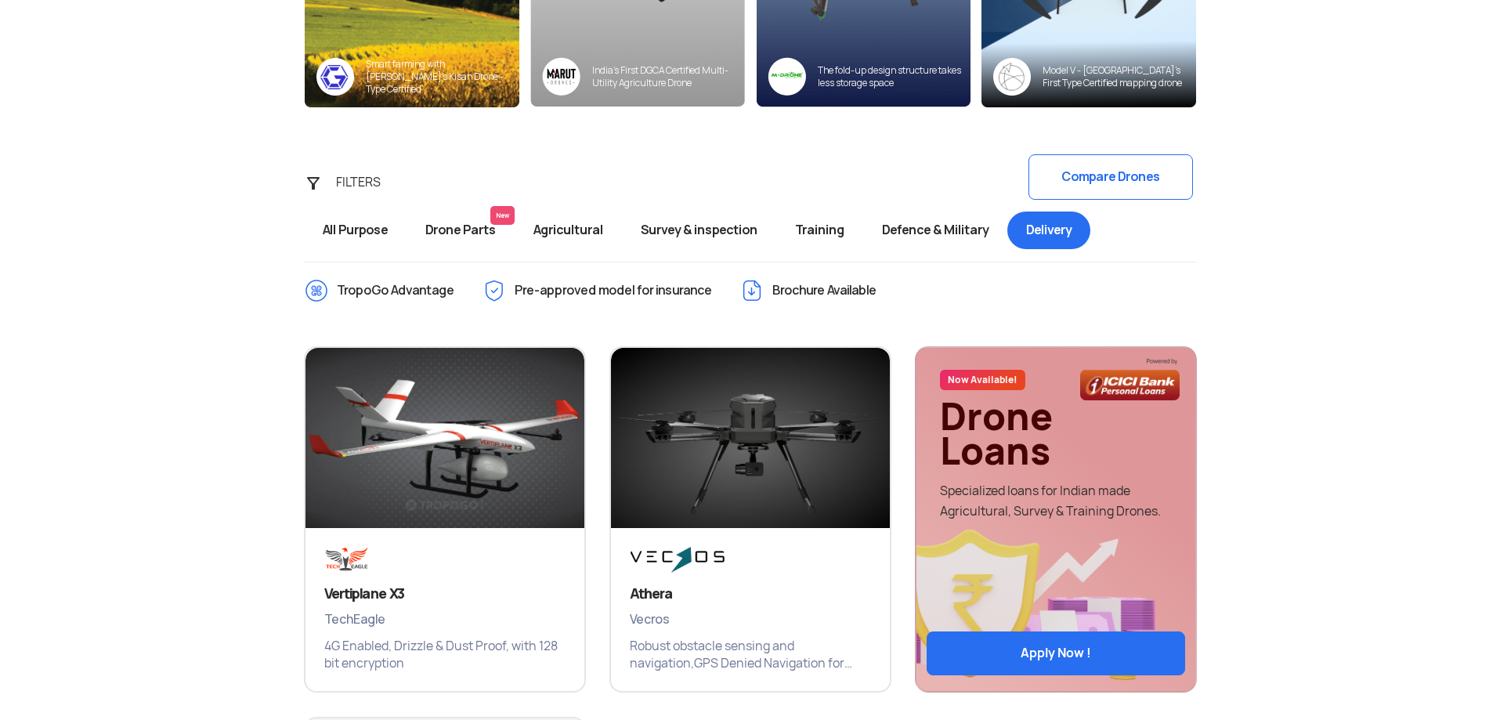
drag, startPoint x: 1424, startPoint y: 410, endPoint x: 1426, endPoint y: 483, distance: 72.9
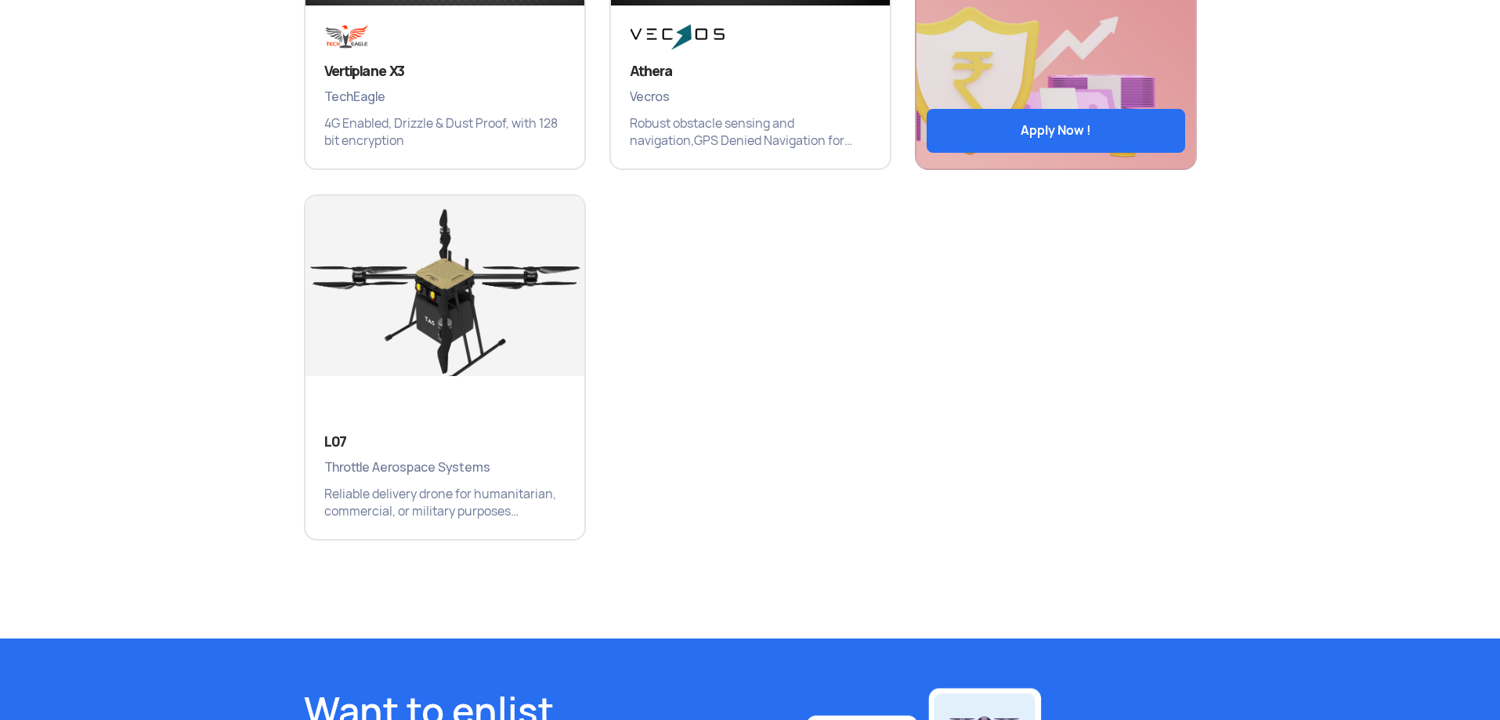
drag, startPoint x: 1361, startPoint y: 464, endPoint x: 1362, endPoint y: 474, distance: 10.2
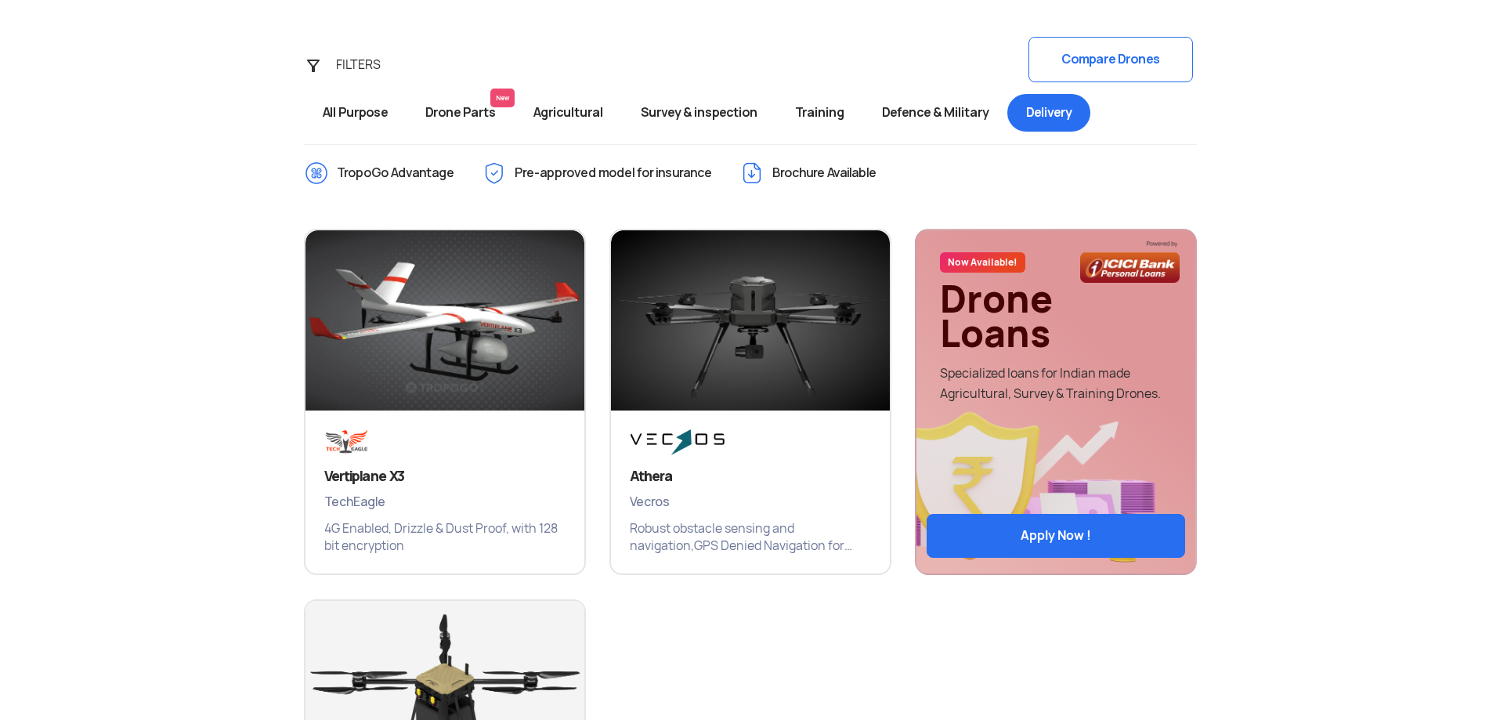
drag, startPoint x: 1211, startPoint y: 558, endPoint x: 1241, endPoint y: 449, distance: 112.9
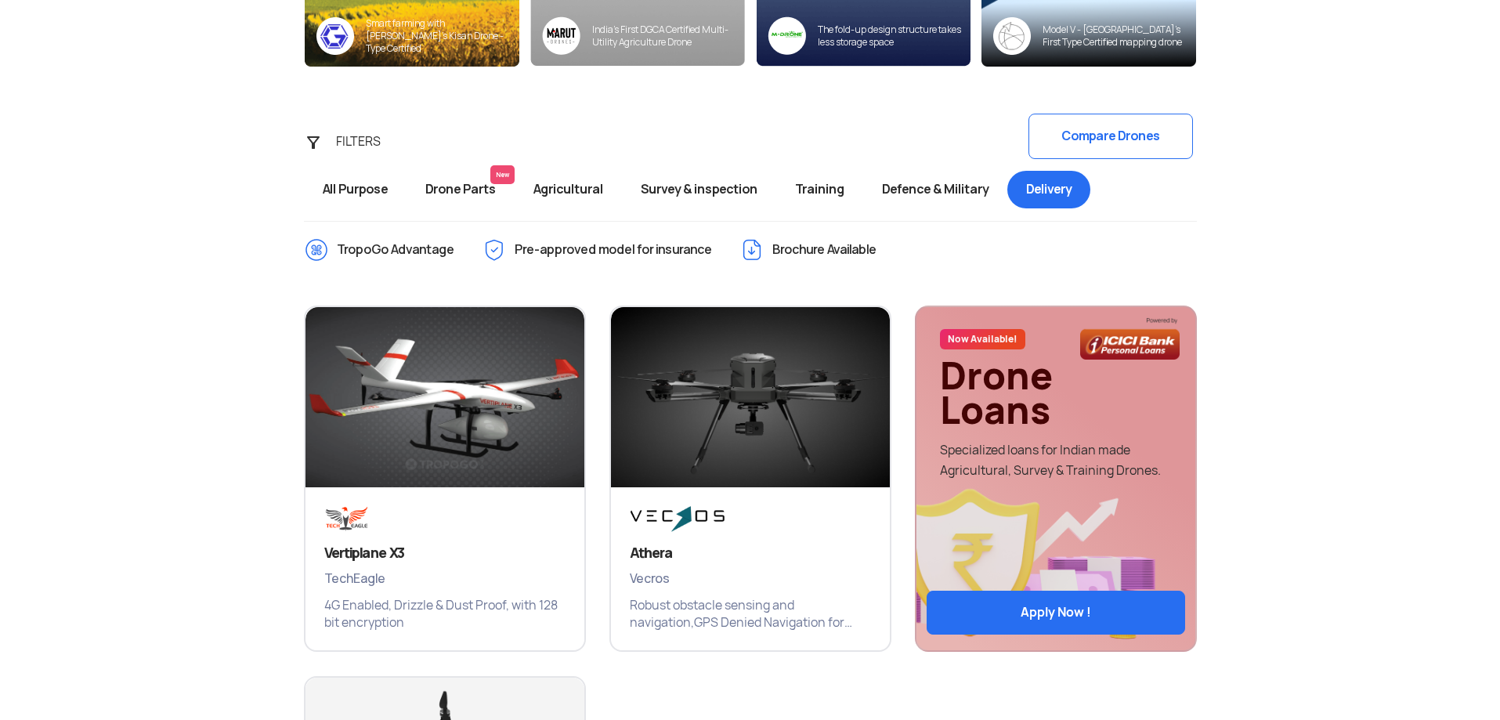
drag, startPoint x: 1365, startPoint y: 486, endPoint x: 1369, endPoint y: 413, distance: 73.0
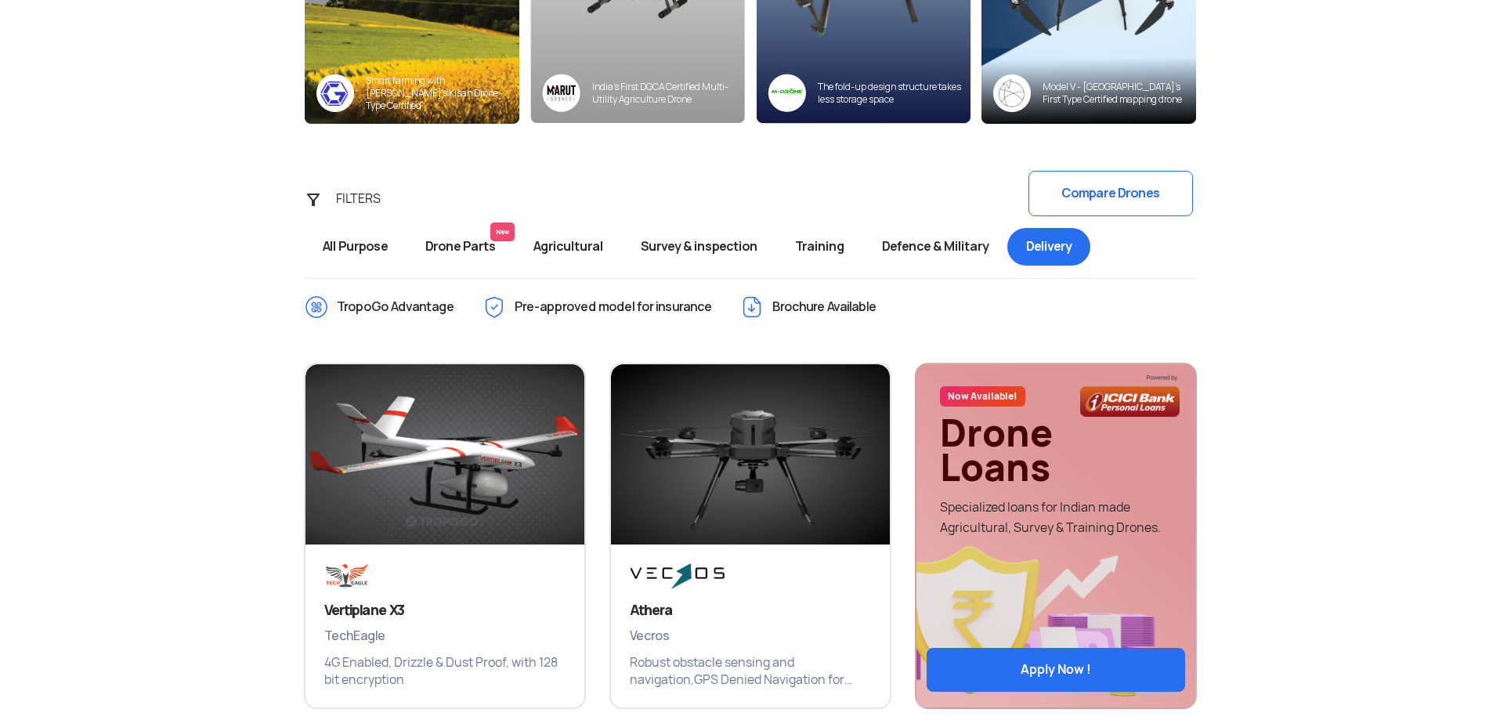
click at [355, 252] on span "All Purpose" at bounding box center [355, 247] width 103 height 38
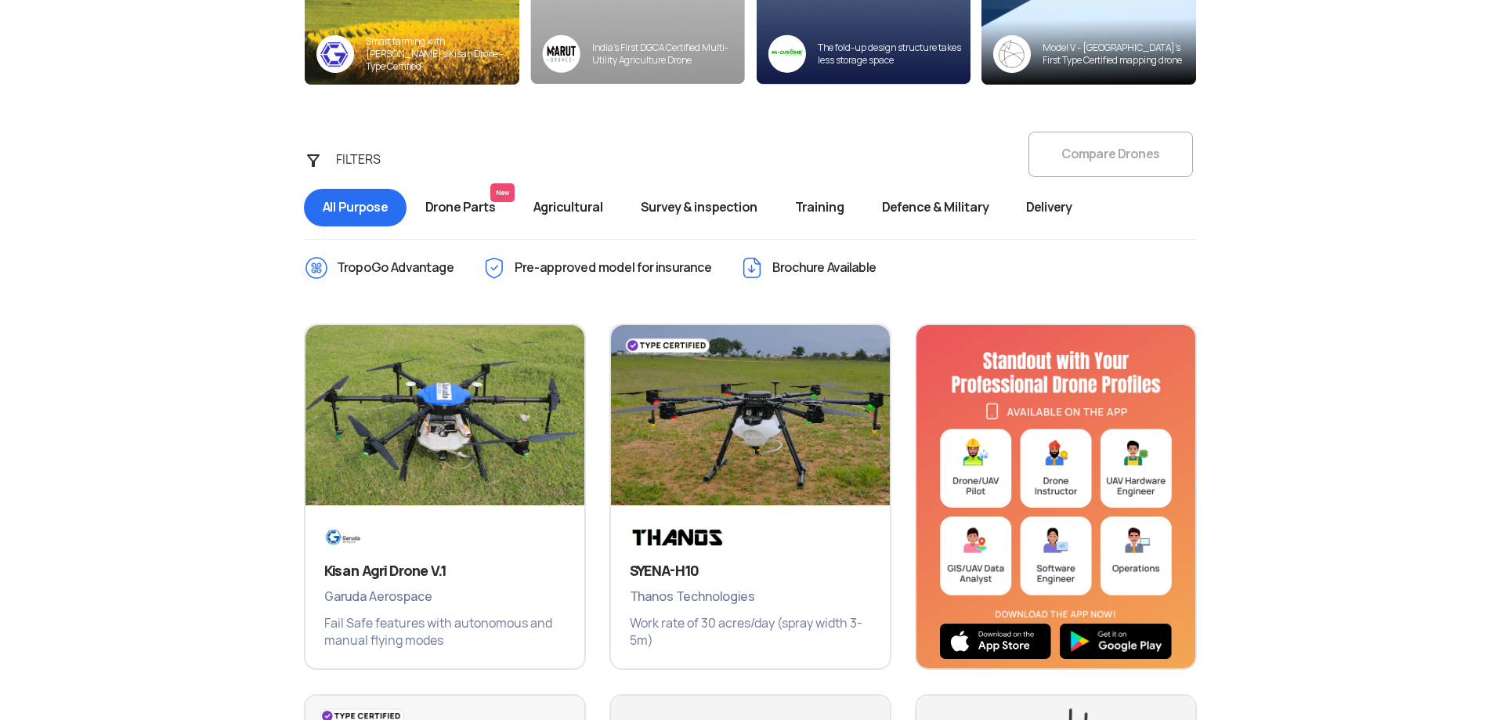
drag, startPoint x: 54, startPoint y: 378, endPoint x: 43, endPoint y: 412, distance: 36.2
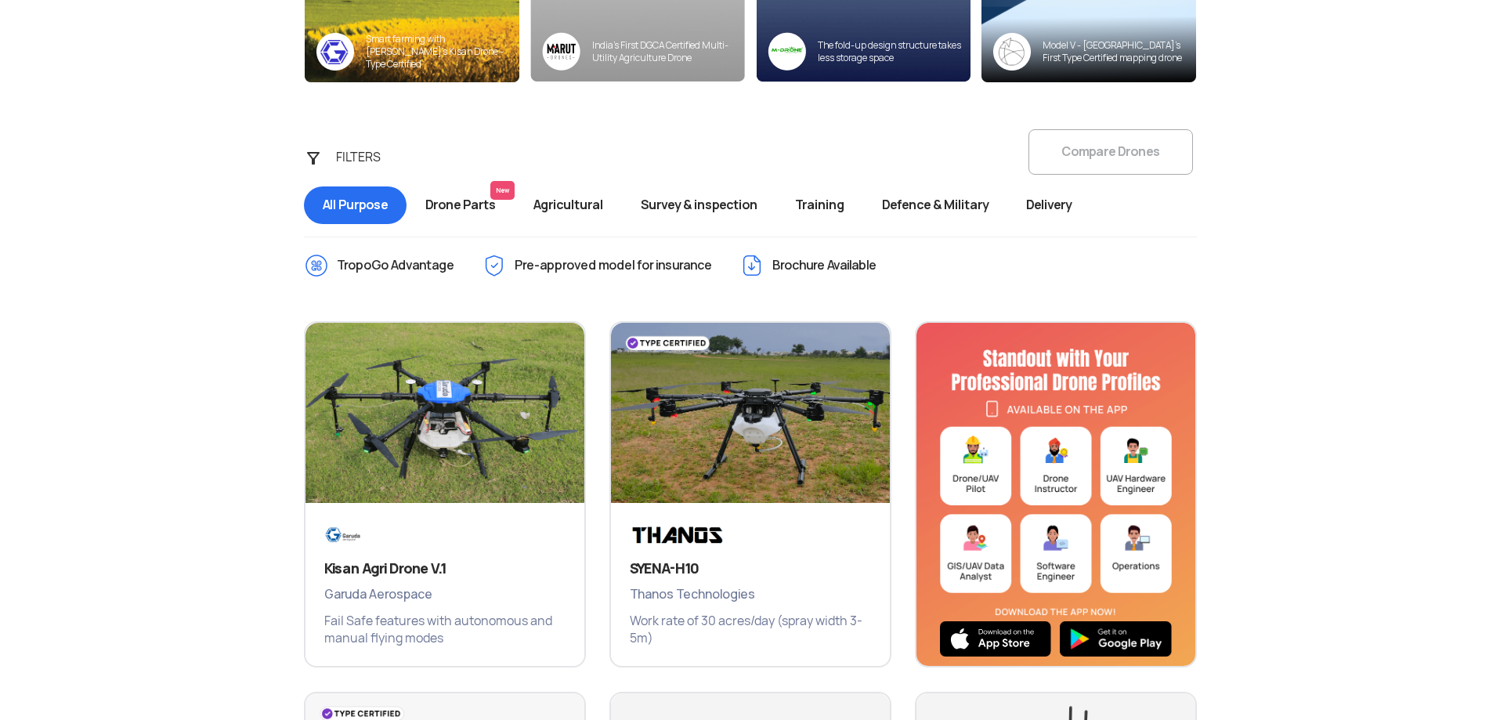
click at [480, 197] on span "Drone Parts New" at bounding box center [461, 205] width 108 height 38
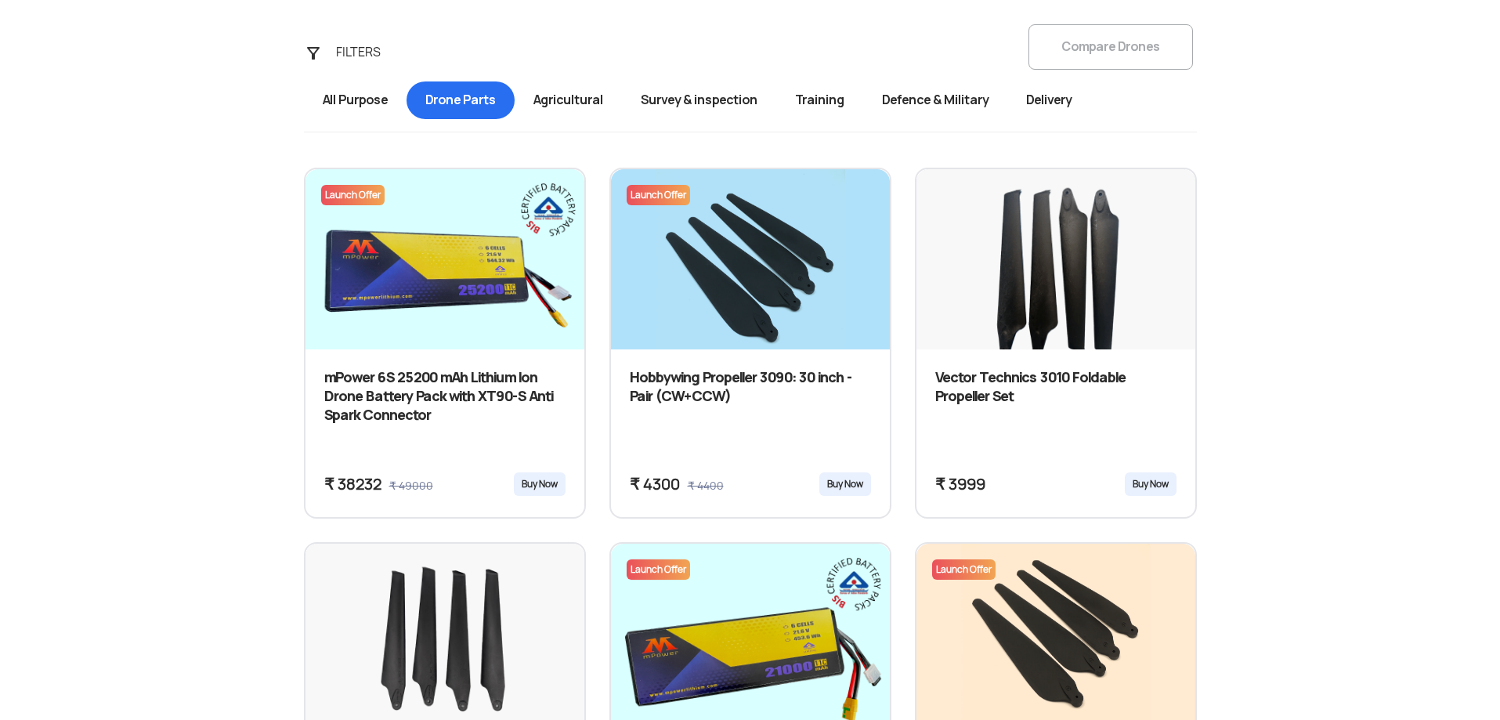
drag, startPoint x: 52, startPoint y: 406, endPoint x: 41, endPoint y: 452, distance: 47.7
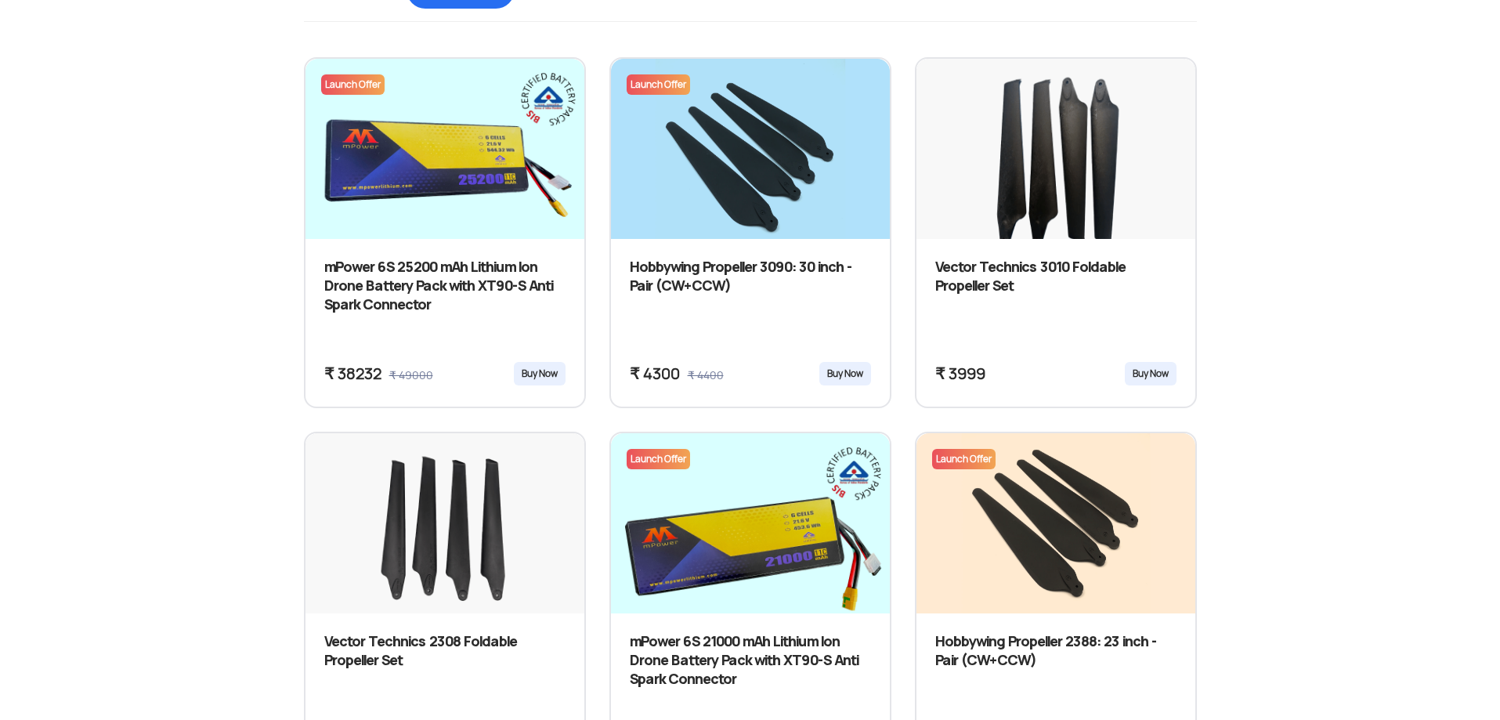
scroll to position [403, 0]
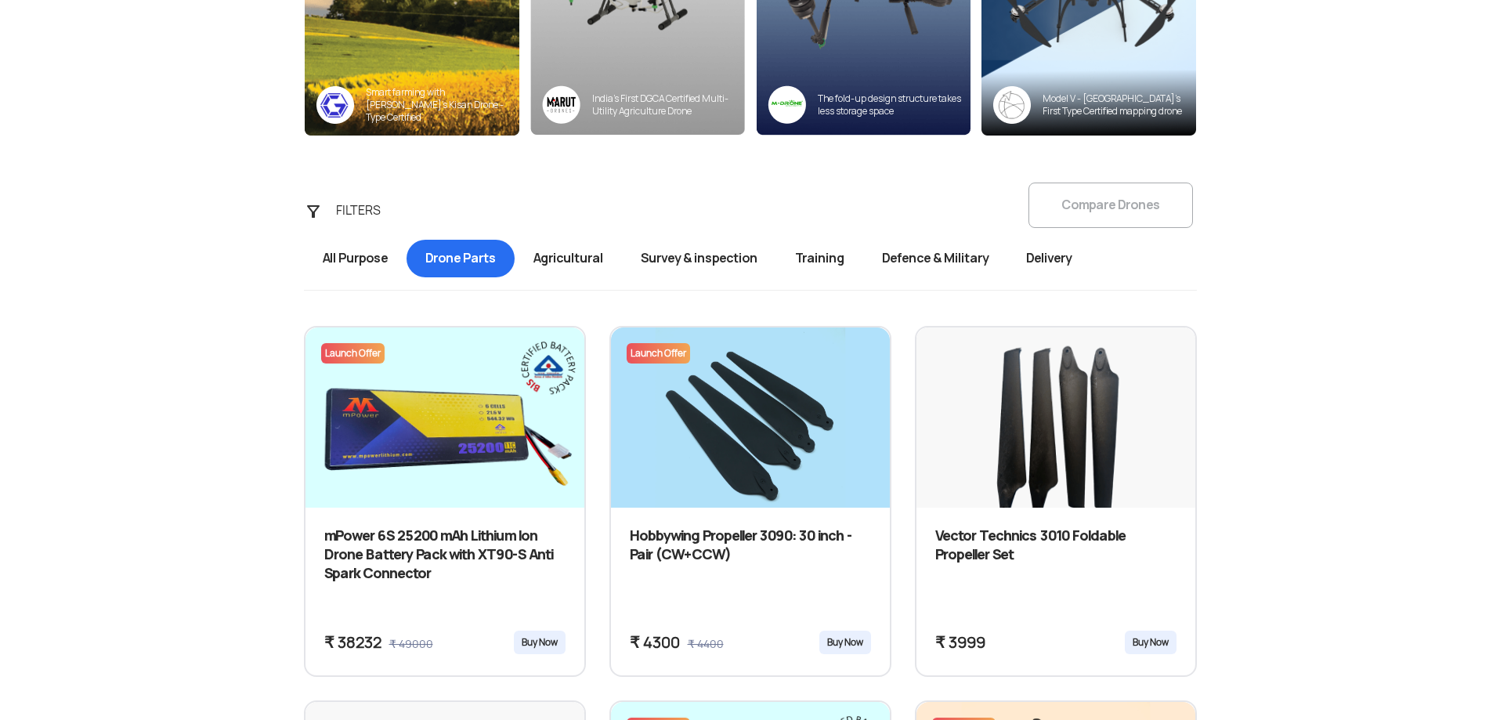
drag, startPoint x: 35, startPoint y: 544, endPoint x: 37, endPoint y: 470, distance: 73.7
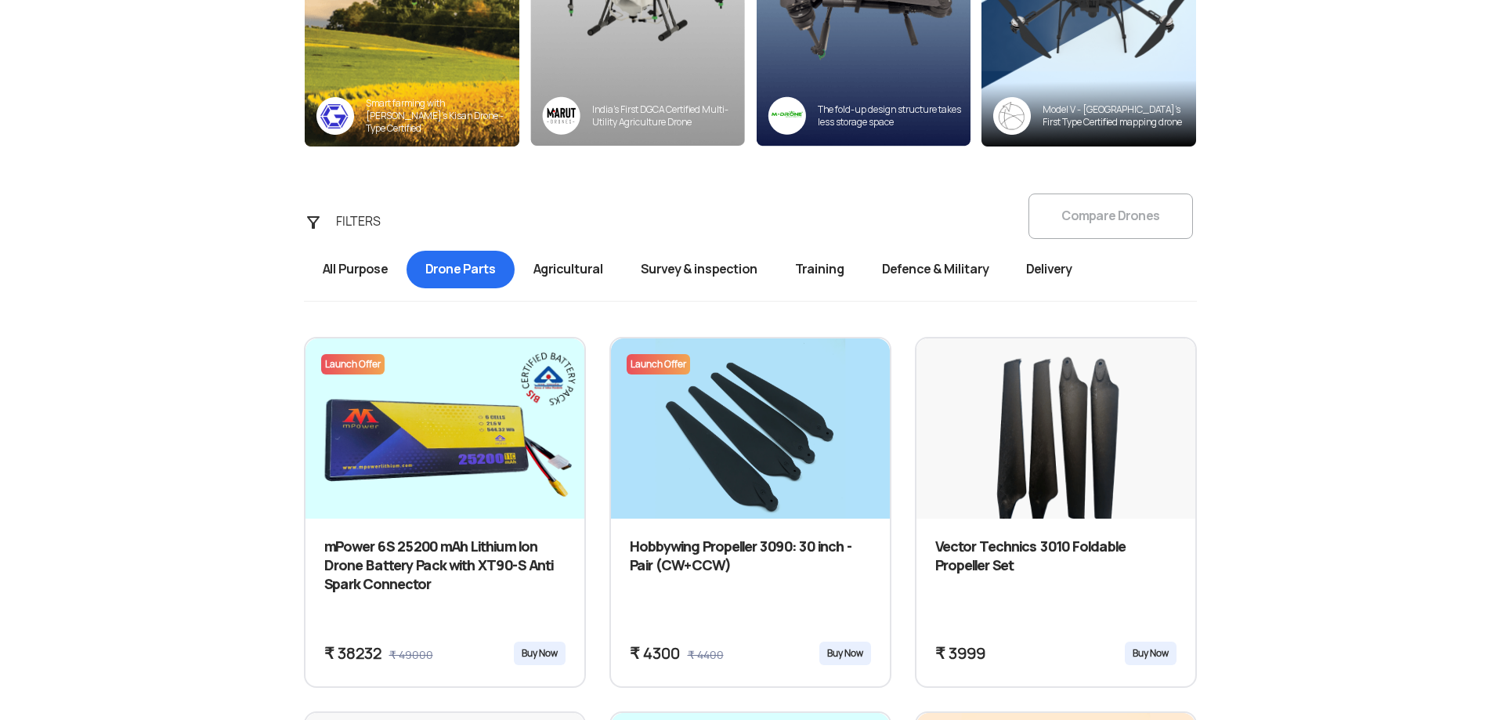
click at [555, 275] on span "Agricultural" at bounding box center [568, 270] width 107 height 38
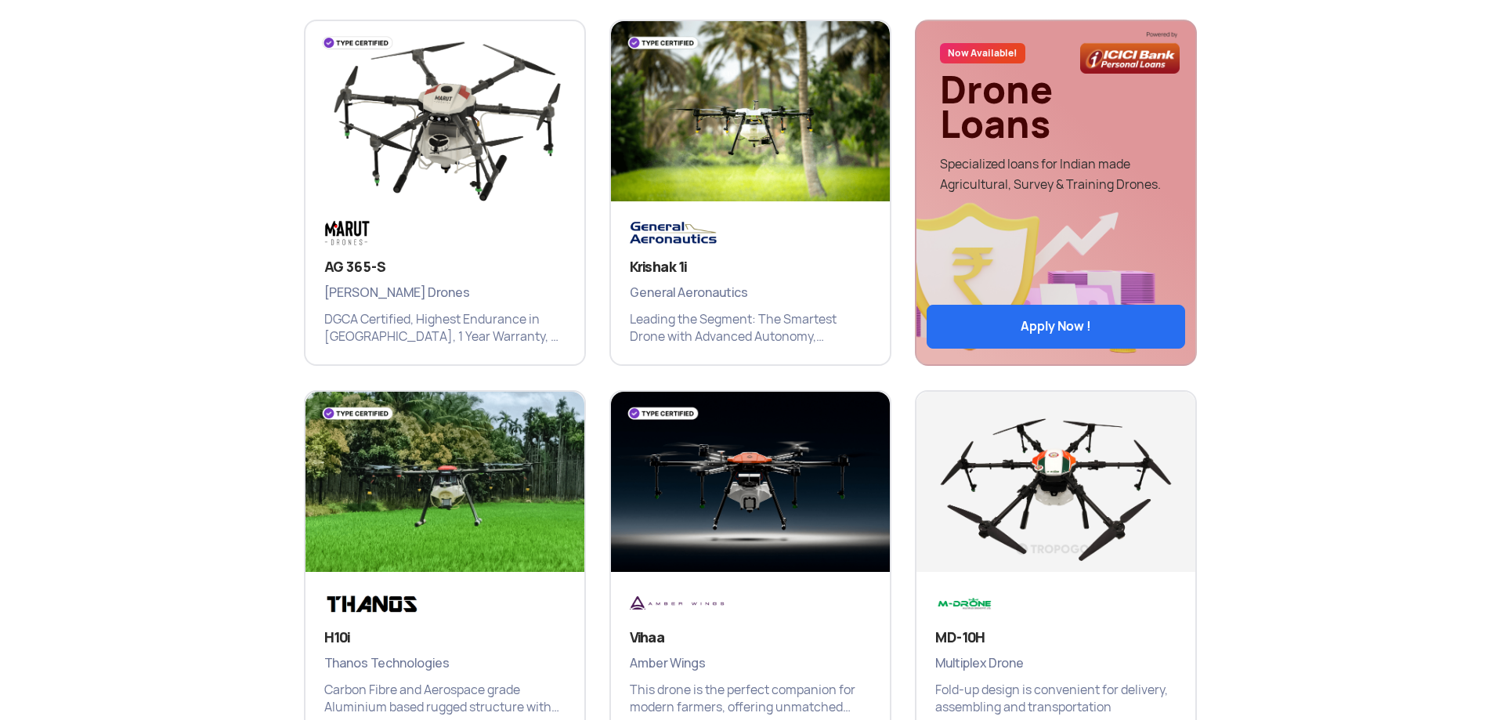
drag, startPoint x: 76, startPoint y: 414, endPoint x: 49, endPoint y: 523, distance: 111.3
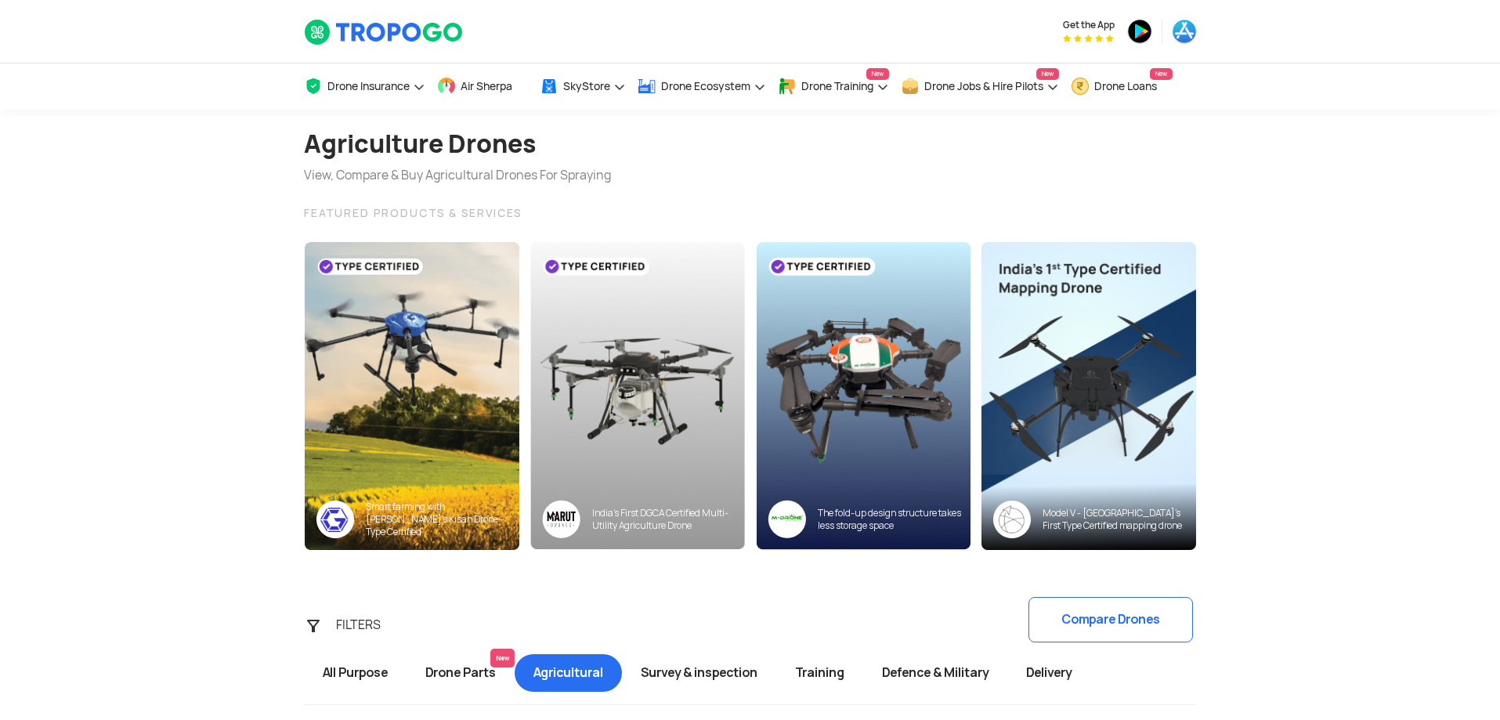
drag, startPoint x: 59, startPoint y: 624, endPoint x: 104, endPoint y: 423, distance: 206.4
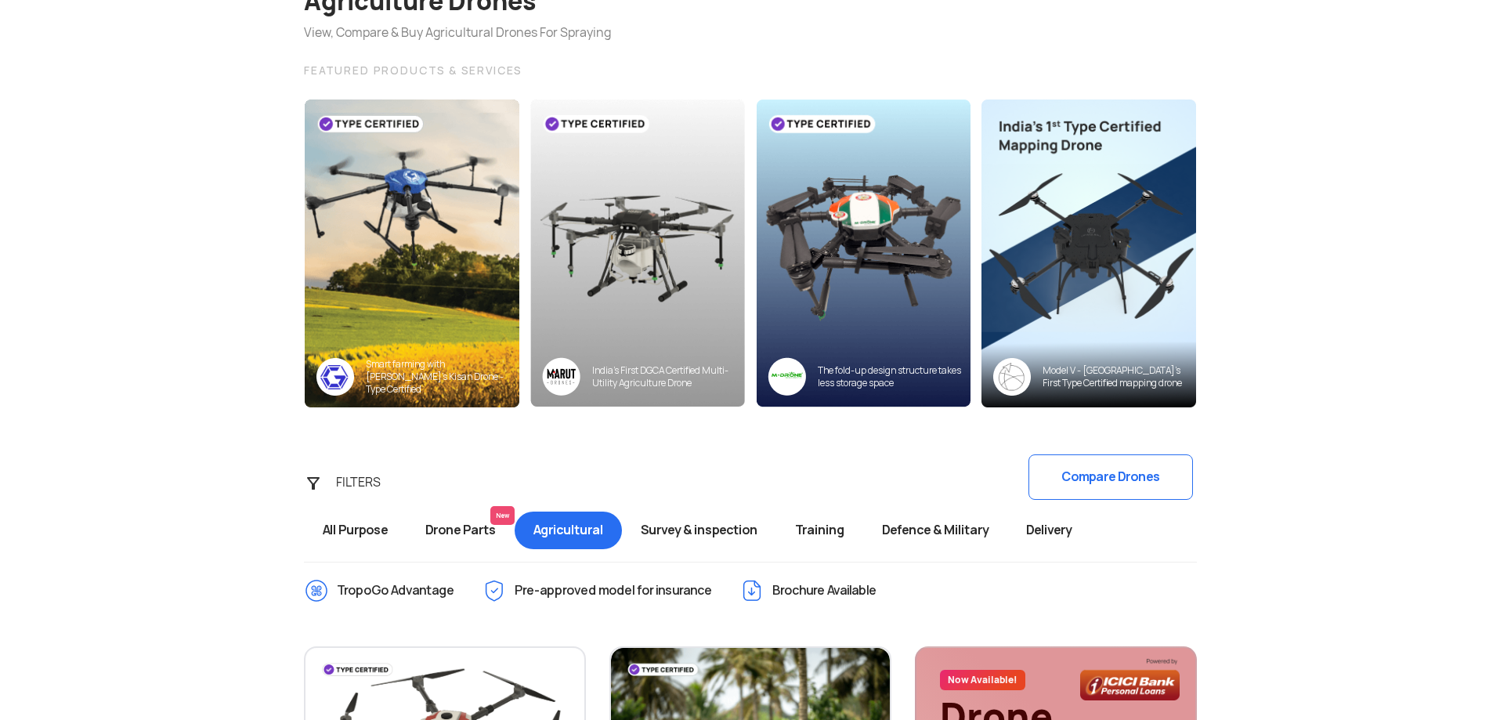
drag, startPoint x: 10, startPoint y: 461, endPoint x: 3, endPoint y: 501, distance: 40.6
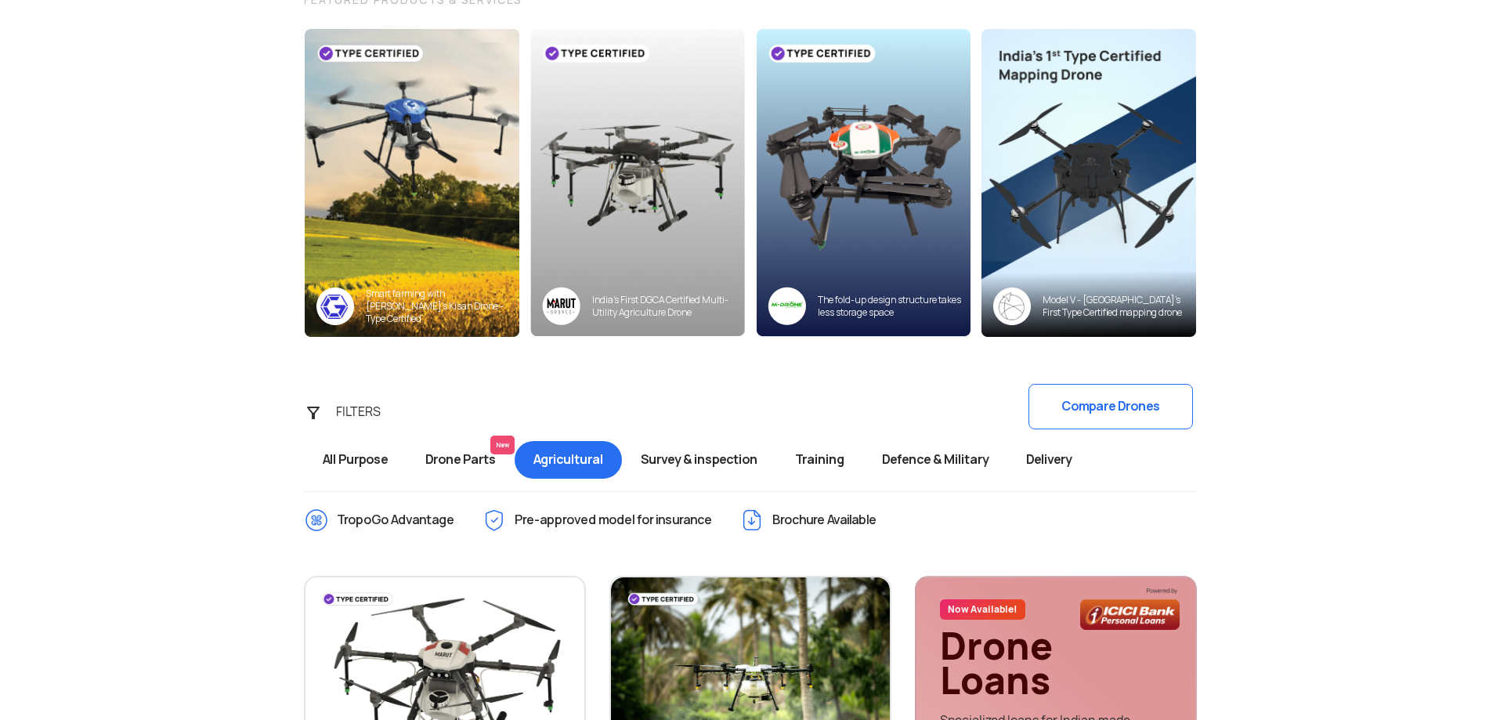
click at [725, 461] on span "Survey & inspection" at bounding box center [699, 460] width 154 height 38
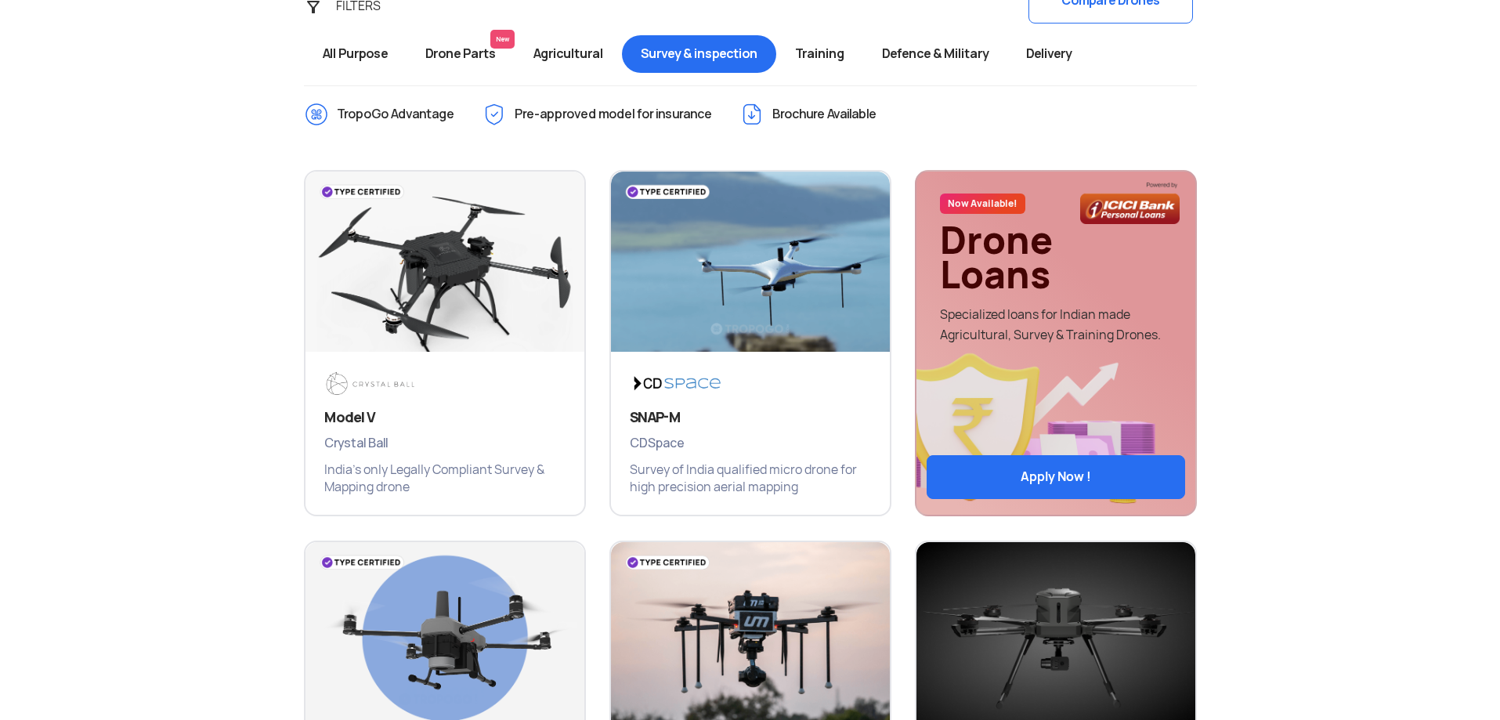
scroll to position [103, 0]
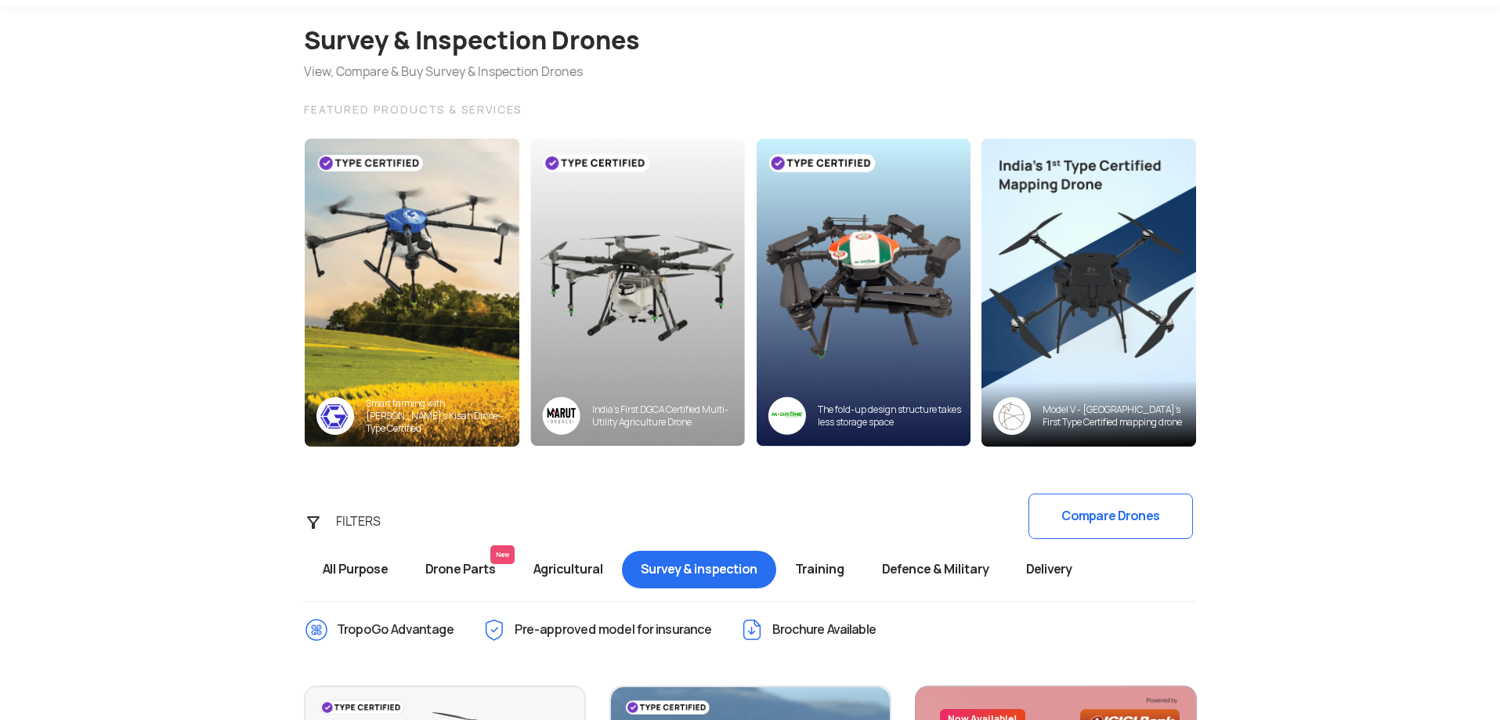
drag, startPoint x: 100, startPoint y: 668, endPoint x: 99, endPoint y: 660, distance: 7.9
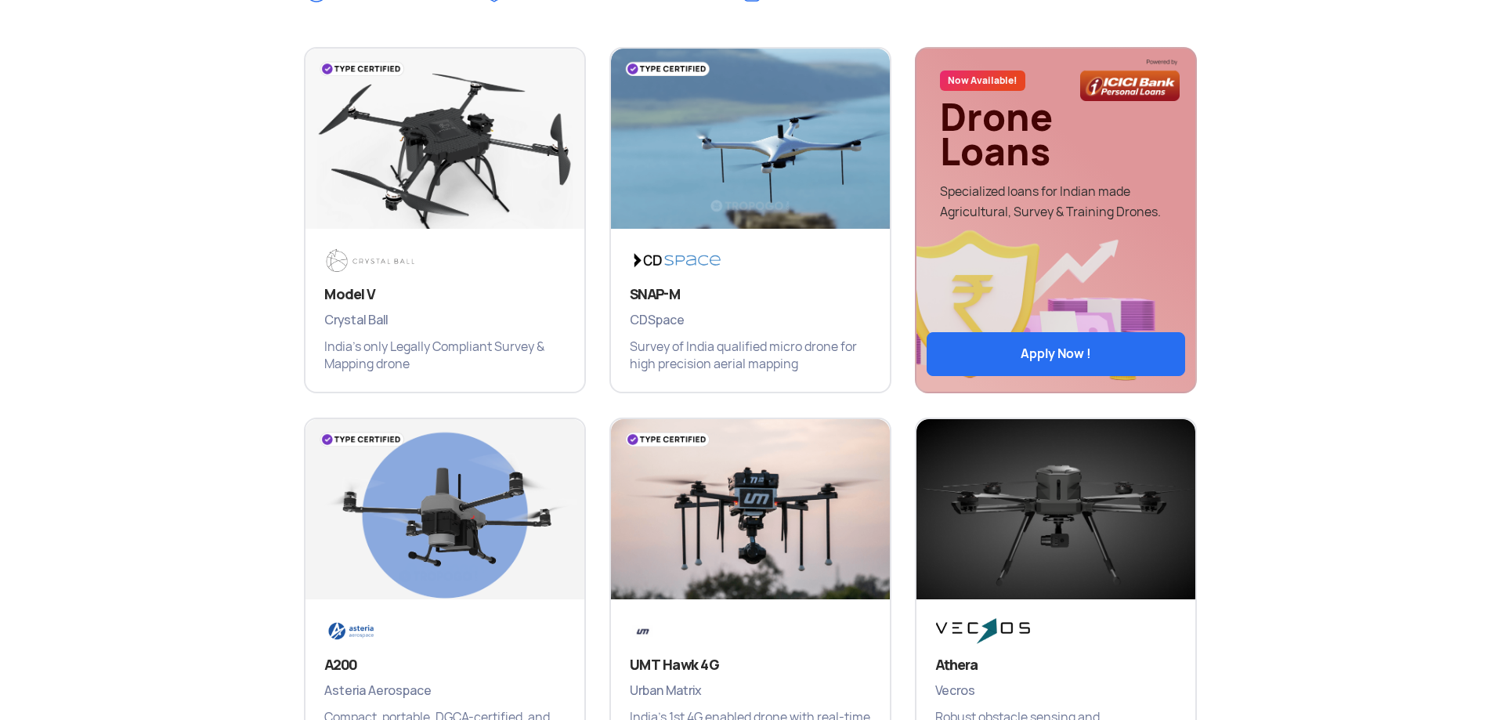
drag, startPoint x: 162, startPoint y: 421, endPoint x: 136, endPoint y: 599, distance: 179.8
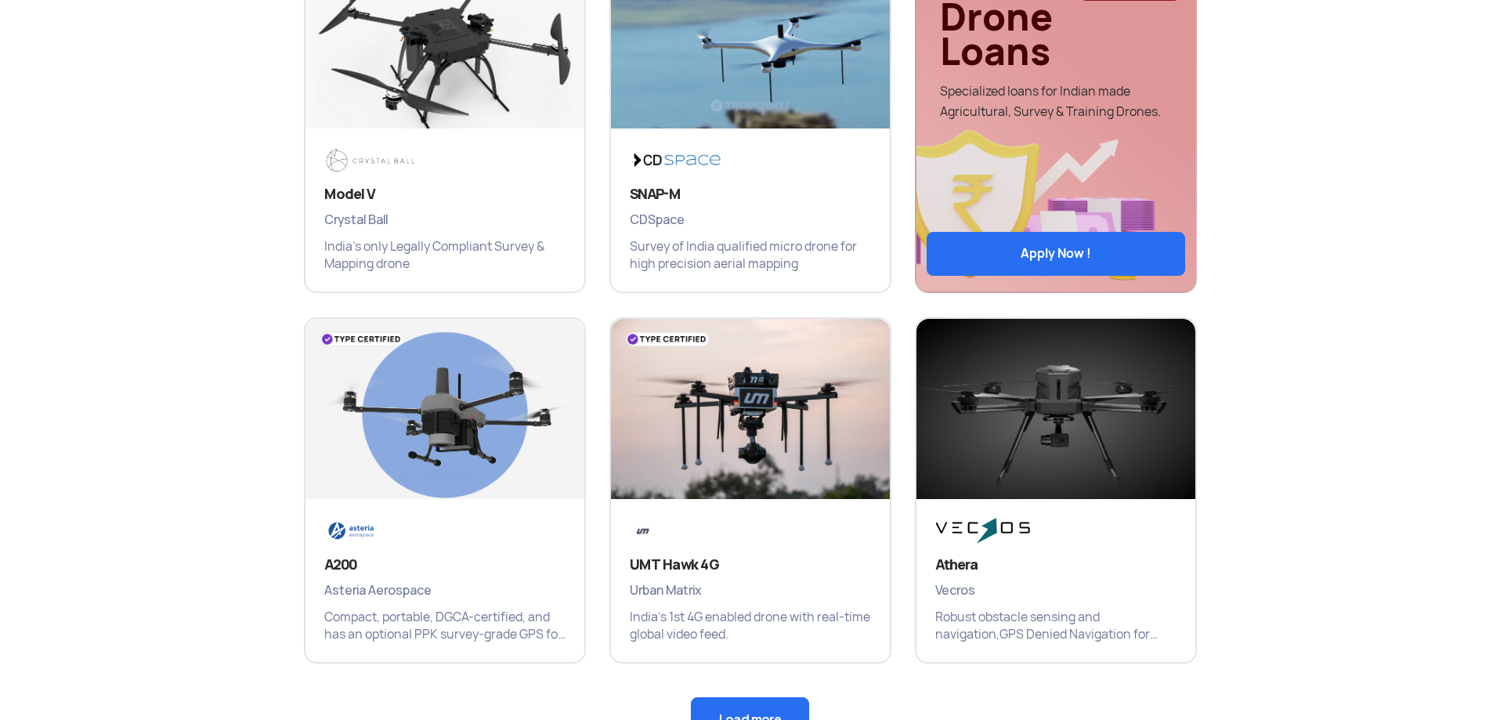
drag, startPoint x: 186, startPoint y: 499, endPoint x: 187, endPoint y: 484, distance: 14.9
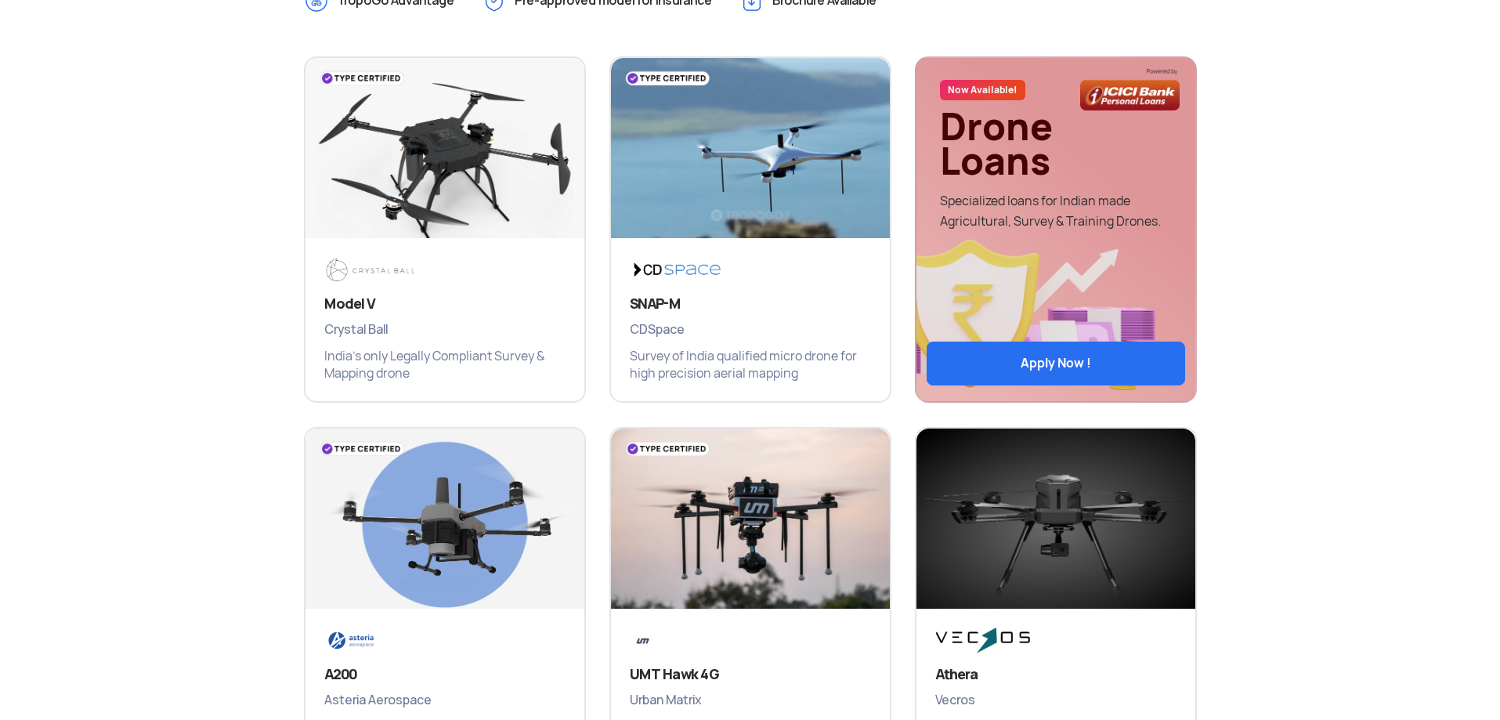
scroll to position [696, 0]
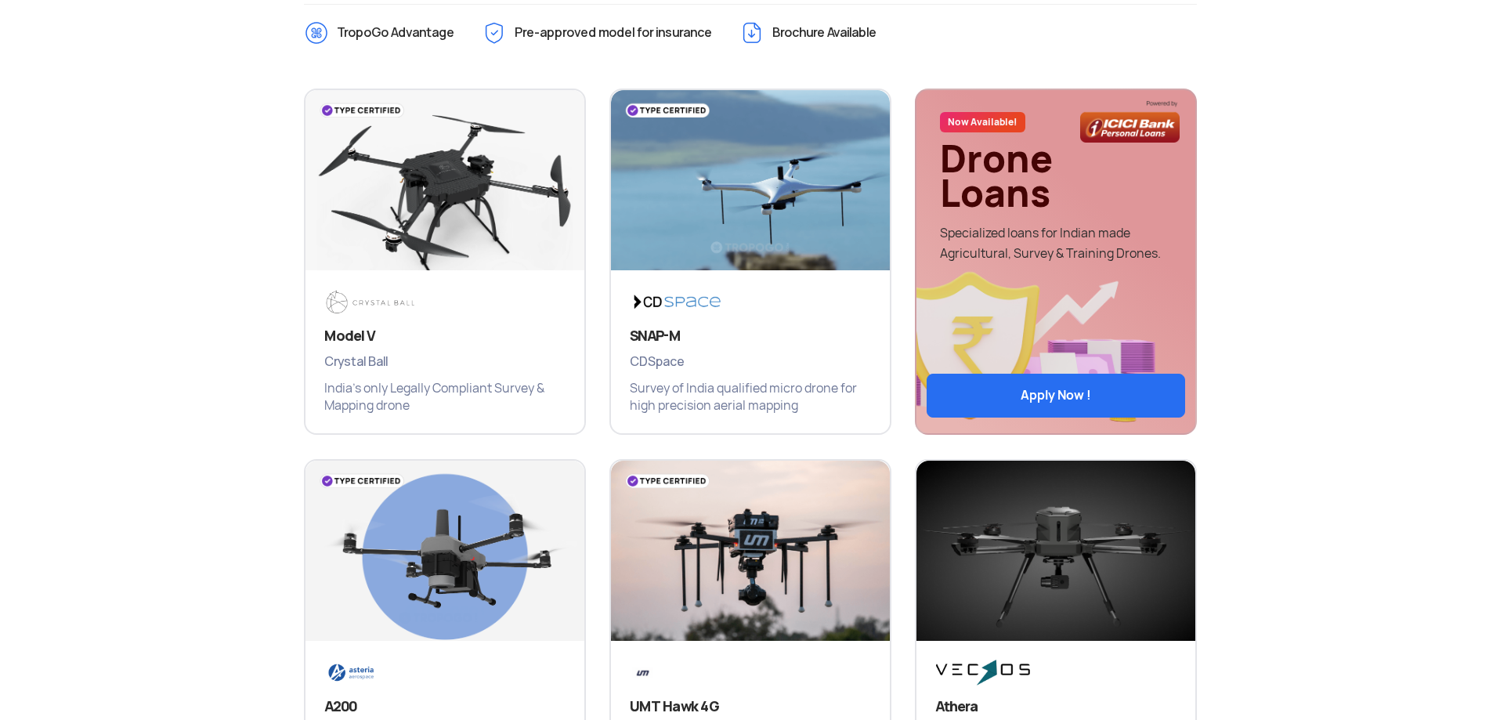
drag, startPoint x: 168, startPoint y: 602, endPoint x: 184, endPoint y: 557, distance: 48.1
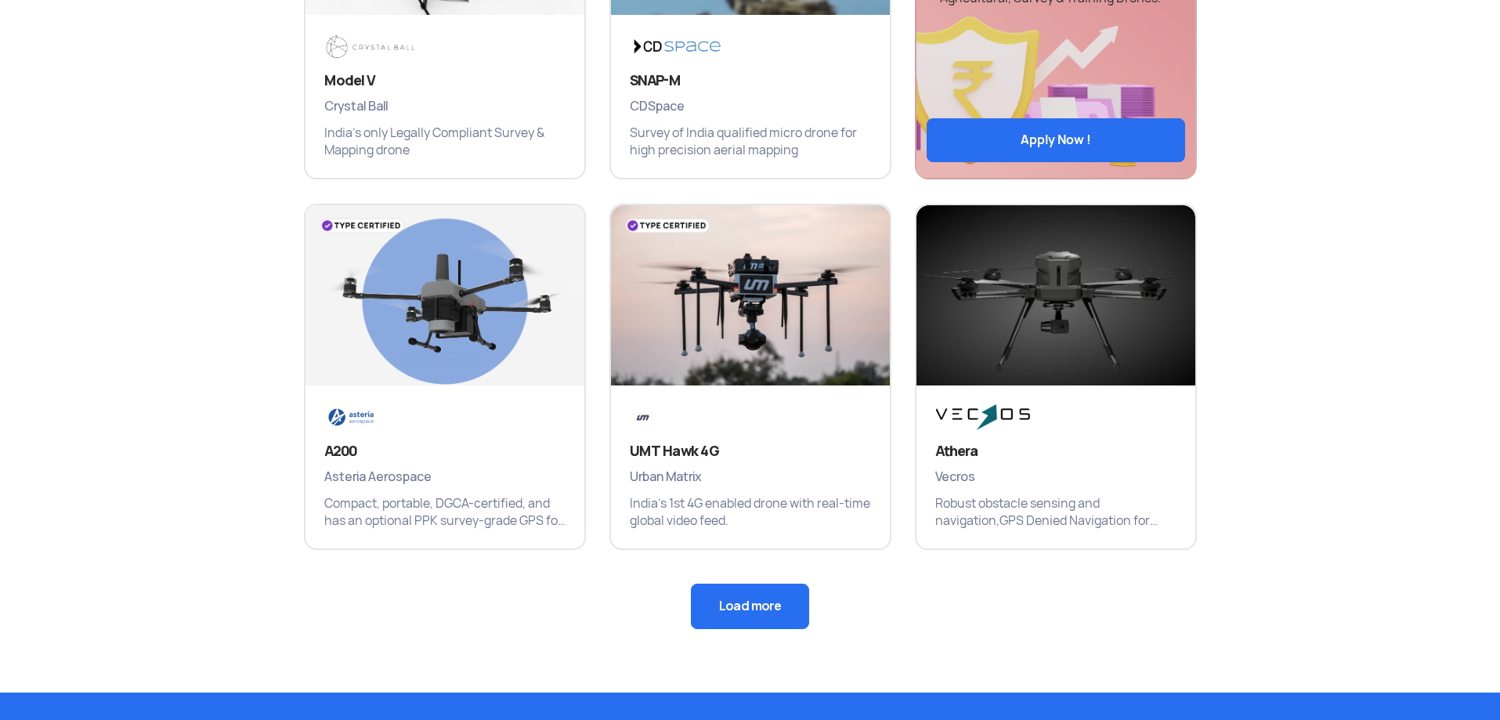
scroll to position [967, 0]
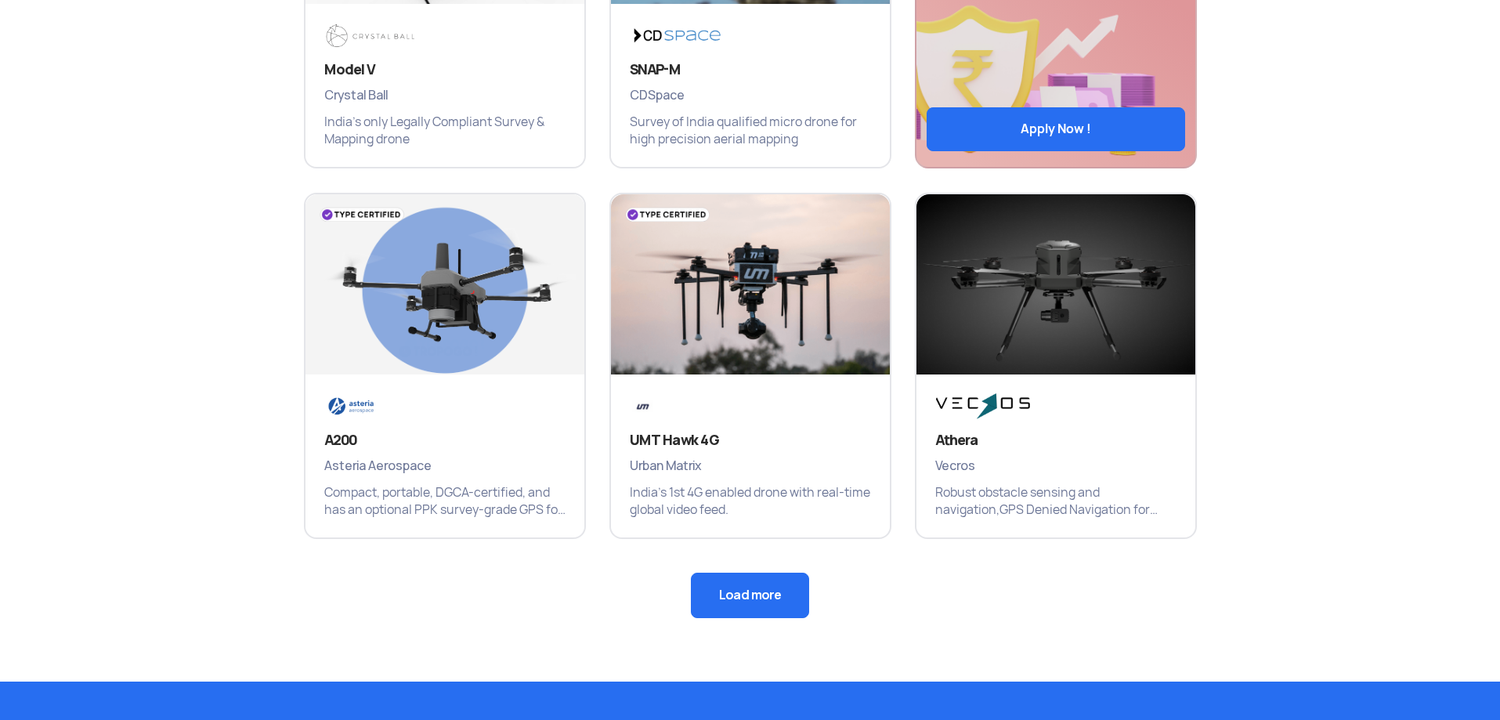
drag, startPoint x: 143, startPoint y: 475, endPoint x: 140, endPoint y: 505, distance: 30.6
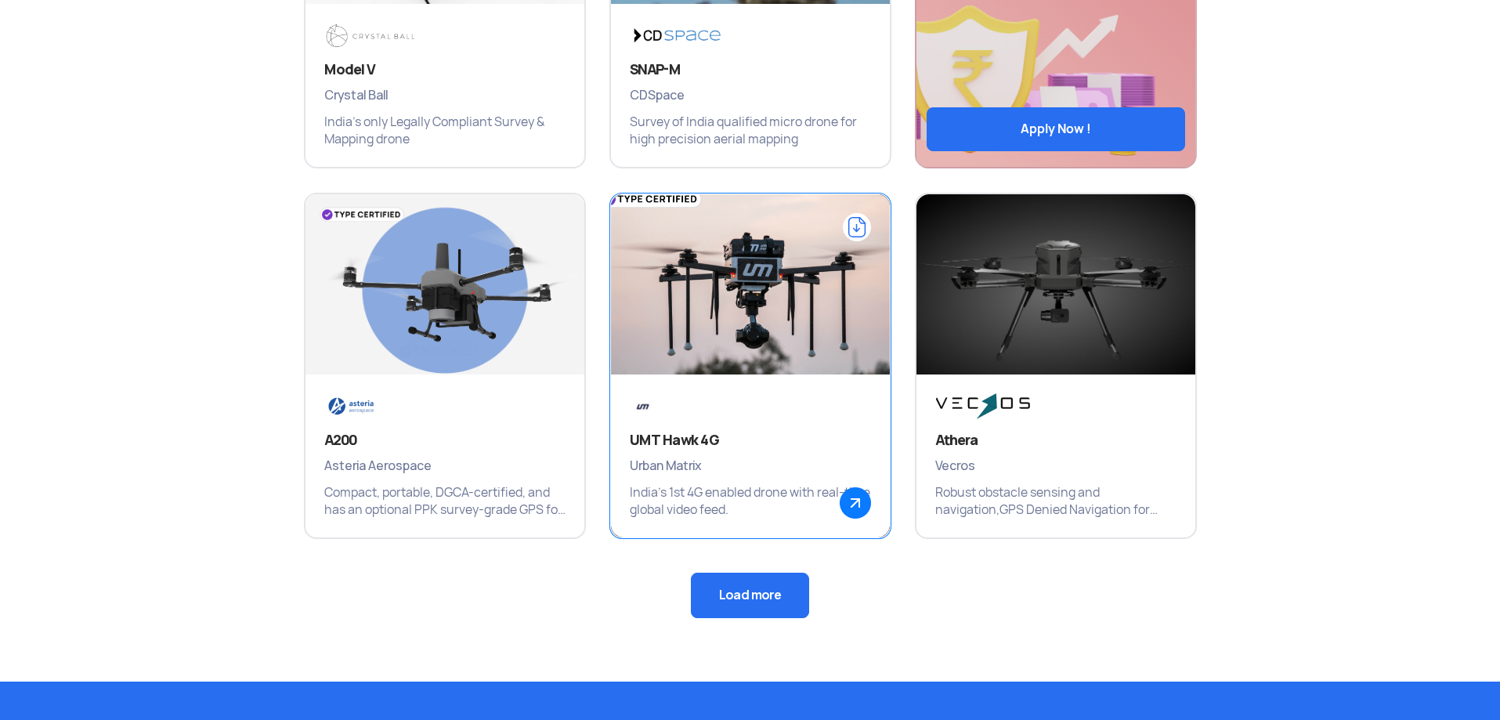
click at [777, 311] on img at bounding box center [750, 292] width 335 height 235
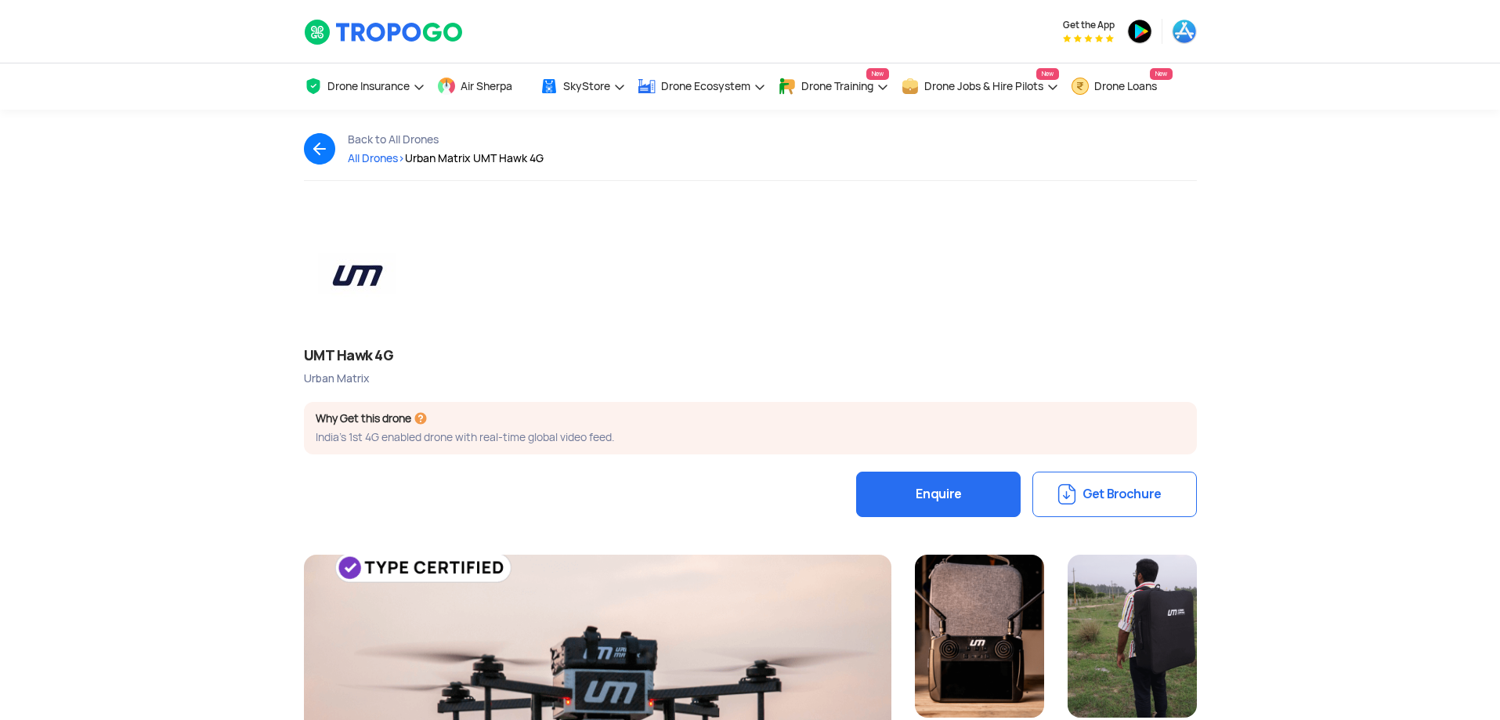
drag, startPoint x: 899, startPoint y: 335, endPoint x: 935, endPoint y: 186, distance: 153.7
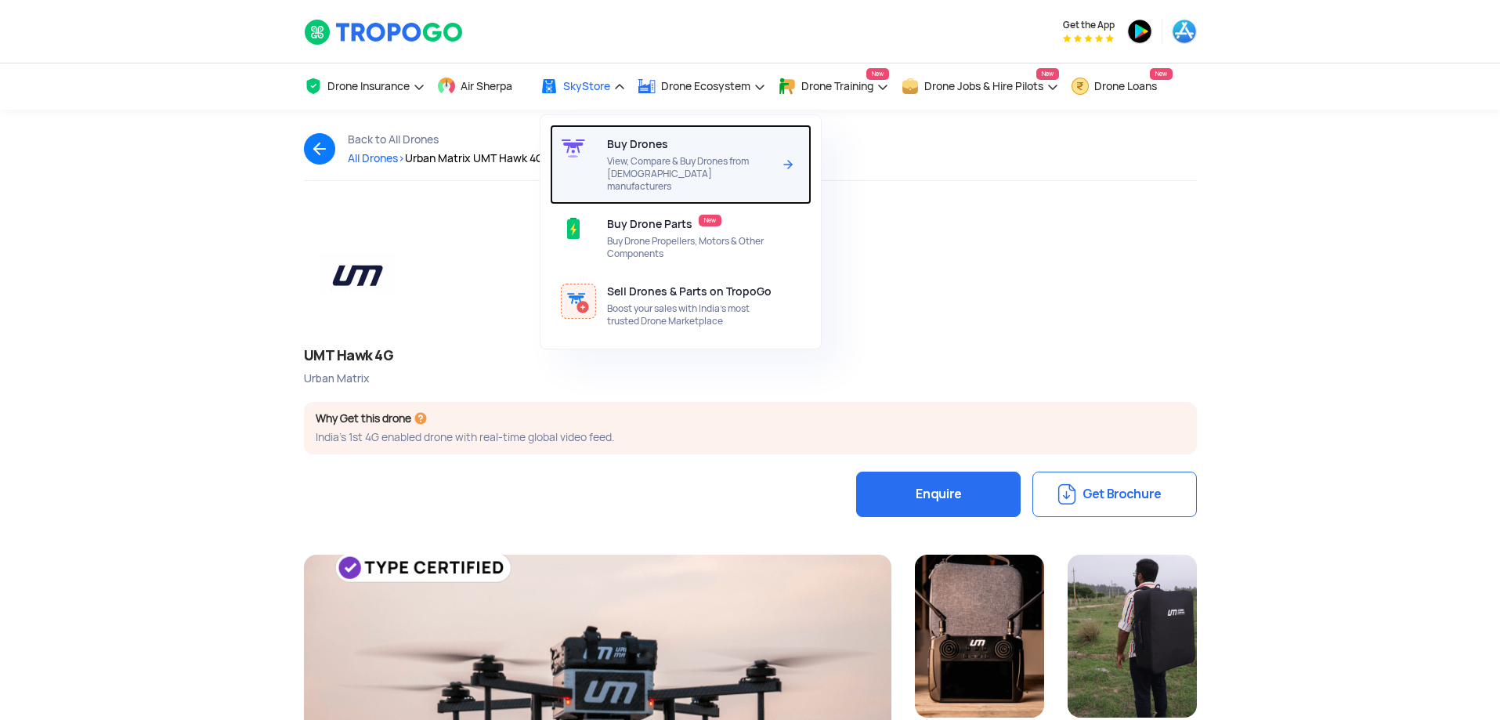
click at [698, 160] on span "View, Compare & Buy Drones from [DEMOGRAPHIC_DATA] manufacturers" at bounding box center [689, 174] width 165 height 38
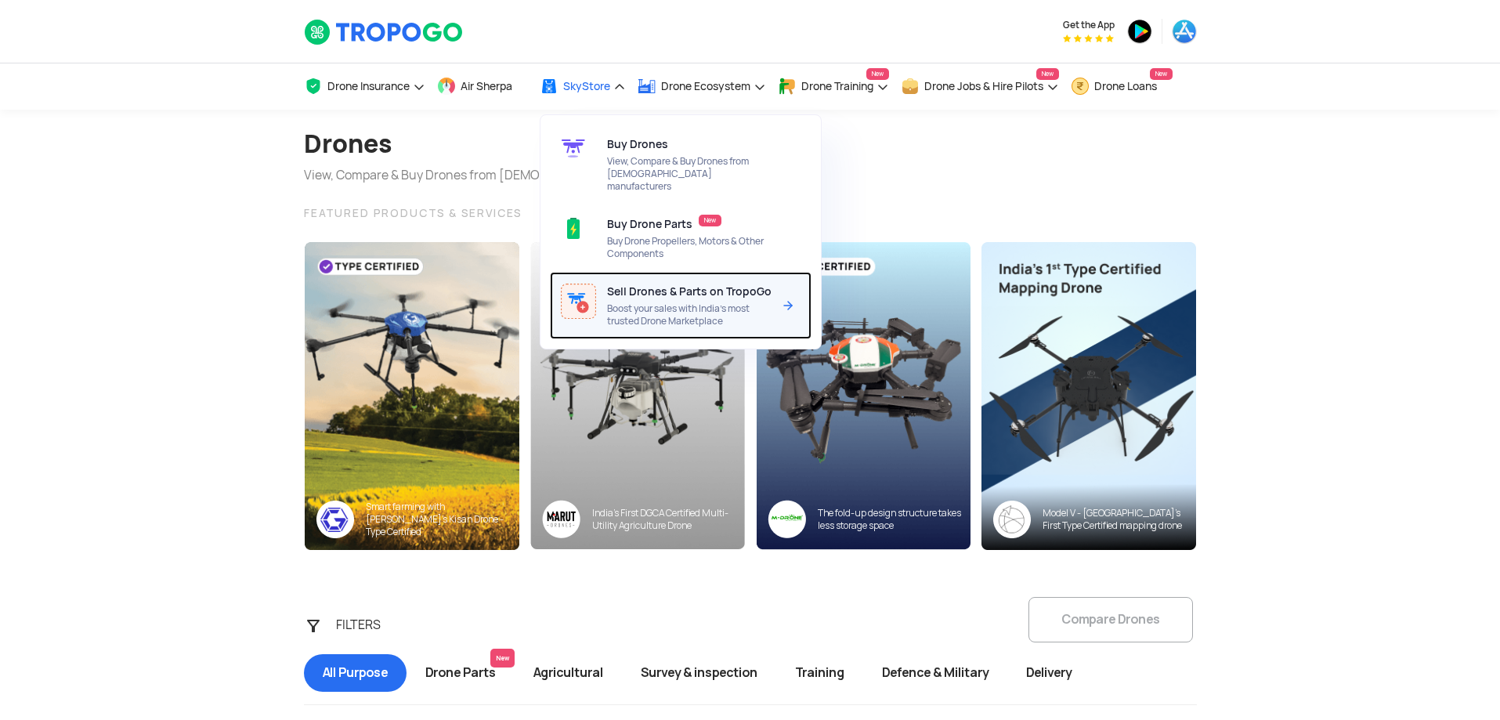
click at [664, 302] on span "Boost your sales with India’s most trusted Drone Marketplace" at bounding box center [689, 314] width 165 height 25
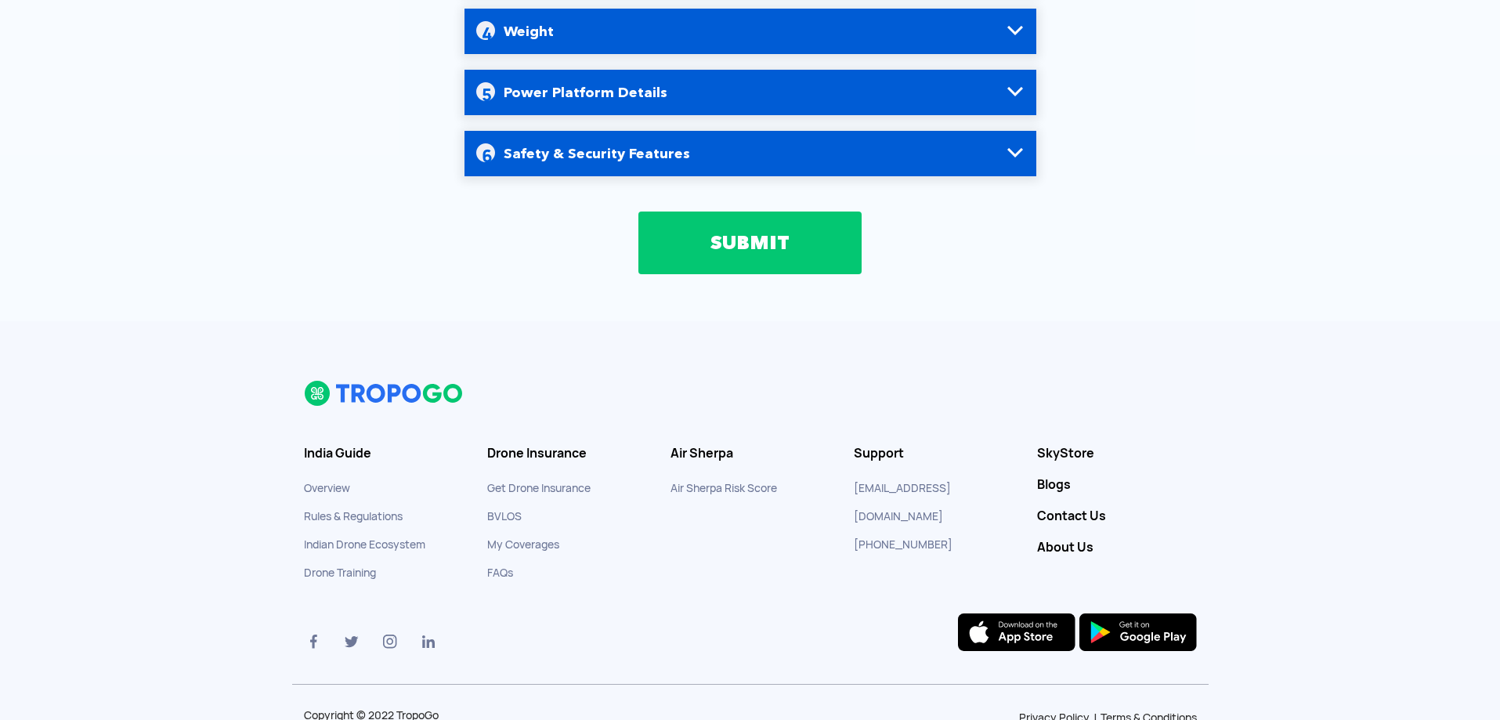
scroll to position [685, 0]
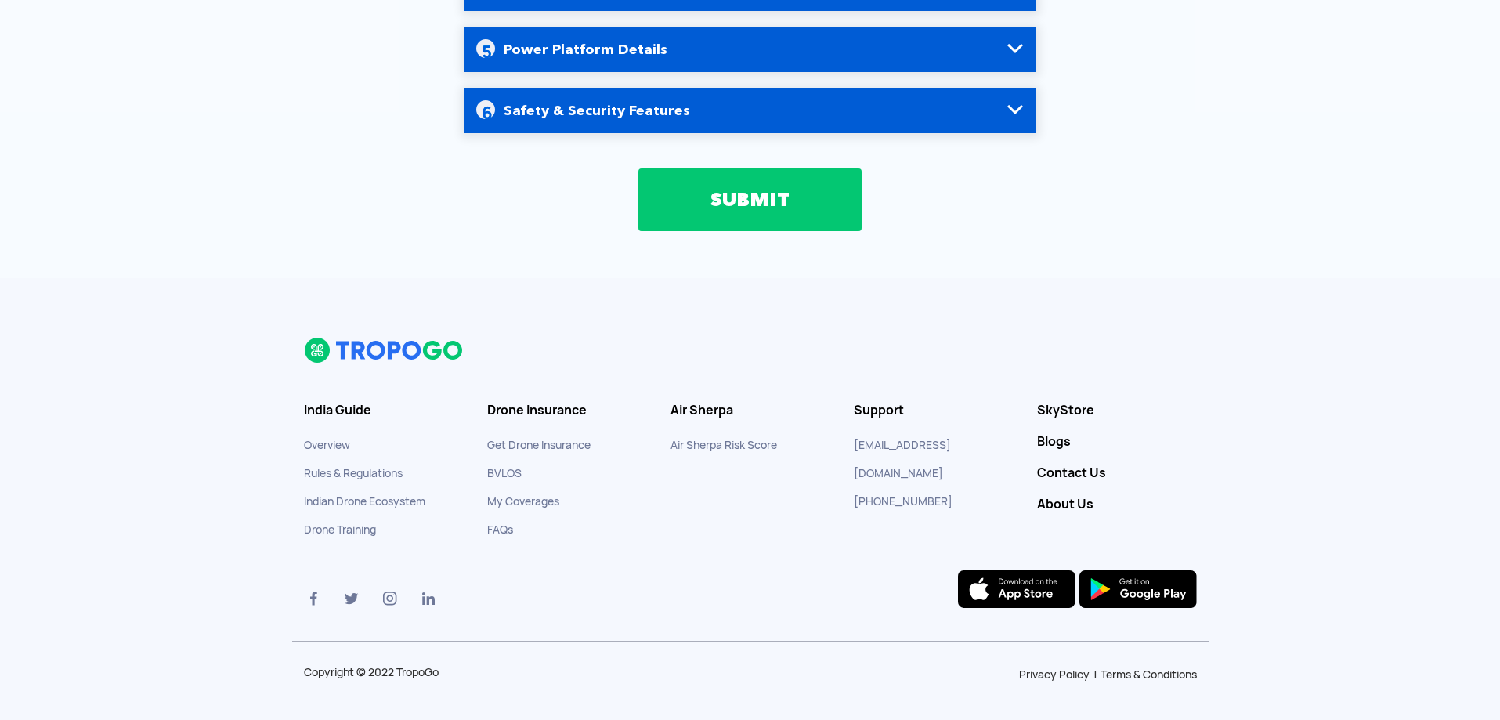
drag, startPoint x: 345, startPoint y: 198, endPoint x: 331, endPoint y: 280, distance: 83.5
click at [399, 346] on img at bounding box center [384, 350] width 161 height 27
